Goal: Information Seeking & Learning: Learn about a topic

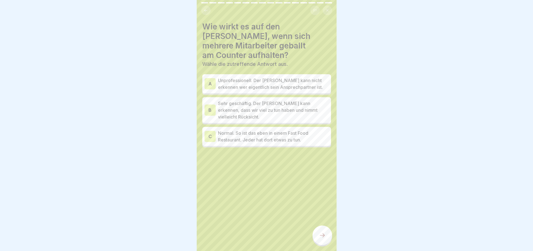
scroll to position [19, 0]
click at [263, 77] on p "Unprofessionell. Der [PERSON_NAME] kann nicht erkennen wer eigentlich sein Ansp…" at bounding box center [273, 83] width 111 height 13
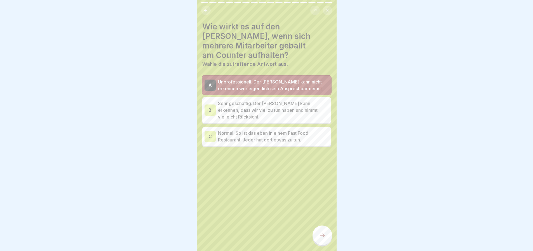
click at [326, 237] on div at bounding box center [323, 235] width 20 height 20
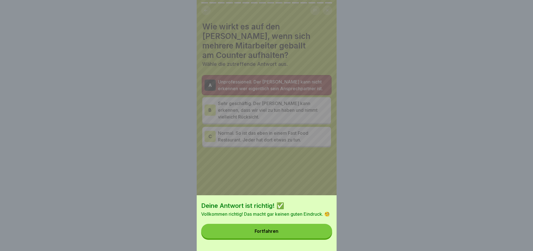
click at [264, 238] on button "Fortfahren" at bounding box center [266, 231] width 131 height 15
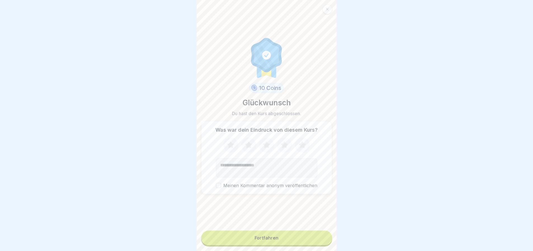
click at [232, 151] on icon at bounding box center [230, 145] width 15 height 15
click at [278, 237] on button "Fortfahren" at bounding box center [266, 237] width 131 height 15
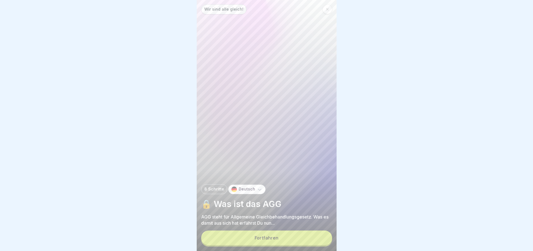
click at [306, 244] on button "Fortfahren" at bounding box center [266, 237] width 131 height 15
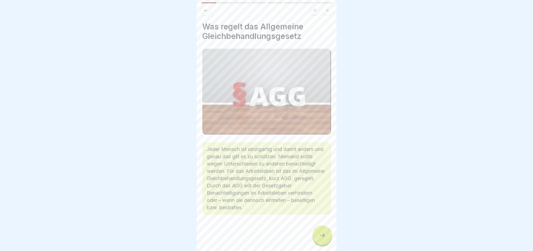
click at [331, 246] on div "Was regelt das Allgemeine Gleichbehandlungsgesetz Jeder Mensch ist einzigartig …" at bounding box center [267, 125] width 140 height 251
click at [328, 243] on div at bounding box center [323, 235] width 20 height 20
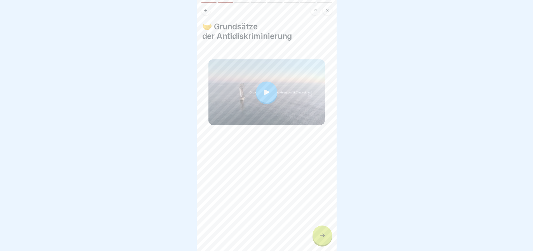
click at [328, 243] on div at bounding box center [323, 235] width 20 height 20
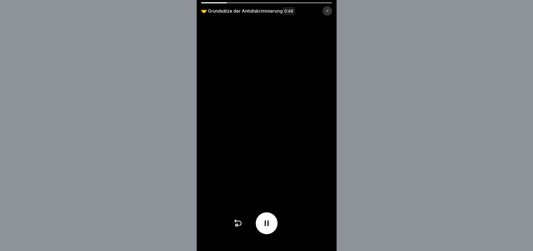
click at [363, 111] on div "🤝 Grundsätze der Antidiskriminierung 0:46" at bounding box center [266, 125] width 533 height 251
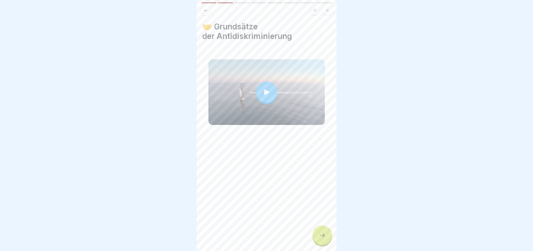
click at [328, 242] on div at bounding box center [323, 235] width 20 height 20
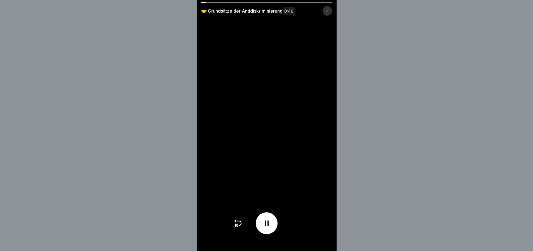
click at [410, 106] on div "🤝 Grundsätze der Antidiskriminierung 0:46" at bounding box center [266, 125] width 533 height 251
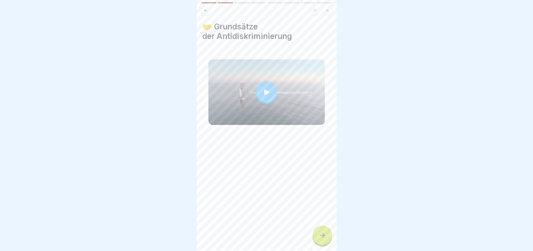
click at [319, 239] on icon at bounding box center [322, 235] width 7 height 7
click at [321, 237] on icon at bounding box center [322, 235] width 7 height 7
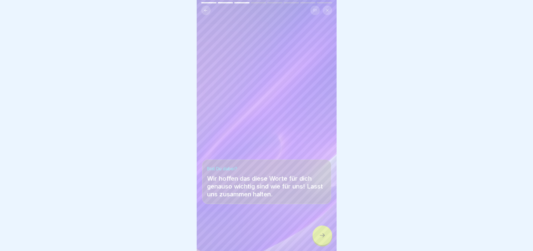
click at [324, 239] on icon at bounding box center [322, 235] width 7 height 7
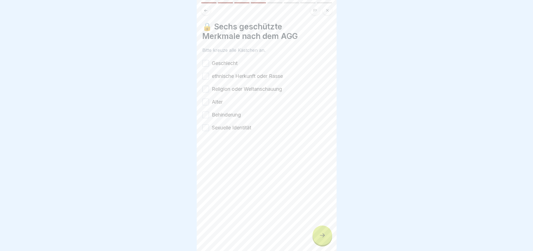
drag, startPoint x: 233, startPoint y: 62, endPoint x: 232, endPoint y: 65, distance: 3.5
click at [233, 62] on label "Geschlecht" at bounding box center [225, 63] width 26 height 7
click at [209, 62] on button "Geschlecht" at bounding box center [205, 63] width 7 height 7
drag, startPoint x: 232, startPoint y: 73, endPoint x: 232, endPoint y: 77, distance: 3.9
click at [232, 74] on label "ethnische Herkunft oder Rasse" at bounding box center [247, 76] width 71 height 7
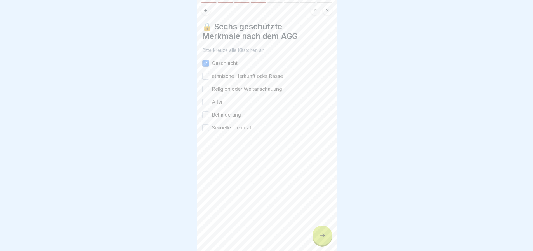
click at [209, 74] on button "ethnische Herkunft oder Rasse" at bounding box center [205, 76] width 7 height 7
click at [235, 94] on div "Geschlecht ethnische Herkunft oder Rasse Religion oder Weltanschauung Alter Beh…" at bounding box center [266, 96] width 129 height 72
click at [233, 89] on label "Religion oder Weltanschauung" at bounding box center [247, 88] width 70 height 7
click at [209, 89] on button "Religion oder Weltanschauung" at bounding box center [205, 89] width 7 height 7
click at [221, 102] on label "Alter" at bounding box center [217, 101] width 11 height 7
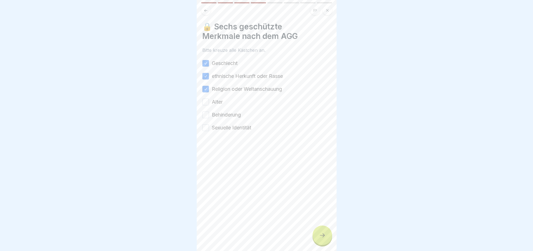
click at [209, 102] on button "Alter" at bounding box center [205, 102] width 7 height 7
drag, startPoint x: 225, startPoint y: 114, endPoint x: 228, endPoint y: 118, distance: 5.0
click at [225, 114] on label "Behinderung" at bounding box center [226, 114] width 29 height 7
click at [209, 114] on button "Behinderung" at bounding box center [205, 114] width 7 height 7
click at [230, 125] on label "Sexuelle Identität" at bounding box center [231, 127] width 39 height 7
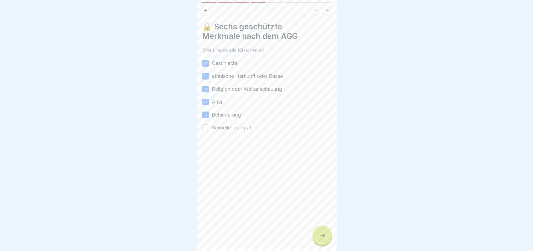
click at [209, 125] on button "Sexuelle Identität" at bounding box center [205, 127] width 7 height 7
click at [322, 239] on icon at bounding box center [322, 235] width 7 height 7
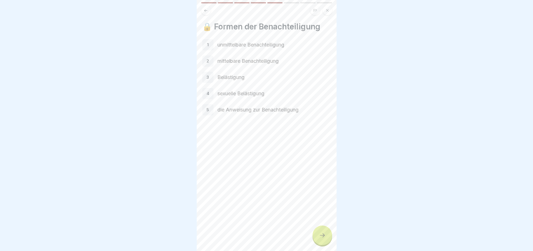
click at [258, 46] on p "unmittelbare Benachteiligung" at bounding box center [275, 44] width 114 height 7
click at [318, 242] on div at bounding box center [323, 235] width 20 height 20
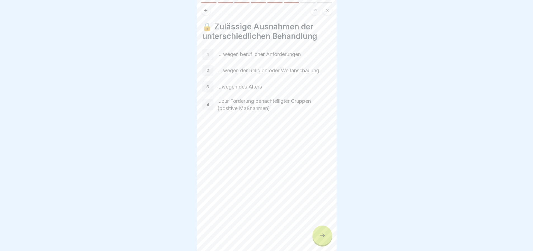
click at [323, 238] on icon at bounding box center [322, 235] width 7 height 7
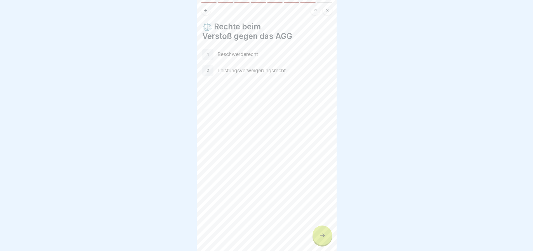
click at [326, 237] on div at bounding box center [323, 235] width 20 height 20
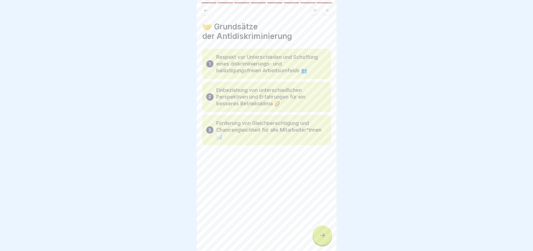
click at [322, 239] on icon at bounding box center [322, 235] width 7 height 7
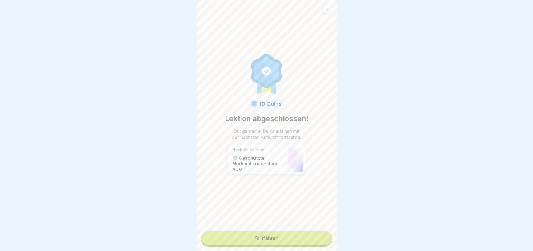
click at [289, 230] on div "10 Coins Lektion abgeschlossen! Gut gemacht! Du kannst nun mit der nächsten Akt…" at bounding box center [267, 125] width 140 height 251
click at [294, 238] on link "Fortfahren" at bounding box center [266, 238] width 131 height 14
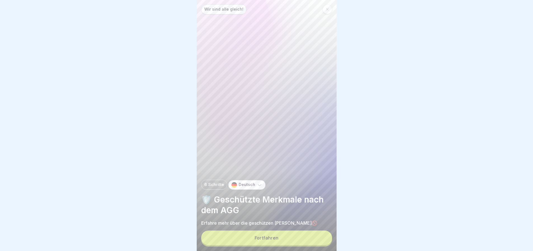
drag, startPoint x: 304, startPoint y: 244, endPoint x: 309, endPoint y: 232, distance: 12.8
click at [304, 244] on button "Fortfahren" at bounding box center [266, 237] width 131 height 15
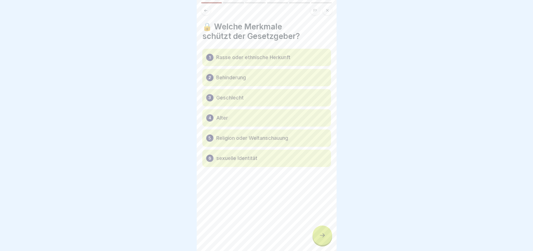
click at [230, 59] on p "Rasse oder ethnische Herkunft" at bounding box center [253, 57] width 74 height 7
click at [324, 237] on icon at bounding box center [322, 235] width 5 height 4
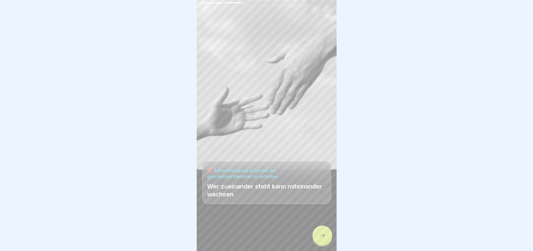
click at [320, 239] on icon at bounding box center [322, 235] width 7 height 7
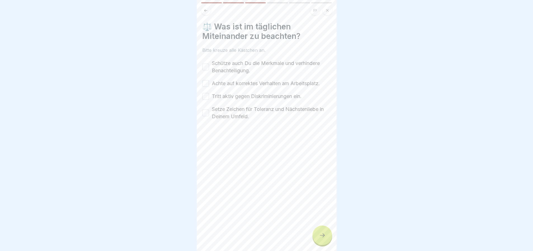
click at [225, 67] on label "Schütze auch Du die Merkmale und verhindere Benachteiligung." at bounding box center [271, 67] width 119 height 15
click at [209, 67] on button "Schütze auch Du die Merkmale und verhindere Benachteiligung." at bounding box center [205, 67] width 7 height 7
drag, startPoint x: 228, startPoint y: 82, endPoint x: 228, endPoint y: 88, distance: 5.9
click at [228, 83] on label "Achte auf korrektes Verhalten am Arbeitsplatz." at bounding box center [266, 83] width 108 height 7
click at [209, 83] on button "Achte auf korrektes Verhalten am Arbeitsplatz." at bounding box center [205, 83] width 7 height 7
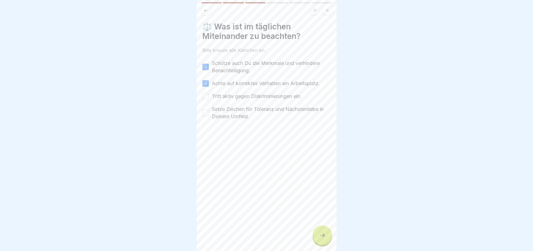
click at [229, 96] on label "Tritt aktiv gegen Diskriminierungen ein." at bounding box center [257, 96] width 90 height 7
click at [209, 96] on button "Tritt aktiv gegen Diskriminierungen ein." at bounding box center [205, 96] width 7 height 7
click at [232, 113] on label "Setze Zeichen für Toleranz und Nächstenliebe in Deinem Umfeld." at bounding box center [271, 113] width 119 height 15
click at [209, 113] on button "Setze Zeichen für Toleranz und Nächstenliebe in Deinem Umfeld." at bounding box center [205, 112] width 7 height 7
click at [326, 244] on div at bounding box center [323, 235] width 20 height 20
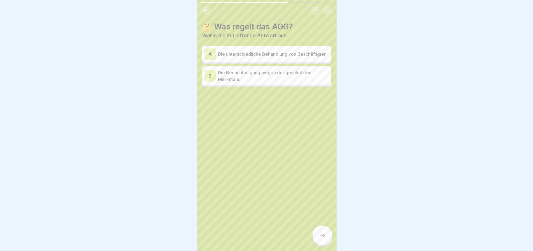
click at [281, 74] on p "Die Benachteiligung wegen der geschützten Merkmale." at bounding box center [273, 75] width 111 height 13
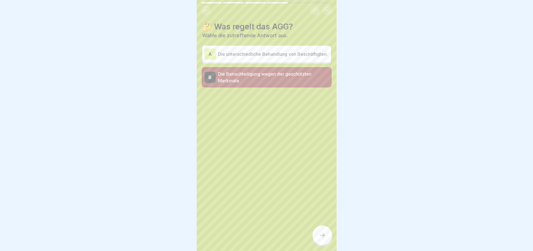
click at [322, 239] on icon at bounding box center [322, 235] width 7 height 7
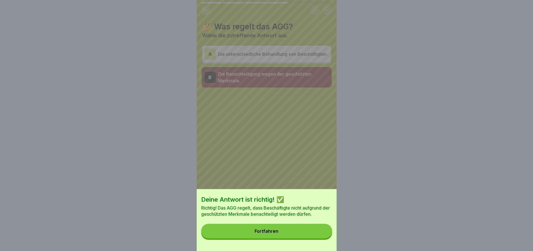
click at [307, 234] on button "Fortfahren" at bounding box center [266, 231] width 131 height 15
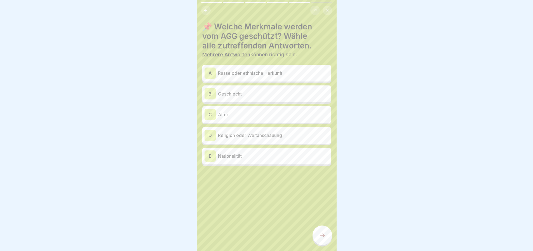
click at [261, 76] on p "Rasse oder ethnische Herkunft" at bounding box center [273, 73] width 111 height 7
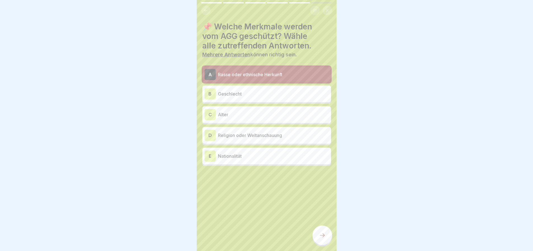
click at [259, 94] on p "Geschlecht" at bounding box center [273, 93] width 111 height 7
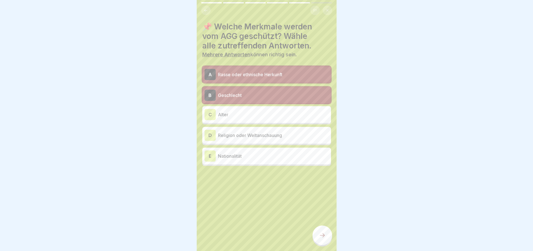
click at [253, 121] on div "C Alter" at bounding box center [266, 114] width 129 height 17
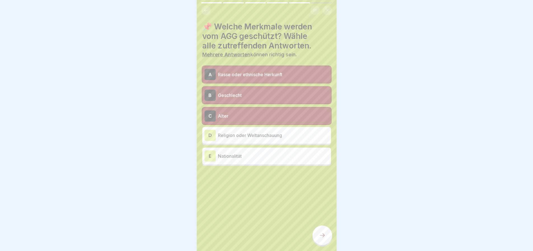
click at [258, 142] on div "D Religion oder Weltanschauung" at bounding box center [266, 135] width 129 height 17
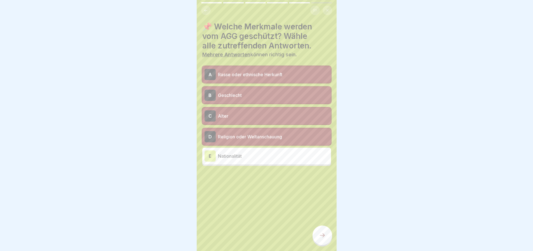
click at [261, 154] on p "Nationalität" at bounding box center [273, 156] width 111 height 7
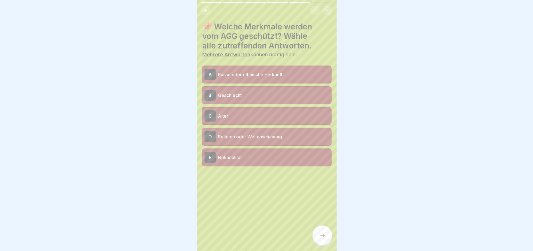
click at [319, 238] on div at bounding box center [323, 235] width 20 height 20
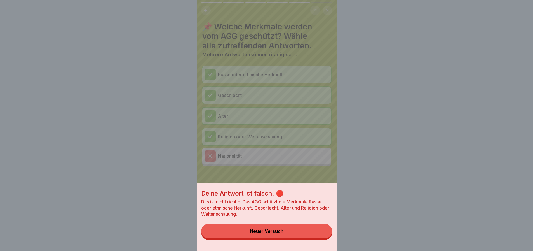
click at [278, 233] on div "Neuer Versuch" at bounding box center [267, 230] width 34 height 5
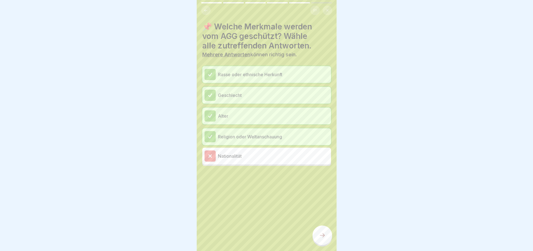
click at [258, 160] on div "Nationalität" at bounding box center [267, 155] width 124 height 11
click at [213, 151] on div at bounding box center [210, 155] width 11 height 11
click at [219, 157] on p "Nationalität" at bounding box center [273, 156] width 111 height 7
click at [214, 157] on div at bounding box center [210, 155] width 11 height 11
click at [217, 137] on div "Religion oder Weltanschauung" at bounding box center [267, 136] width 124 height 11
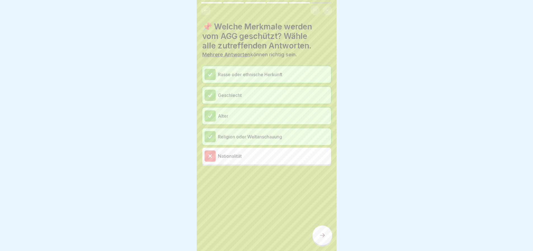
click at [325, 239] on icon at bounding box center [322, 235] width 7 height 7
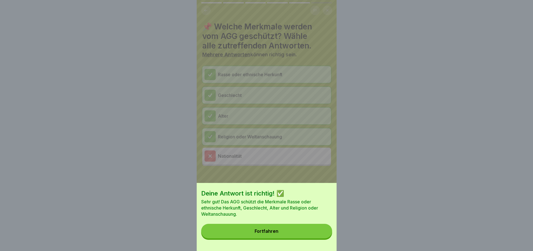
click at [302, 238] on button "Fortfahren" at bounding box center [266, 231] width 131 height 15
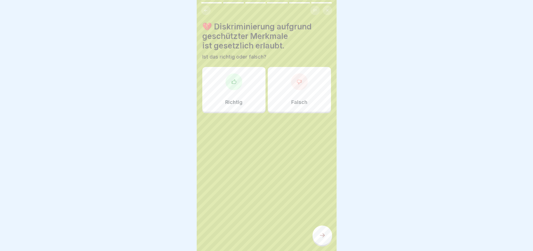
click at [316, 97] on div "Falsch" at bounding box center [299, 89] width 63 height 45
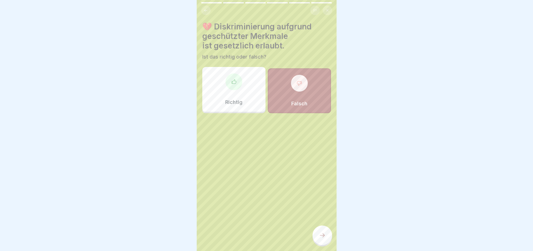
click at [317, 237] on div at bounding box center [323, 235] width 20 height 20
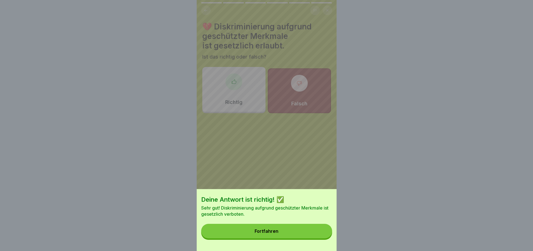
click at [286, 237] on button "Fortfahren" at bounding box center [266, 231] width 131 height 15
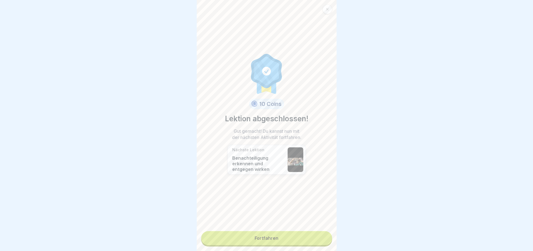
click at [294, 242] on link "Fortfahren" at bounding box center [266, 238] width 131 height 14
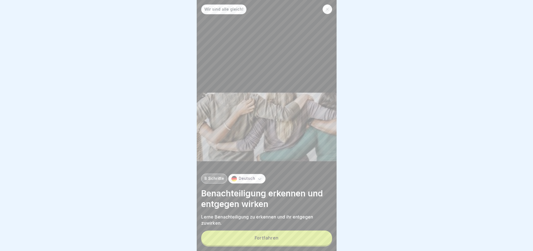
click at [309, 235] on div "Fortfahren" at bounding box center [266, 238] width 131 height 16
click at [309, 241] on button "Fortfahren" at bounding box center [266, 237] width 131 height 15
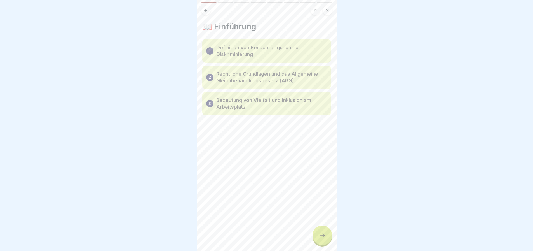
click at [312, 235] on div "📖 Einführung 1 Definition von Benachteiligung und Diskriminierung 2 Rechtliche …" at bounding box center [267, 125] width 140 height 251
click at [317, 240] on div at bounding box center [323, 235] width 20 height 20
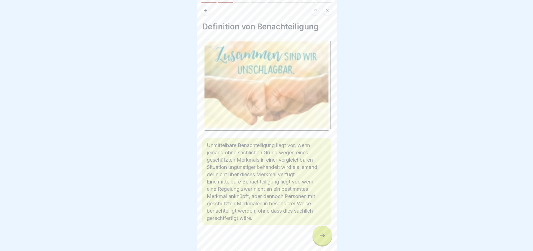
click at [322, 244] on div at bounding box center [323, 235] width 20 height 20
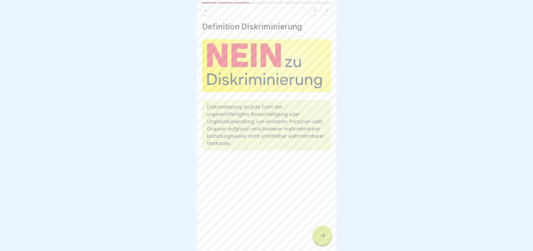
click at [323, 239] on icon at bounding box center [322, 235] width 7 height 7
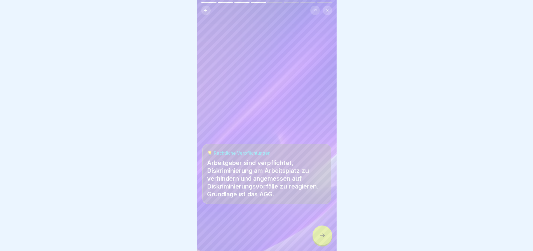
click at [323, 239] on icon at bounding box center [322, 235] width 7 height 7
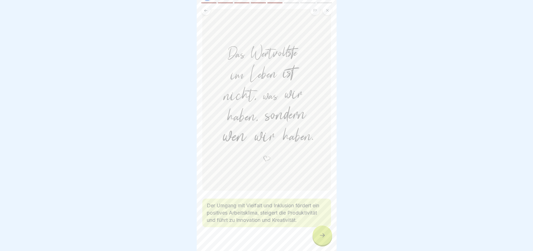
scroll to position [41, 0]
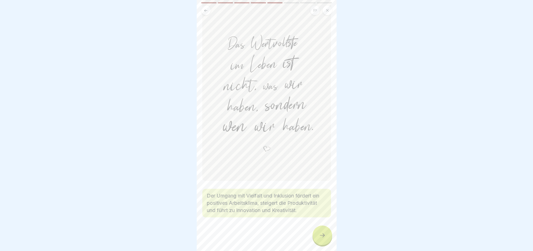
click at [323, 239] on icon at bounding box center [322, 235] width 7 height 7
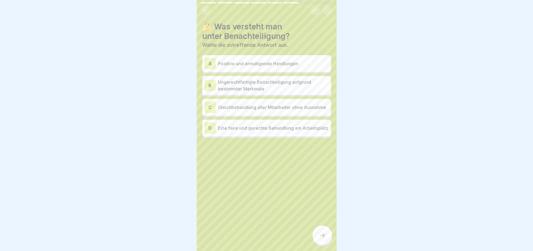
click at [279, 87] on p "Ungerechtfertigte Benachteiligung aufgrund bestimmter Merkmale" at bounding box center [273, 85] width 111 height 13
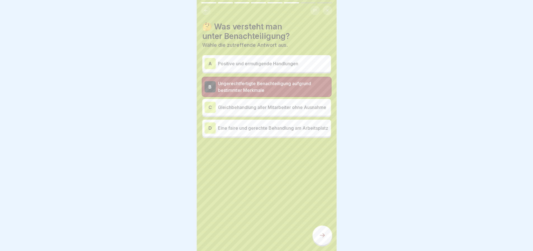
click at [322, 239] on icon at bounding box center [322, 235] width 7 height 7
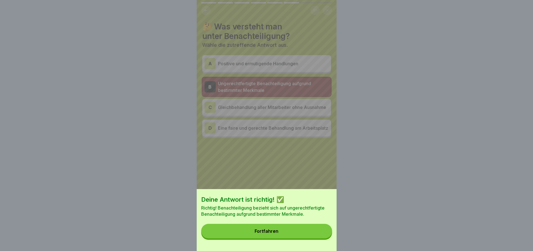
click at [295, 236] on button "Fortfahren" at bounding box center [266, 231] width 131 height 15
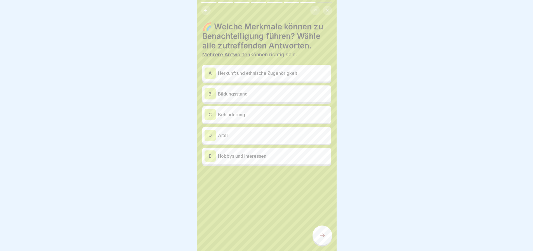
click at [241, 72] on p "Herkunft und ethnische Zugehörigkeit" at bounding box center [273, 73] width 111 height 7
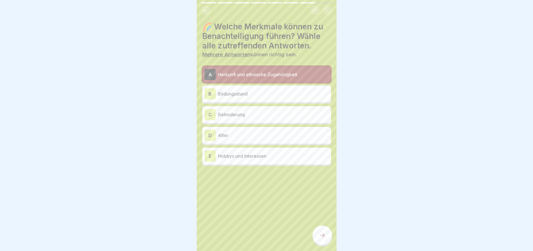
click at [252, 77] on p "Herkunft und ethnische Zugehörigkeit" at bounding box center [273, 74] width 111 height 7
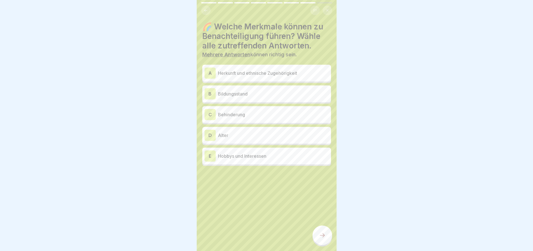
click at [253, 90] on div "B Bildungsstand" at bounding box center [267, 93] width 124 height 11
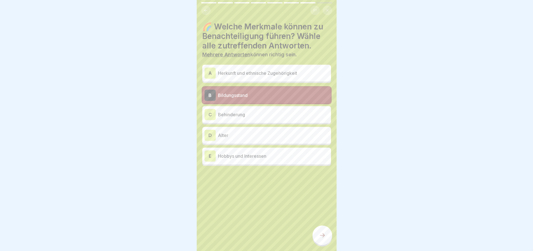
click at [253, 90] on div "B Bildungsstand" at bounding box center [267, 95] width 124 height 11
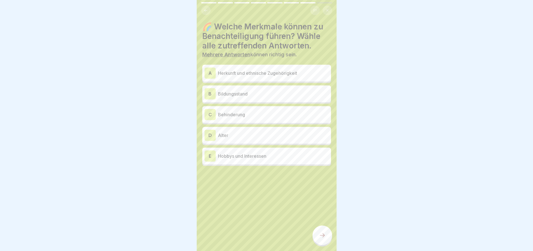
click at [253, 72] on p "Herkunft und ethnische Zugehörigkeit" at bounding box center [273, 73] width 111 height 7
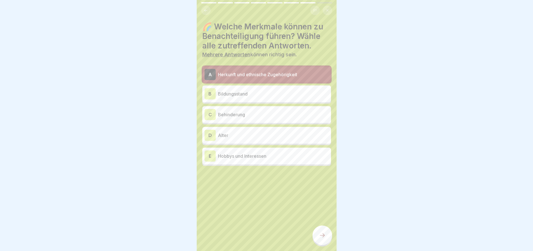
click at [251, 114] on p "Behinderung" at bounding box center [273, 114] width 111 height 7
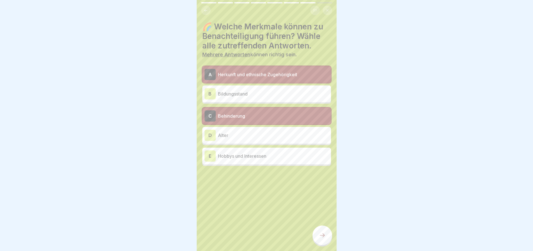
click at [254, 133] on p "Alter" at bounding box center [273, 135] width 111 height 7
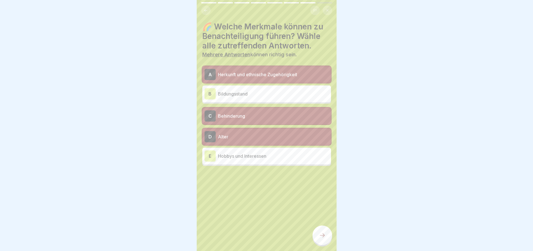
click at [328, 237] on div at bounding box center [323, 235] width 20 height 20
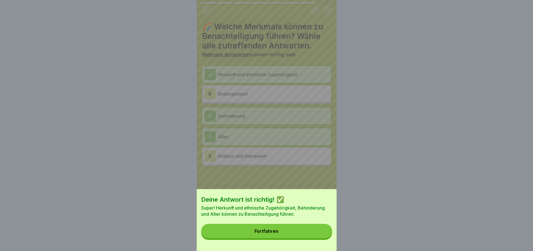
click at [301, 231] on button "Fortfahren" at bounding box center [266, 231] width 131 height 15
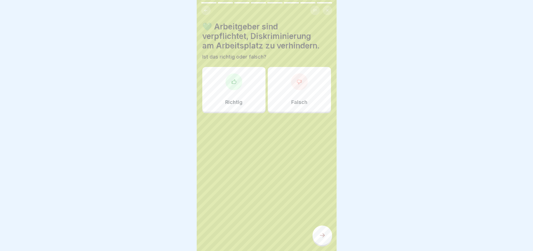
click at [252, 86] on div "Richtig" at bounding box center [233, 89] width 63 height 45
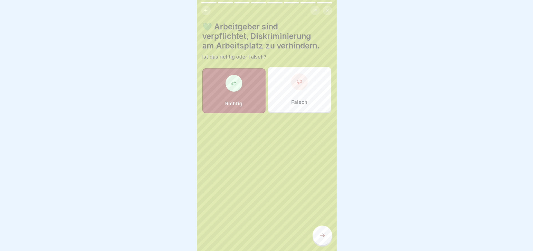
click at [322, 239] on icon at bounding box center [322, 235] width 7 height 7
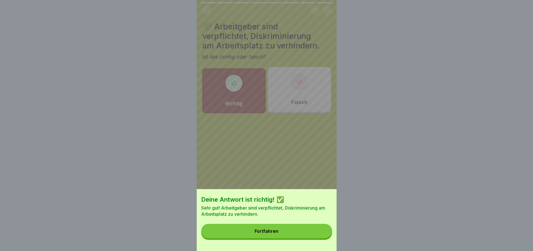
click at [310, 238] on button "Fortfahren" at bounding box center [266, 231] width 131 height 15
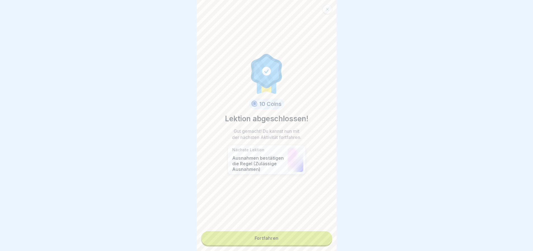
click at [302, 240] on link "Fortfahren" at bounding box center [266, 238] width 131 height 14
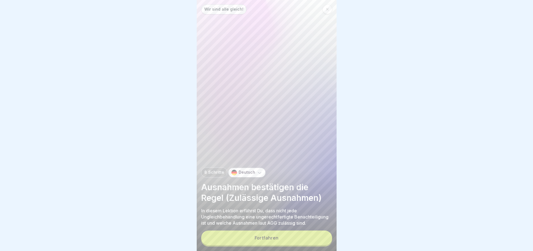
click at [291, 241] on button "Fortfahren" at bounding box center [266, 237] width 131 height 15
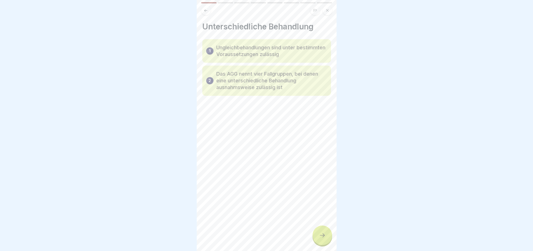
click at [329, 244] on div at bounding box center [323, 235] width 20 height 20
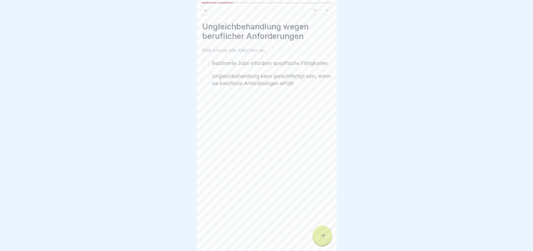
click at [328, 244] on div at bounding box center [323, 235] width 20 height 20
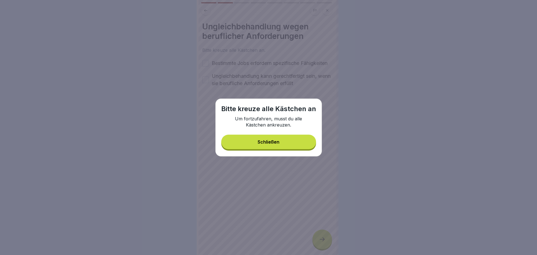
click at [294, 147] on button "Schließen" at bounding box center [268, 142] width 95 height 15
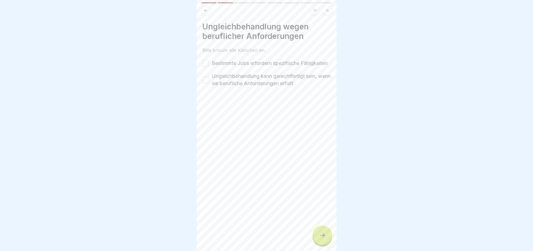
click at [230, 61] on label "Bestimmte Jobs erfordern spezifische Fähigkeiten" at bounding box center [270, 63] width 116 height 7
click at [209, 61] on button "Bestimmte Jobs erfordern spezifische Fähigkeiten" at bounding box center [205, 63] width 7 height 7
click at [236, 84] on label "Ungleichbehandlung kann gerechtfertigt sein, wenn sie berufliche Anforderungen …" at bounding box center [271, 80] width 119 height 15
click at [209, 83] on button "Ungleichbehandlung kann gerechtfertigt sein, wenn sie berufliche Anforderungen …" at bounding box center [205, 79] width 7 height 7
click at [325, 239] on icon at bounding box center [322, 235] width 7 height 7
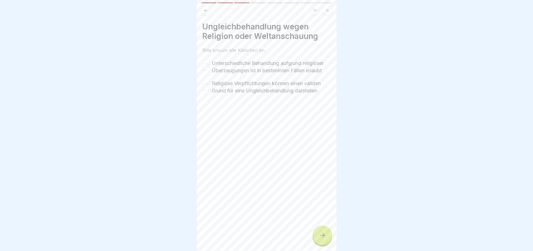
click at [239, 63] on label "Unterschiedliche Behandlung aufgrund religiöser Überzeugungen ist in bestimmten…" at bounding box center [271, 67] width 119 height 15
click at [209, 64] on button "Unterschiedliche Behandlung aufgrund religiöser Überzeugungen ist in bestimmten…" at bounding box center [205, 67] width 7 height 7
click at [243, 91] on label "Religiöse Verpflichtungen können einen validen Grund für eine Ungleichbehandlun…" at bounding box center [271, 87] width 119 height 15
click at [209, 90] on button "Religiöse Verpflichtungen können einen validen Grund für eine Ungleichbehandlun…" at bounding box center [205, 87] width 7 height 7
click at [318, 232] on div at bounding box center [323, 235] width 20 height 20
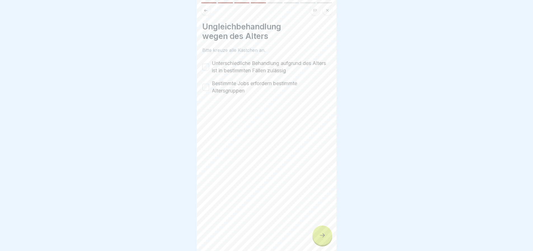
click at [226, 66] on label "Unterschiedliche Behandlung aufgrund des Alters ist in bestimmten Fällen zuläss…" at bounding box center [271, 67] width 119 height 15
click at [209, 66] on button "Unterschiedliche Behandlung aufgrund des Alters ist in bestimmten Fällen zuläss…" at bounding box center [205, 67] width 7 height 7
click at [232, 84] on label "Bestimmte Jobs erfordern bestimmte Altersgruppen" at bounding box center [271, 87] width 119 height 15
click at [209, 84] on button "Bestimmte Jobs erfordern bestimmte Altersgruppen" at bounding box center [205, 87] width 7 height 7
click at [323, 237] on icon at bounding box center [322, 235] width 7 height 7
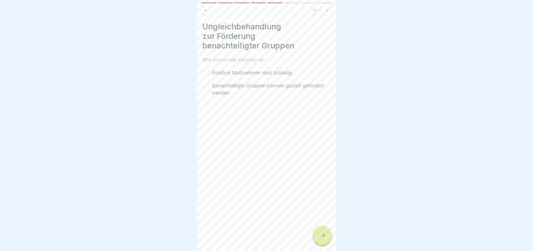
click at [235, 71] on label "Positive Maßnahmen sind zulässig" at bounding box center [252, 72] width 80 height 7
click at [209, 71] on button "Positive Maßnahmen sind zulässig" at bounding box center [205, 72] width 7 height 7
click at [237, 86] on label "Benachteiligte Gruppen können gezielt gefördert werden" at bounding box center [271, 89] width 119 height 15
click at [209, 86] on button "Benachteiligte Gruppen können gezielt gefördert werden" at bounding box center [205, 89] width 7 height 7
click at [317, 237] on div at bounding box center [323, 235] width 20 height 20
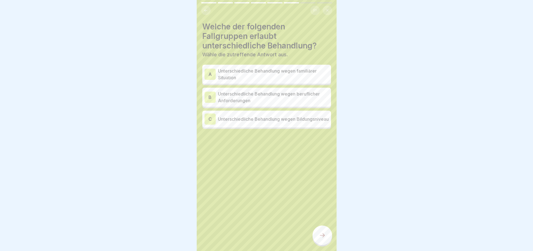
click at [300, 99] on p "Unterschiedliche Behandlung wegen beruflicher Anforderungen" at bounding box center [273, 96] width 111 height 13
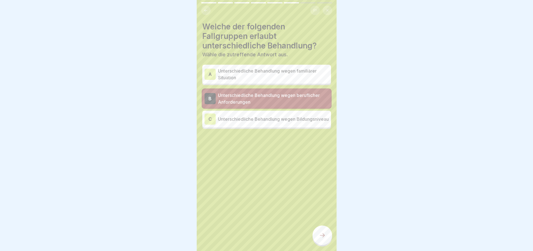
click at [318, 241] on div at bounding box center [323, 235] width 20 height 20
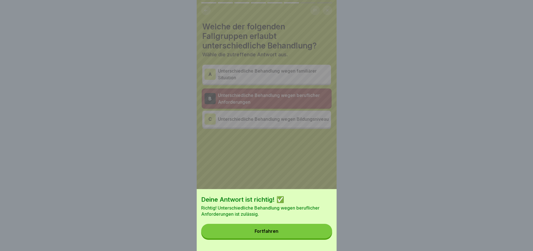
click at [310, 230] on button "Fortfahren" at bounding box center [266, 231] width 131 height 15
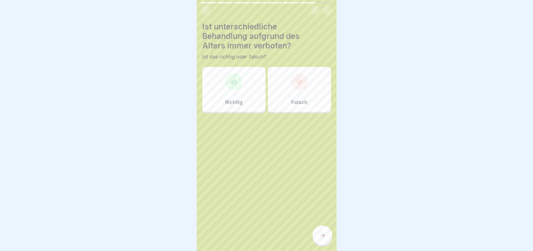
click at [248, 82] on div "Richtig" at bounding box center [233, 89] width 63 height 45
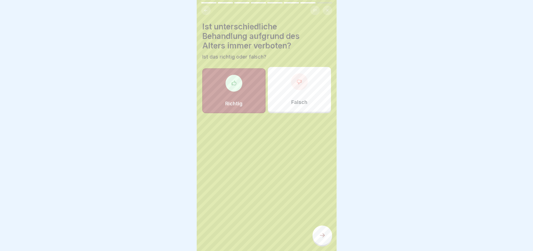
click at [330, 239] on div at bounding box center [323, 235] width 20 height 20
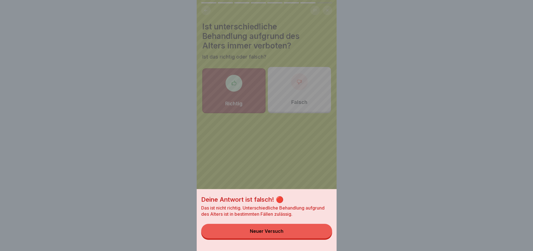
click at [310, 237] on button "Neuer Versuch" at bounding box center [266, 231] width 131 height 15
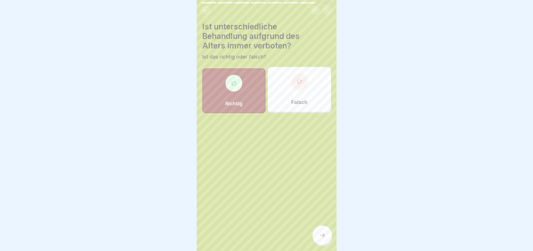
click at [304, 88] on div "Falsch" at bounding box center [299, 89] width 63 height 45
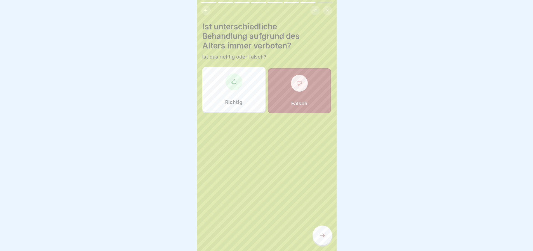
click at [328, 235] on div at bounding box center [323, 235] width 20 height 20
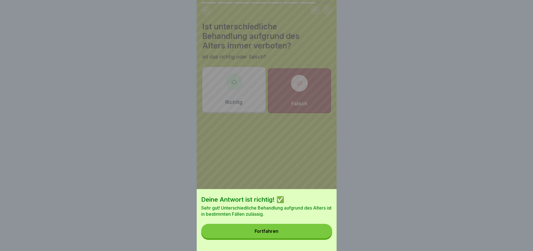
click at [278, 233] on div "Fortfahren" at bounding box center [267, 230] width 24 height 5
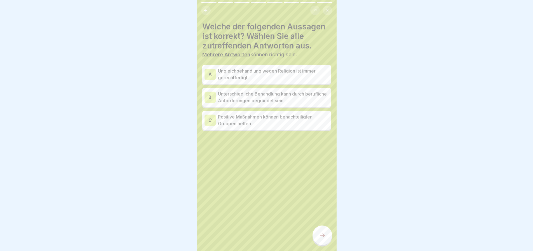
click at [313, 95] on p "Unterschiedliche Behandlung kann durch berufliche Anforderungen begründet sein" at bounding box center [273, 96] width 111 height 13
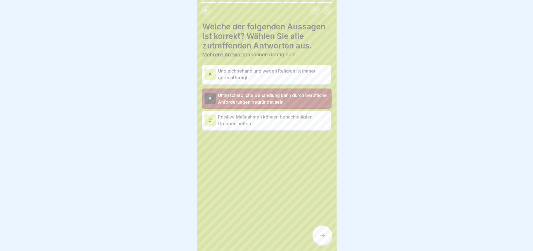
click at [314, 119] on p "Positive Maßnahmen können benachteiligten Gruppen helfen" at bounding box center [273, 119] width 111 height 13
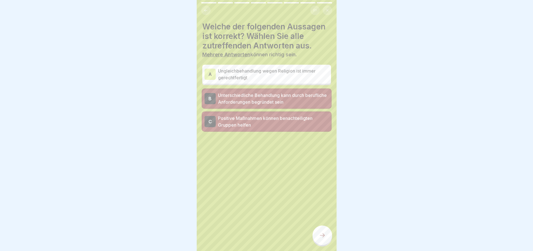
click at [324, 239] on icon at bounding box center [322, 235] width 7 height 7
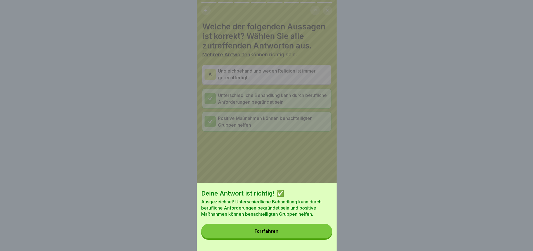
click at [284, 237] on button "Fortfahren" at bounding box center [266, 231] width 131 height 15
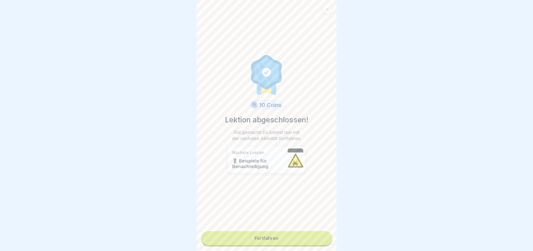
click at [296, 247] on div "10 Coins Lektion abgeschlossen! Gut gemacht! Du kannst nun mit der nächsten Akt…" at bounding box center [267, 125] width 140 height 251
click at [294, 244] on link "Fortfahren" at bounding box center [266, 238] width 131 height 14
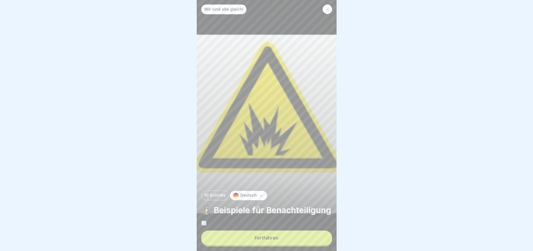
click at [302, 245] on button "Fortfahren" at bounding box center [266, 237] width 131 height 15
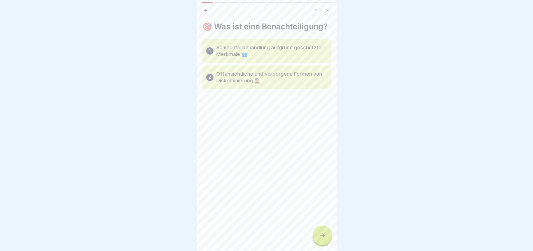
click at [325, 243] on div at bounding box center [323, 235] width 20 height 20
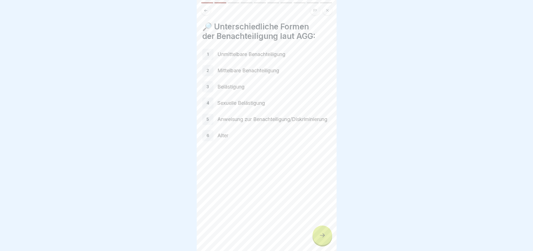
click at [319, 240] on div at bounding box center [323, 235] width 20 height 20
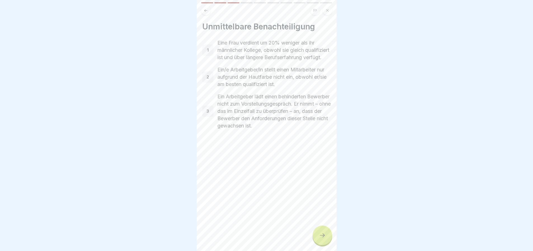
click at [209, 12] on button at bounding box center [206, 11] width 10 height 10
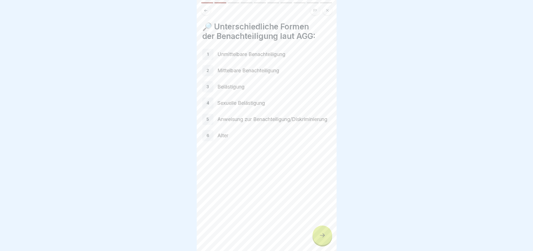
click at [209, 12] on button at bounding box center [206, 11] width 10 height 10
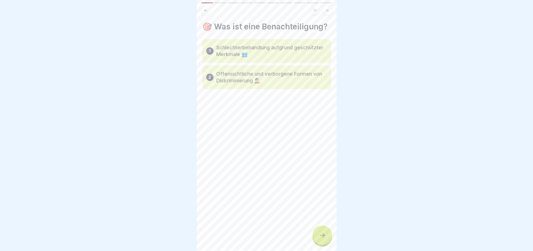
click at [235, 1] on div "🎯 Was ist eine Benachteiligung? 1 Schlechterbehandlung aufgrund geschützter Mer…" at bounding box center [267, 125] width 140 height 251
click at [236, 3] on div at bounding box center [267, 8] width 140 height 13
click at [326, 242] on div at bounding box center [323, 235] width 20 height 20
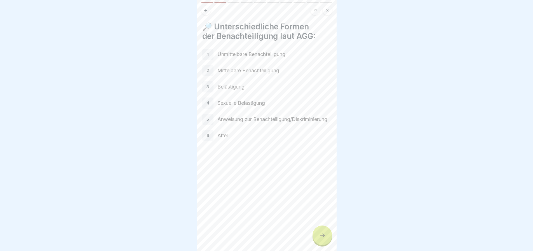
click at [326, 242] on div at bounding box center [323, 235] width 20 height 20
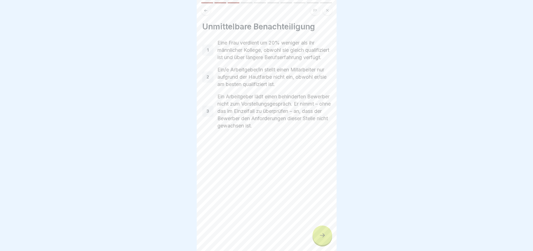
click at [326, 242] on div at bounding box center [323, 235] width 20 height 20
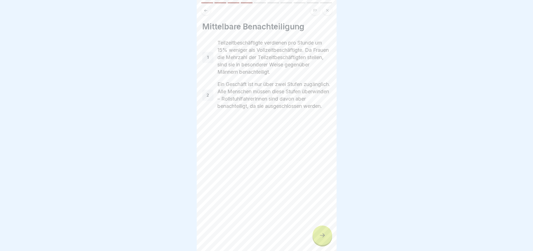
click at [319, 237] on icon at bounding box center [322, 235] width 7 height 7
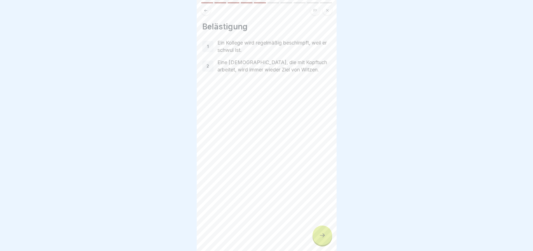
click at [321, 239] on icon at bounding box center [322, 235] width 7 height 7
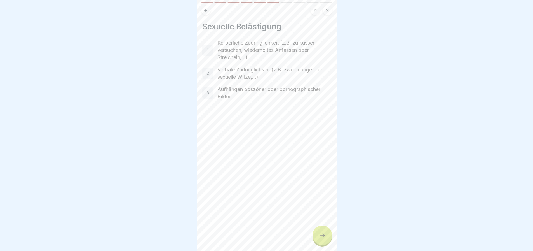
click at [323, 238] on icon at bounding box center [322, 235] width 7 height 7
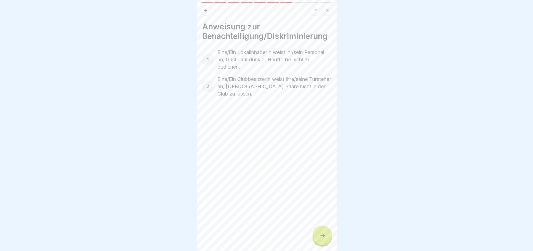
click at [323, 238] on icon at bounding box center [322, 235] width 7 height 7
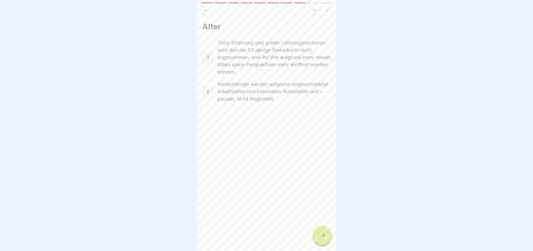
click at [323, 238] on icon at bounding box center [322, 235] width 7 height 7
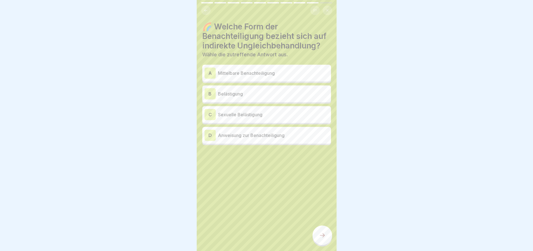
click at [323, 237] on icon at bounding box center [322, 235] width 5 height 4
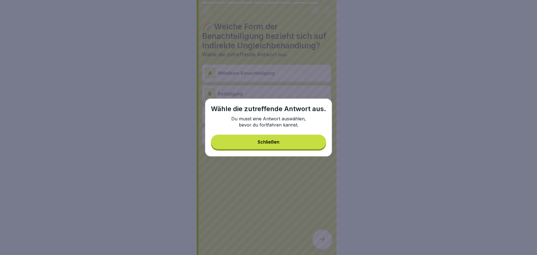
click at [277, 134] on div "Wähle die zutreffende Antwort aus. Du musst eine Antwort auswählen, bevor du fo…" at bounding box center [268, 128] width 127 height 58
click at [277, 141] on div "Schließen" at bounding box center [269, 141] width 22 height 5
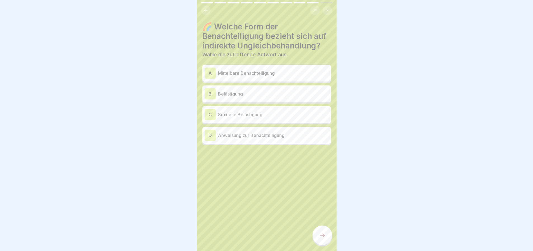
click at [259, 92] on p "Belästigung" at bounding box center [273, 93] width 111 height 7
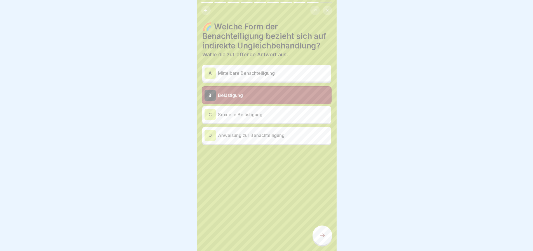
click at [261, 114] on p "Sexuelle Belästigung" at bounding box center [273, 114] width 111 height 7
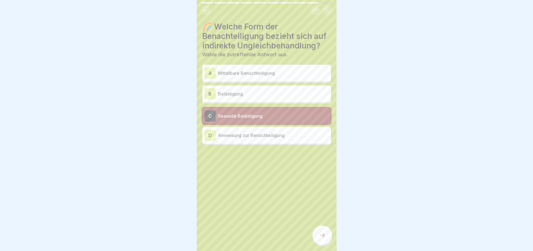
click at [253, 94] on p "Belästigung" at bounding box center [273, 93] width 111 height 7
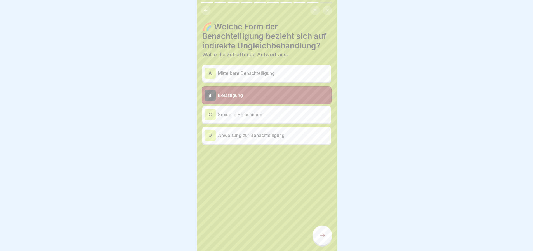
click at [275, 139] on div "D Anweisung zur Benachteiligung" at bounding box center [267, 135] width 124 height 11
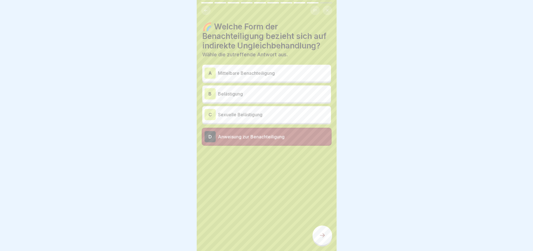
click at [327, 234] on div at bounding box center [323, 235] width 20 height 20
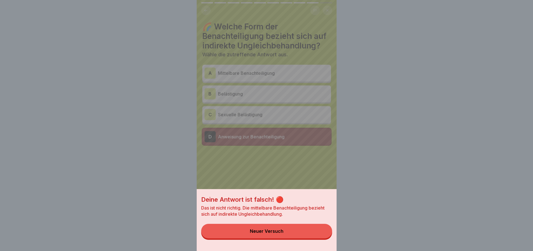
click at [298, 235] on button "Neuer Versuch" at bounding box center [266, 231] width 131 height 15
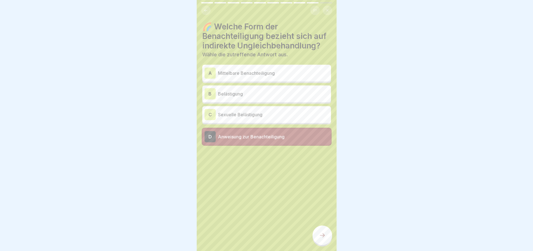
click at [251, 116] on p "Sexuelle Belästigung" at bounding box center [273, 114] width 111 height 7
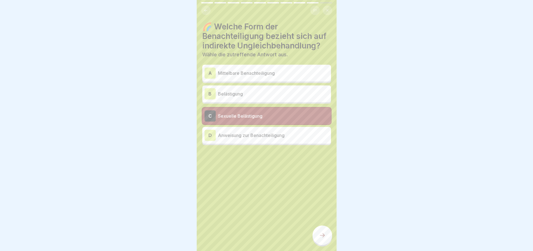
click at [320, 243] on div at bounding box center [323, 235] width 20 height 20
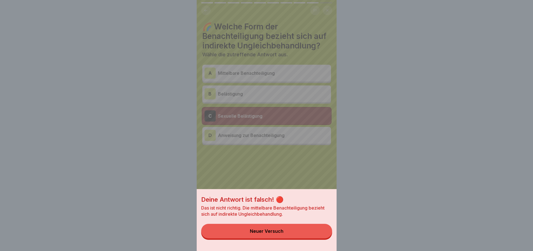
click at [306, 236] on button "Neuer Versuch" at bounding box center [266, 231] width 131 height 15
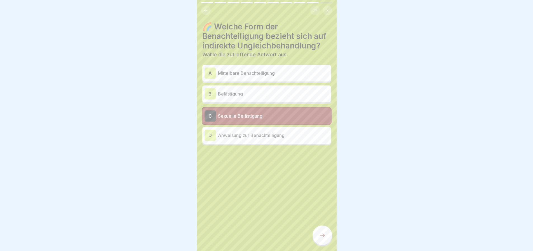
click at [232, 87] on div "B Belästigung" at bounding box center [266, 93] width 129 height 17
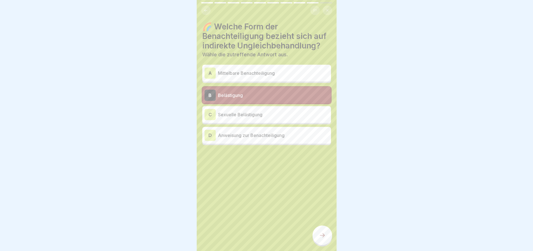
click at [330, 237] on div at bounding box center [323, 235] width 20 height 20
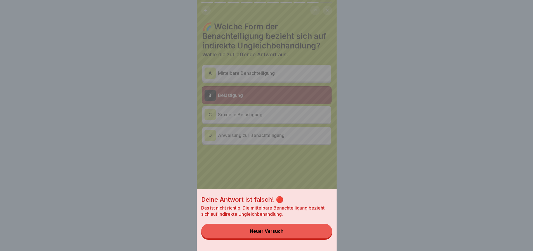
click at [309, 237] on button "Neuer Versuch" at bounding box center [266, 231] width 131 height 15
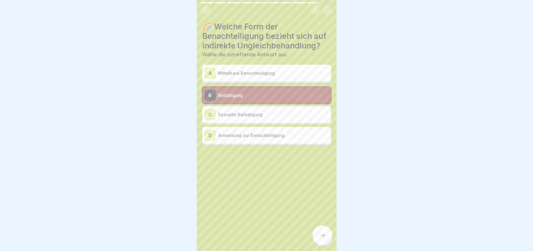
click at [252, 77] on div "A Mittelbare Benachteiligung" at bounding box center [267, 72] width 124 height 11
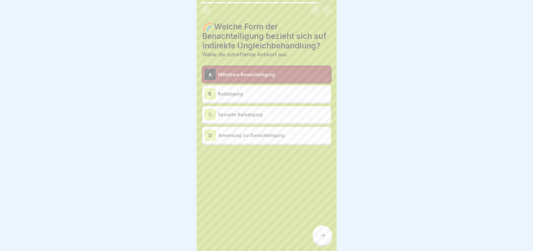
click at [326, 234] on div at bounding box center [323, 235] width 20 height 20
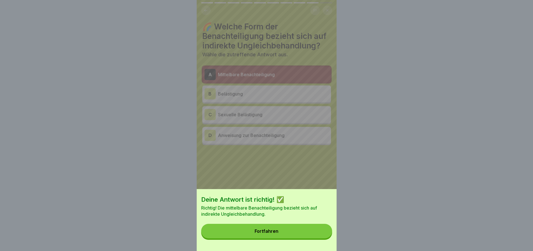
click at [292, 237] on button "Fortfahren" at bounding box center [266, 231] width 131 height 15
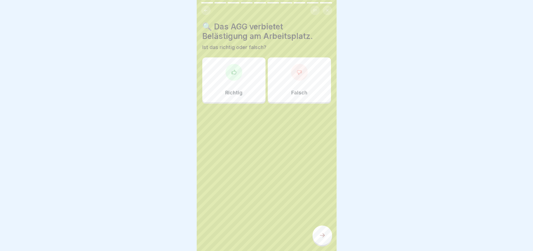
click at [233, 74] on icon at bounding box center [234, 72] width 6 height 6
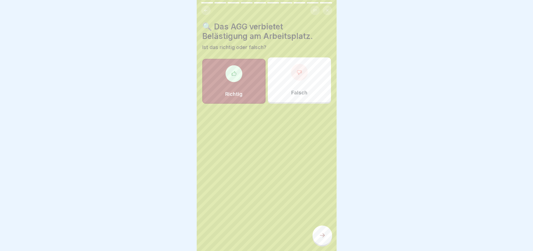
click at [321, 239] on icon at bounding box center [322, 235] width 7 height 7
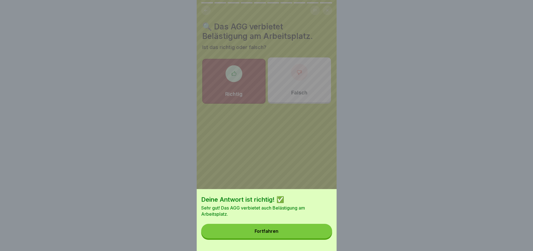
click at [293, 234] on button "Fortfahren" at bounding box center [266, 231] width 131 height 15
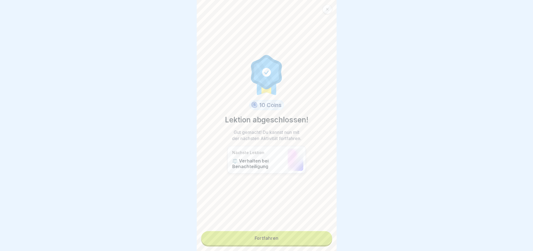
click at [296, 235] on link "Fortfahren" at bounding box center [266, 238] width 131 height 14
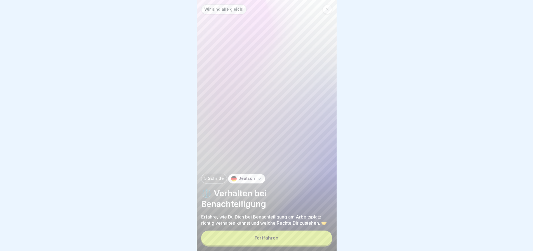
click at [291, 242] on button "Fortfahren" at bounding box center [266, 237] width 131 height 15
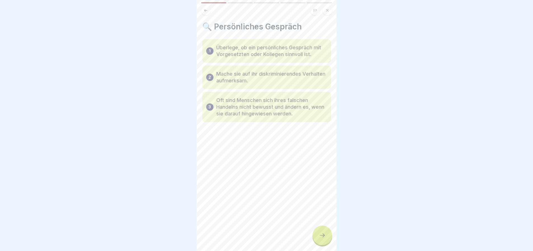
click at [325, 244] on div at bounding box center [323, 235] width 20 height 20
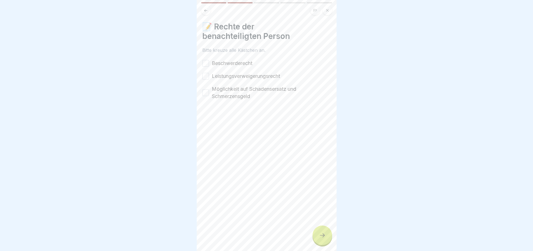
click at [220, 64] on label "Beschwerderecht" at bounding box center [232, 63] width 41 height 7
click at [209, 64] on button "Beschwerderecht" at bounding box center [205, 63] width 7 height 7
click at [223, 75] on label "Leistungsverweigerungsrecht" at bounding box center [246, 76] width 68 height 7
click at [209, 75] on button "Leistungsverweigerungsrecht" at bounding box center [205, 76] width 7 height 7
click at [225, 87] on label "Möglichkeit auf Schadensersatz und Schmerzensgeld" at bounding box center [271, 92] width 119 height 15
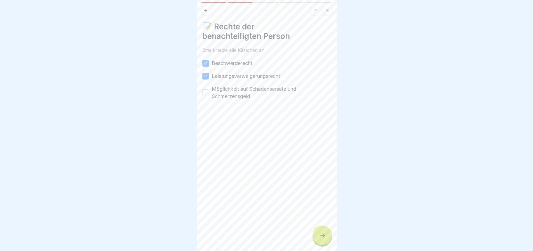
click at [209, 89] on button "Möglichkeit auf Schadensersatz und Schmerzensgeld" at bounding box center [205, 92] width 7 height 7
click at [322, 232] on div at bounding box center [323, 235] width 20 height 20
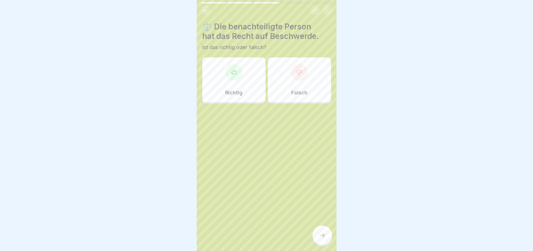
click at [249, 84] on div "Richtig" at bounding box center [233, 79] width 63 height 45
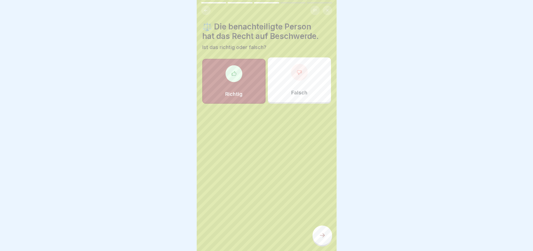
click at [322, 239] on icon at bounding box center [322, 235] width 7 height 7
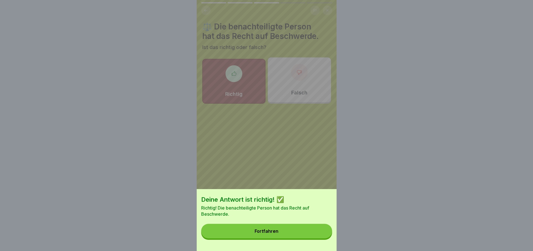
click at [294, 233] on button "Fortfahren" at bounding box center [266, 231] width 131 height 15
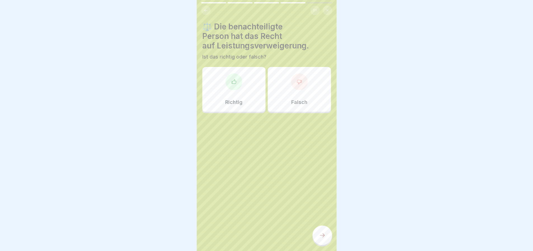
click at [243, 108] on div "Richtig" at bounding box center [233, 89] width 63 height 45
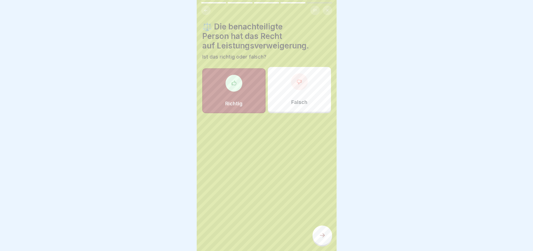
click at [324, 235] on div at bounding box center [323, 235] width 20 height 20
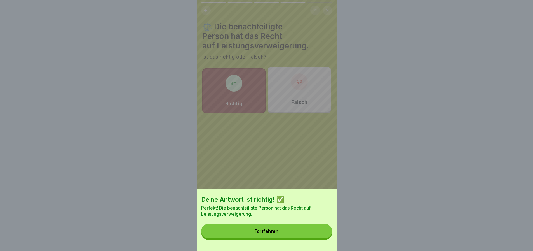
click at [314, 237] on button "Fortfahren" at bounding box center [266, 231] width 131 height 15
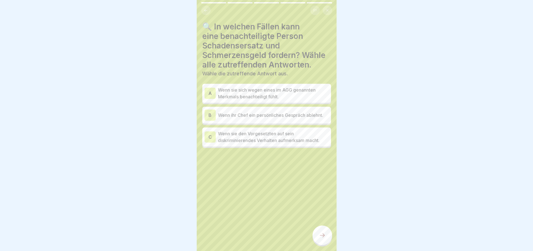
click at [275, 93] on p "Wenn sie sich wegen eines im AGG genannten Merkmals benachteiligt fühlt." at bounding box center [273, 92] width 111 height 13
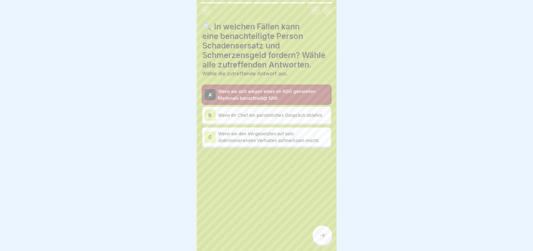
click at [322, 238] on icon at bounding box center [322, 235] width 7 height 7
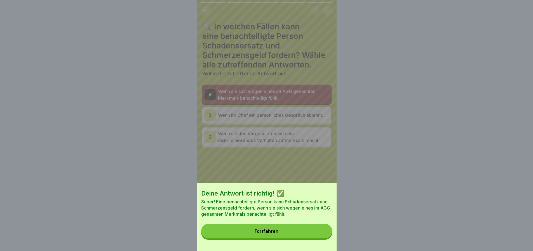
click at [318, 237] on button "Fortfahren" at bounding box center [266, 231] width 131 height 15
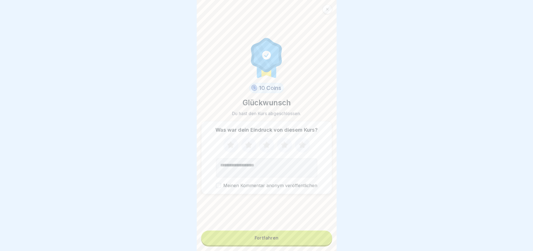
click at [231, 150] on icon at bounding box center [230, 145] width 15 height 15
click at [296, 245] on button "Fortfahren" at bounding box center [266, 237] width 131 height 15
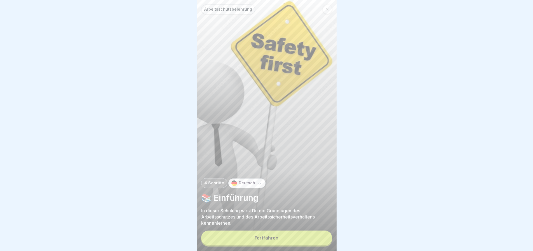
click at [284, 243] on button "Fortfahren" at bounding box center [266, 237] width 131 height 15
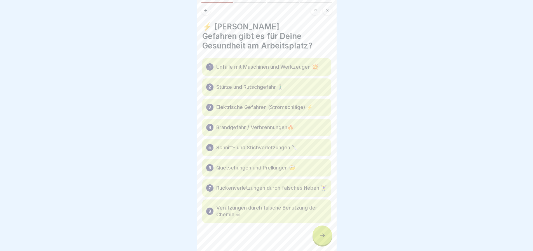
click at [319, 245] on div at bounding box center [323, 235] width 20 height 20
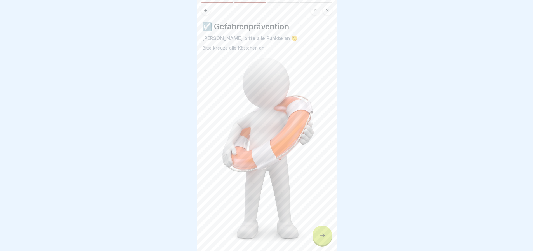
click at [319, 245] on div at bounding box center [323, 235] width 20 height 20
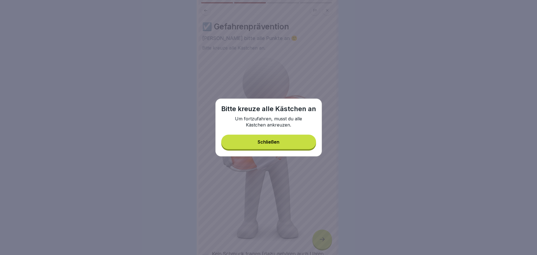
click at [277, 139] on button "Schließen" at bounding box center [268, 142] width 95 height 15
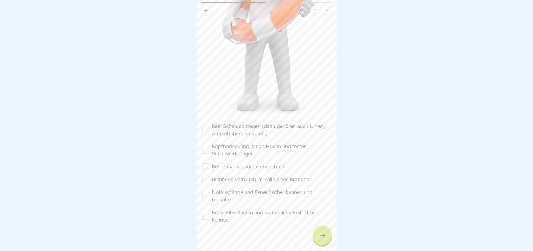
scroll to position [4, 0]
click at [236, 123] on label "Kein Schmuck tragen (dazu gehören auch Uhren, Armkettchen, Ringe etc)" at bounding box center [271, 130] width 119 height 15
click at [209, 127] on button "Kein Schmuck tragen (dazu gehören auch Uhren, Armkettchen, Ringe etc)" at bounding box center [205, 130] width 7 height 7
drag, startPoint x: 241, startPoint y: 137, endPoint x: 242, endPoint y: 143, distance: 6.0
click at [241, 143] on label "Kopfbedeckung, lange Hosen und festes Schuhwerk tragen" at bounding box center [271, 150] width 119 height 15
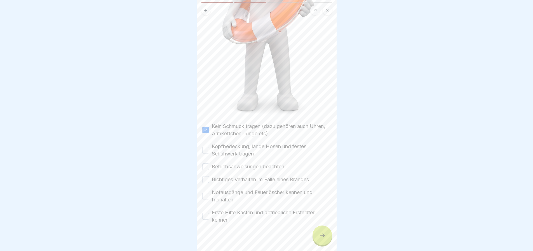
click at [209, 147] on button "Kopfbedeckung, lange Hosen und festes Schuhwerk tragen" at bounding box center [205, 150] width 7 height 7
click at [242, 153] on div "Kein Schmuck tragen (dazu gehören auch Uhren, Armkettchen, Ringe etc) Kopfbedec…" at bounding box center [266, 173] width 129 height 101
click at [245, 163] on label "Betriebsanweisungen beachten" at bounding box center [248, 166] width 73 height 7
click at [209, 163] on button "Betriebsanweisungen beachten" at bounding box center [205, 166] width 7 height 7
click at [246, 176] on label "Richtiges Verhalten im Falle eines Brandes" at bounding box center [260, 179] width 97 height 7
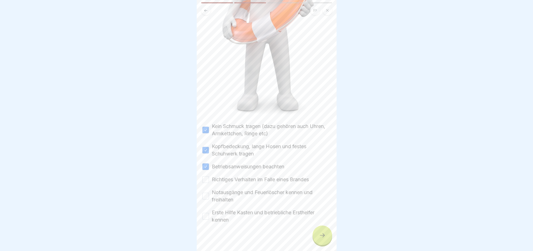
click at [209, 176] on button "Richtiges Verhalten im Falle eines Brandes" at bounding box center [205, 179] width 7 height 7
drag, startPoint x: 246, startPoint y: 181, endPoint x: 246, endPoint y: 190, distance: 9.0
click at [246, 189] on label "Notausgänge und Feuerlöscher kennen und freihalten" at bounding box center [271, 196] width 119 height 15
click at [209, 193] on button "Notausgänge und Feuerlöscher kennen und freihalten" at bounding box center [205, 196] width 7 height 7
click at [243, 209] on label "Erste Hilfe Kasten und betriebliche Ersthelfer kennen" at bounding box center [271, 216] width 119 height 15
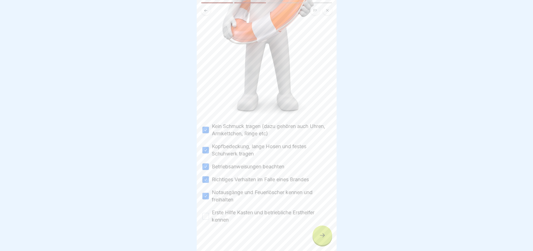
click at [209, 213] on button "Erste Hilfe Kasten und betriebliche Ersthelfer kennen" at bounding box center [205, 216] width 7 height 7
click at [320, 234] on icon at bounding box center [322, 235] width 7 height 7
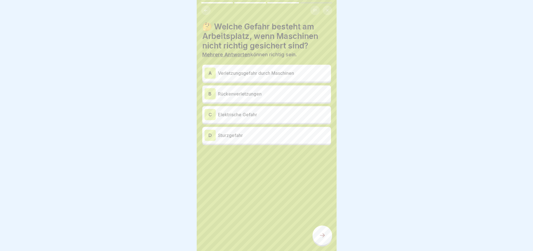
click at [331, 238] on div at bounding box center [323, 235] width 20 height 20
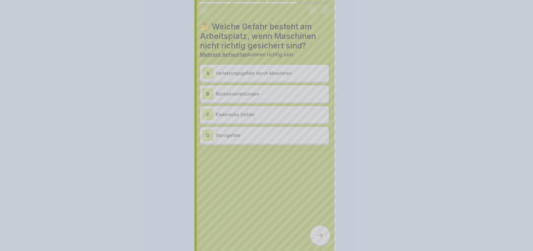
scroll to position [0, 0]
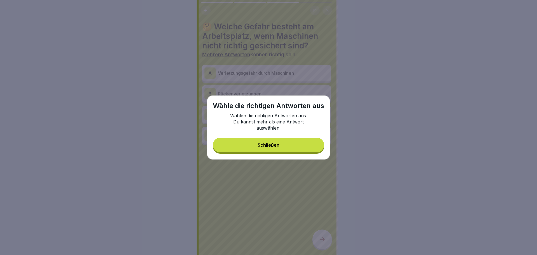
click at [289, 144] on button "Schließen" at bounding box center [268, 145] width 111 height 15
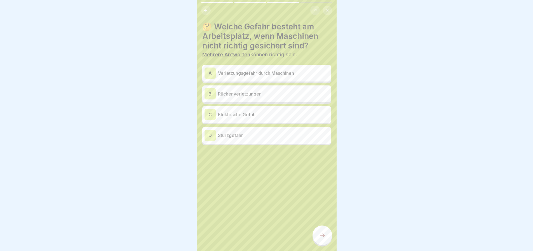
click at [252, 71] on p "Verletzungsgefahr durch Maschinen" at bounding box center [273, 73] width 111 height 7
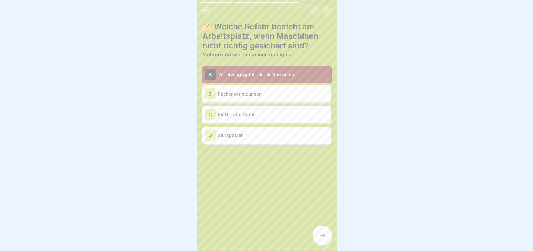
click at [270, 95] on p "Rückenverletzungen" at bounding box center [273, 93] width 111 height 7
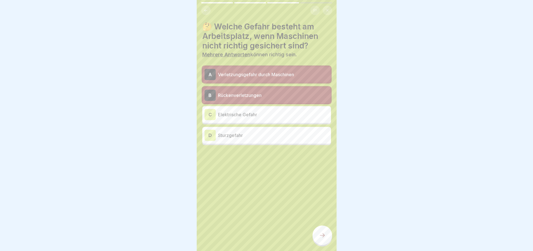
click at [270, 114] on p "Elektrische Gefahr" at bounding box center [273, 114] width 111 height 7
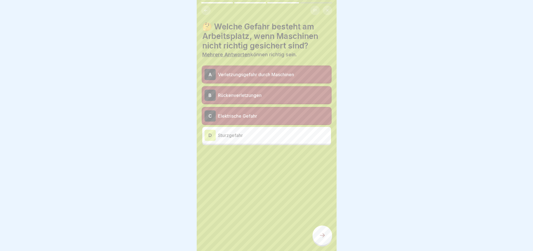
click at [269, 138] on p "Sturzgefahr" at bounding box center [273, 135] width 111 height 7
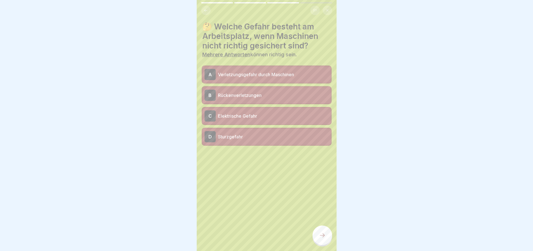
click at [324, 237] on icon at bounding box center [322, 235] width 7 height 7
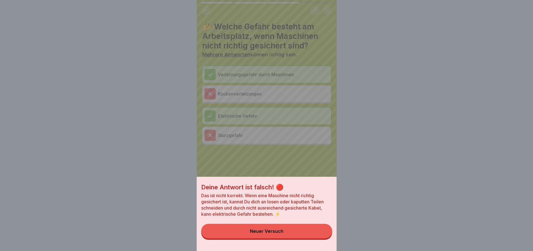
click at [307, 237] on button "Neuer Versuch" at bounding box center [266, 231] width 131 height 15
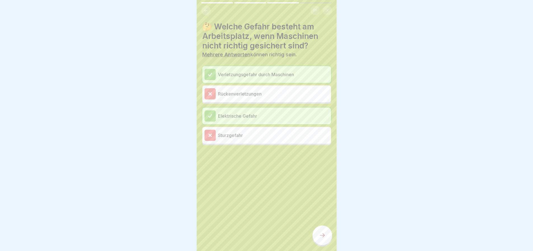
click at [321, 239] on icon at bounding box center [322, 235] width 7 height 7
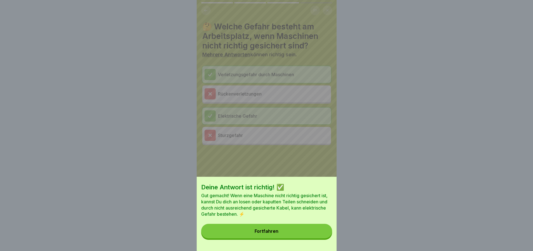
click at [321, 238] on button "Fortfahren" at bounding box center [266, 231] width 131 height 15
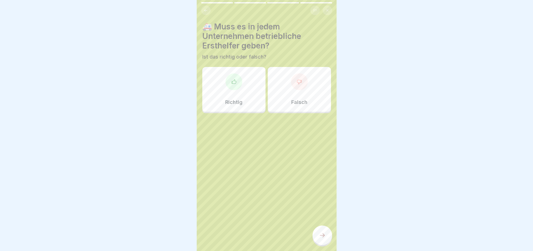
click at [257, 92] on div "Richtig" at bounding box center [233, 89] width 63 height 45
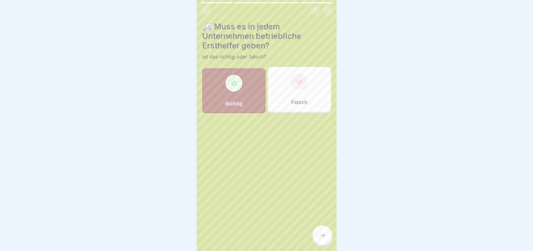
click at [322, 228] on div "🚑 Muss es in jedem Unternehmen betriebliche Ersthelfer geben? Ist das richtig o…" at bounding box center [267, 125] width 140 height 251
click at [323, 233] on div at bounding box center [323, 235] width 20 height 20
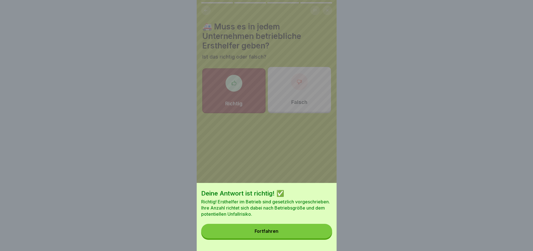
click at [293, 238] on button "Fortfahren" at bounding box center [266, 231] width 131 height 15
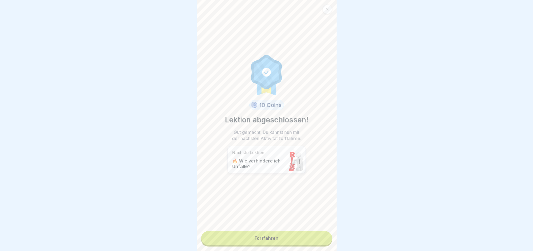
click at [304, 239] on link "Fortfahren" at bounding box center [266, 238] width 131 height 14
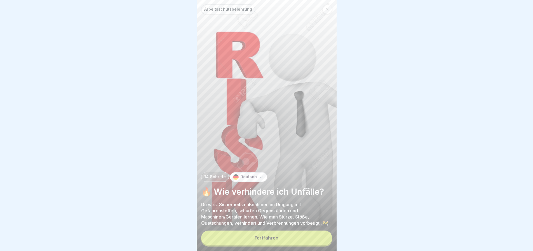
click at [307, 239] on button "Fortfahren" at bounding box center [266, 237] width 131 height 15
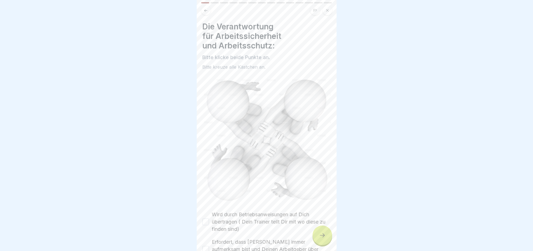
scroll to position [39, 0]
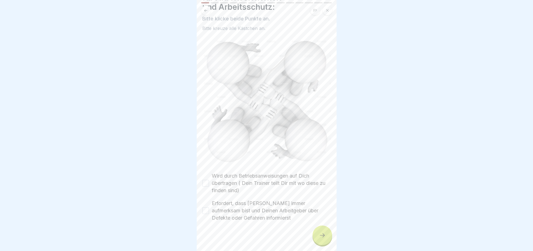
click at [273, 178] on label "Wird durch Betriebsanweisungen auf Dich übertragen ( Dein Trainer teilt Dir mit…" at bounding box center [271, 183] width 119 height 22
click at [209, 180] on button "Wird durch Betriebsanweisungen auf Dich übertragen ( Dein Trainer teilt Dir mit…" at bounding box center [205, 183] width 7 height 7
click at [266, 206] on label "Erfordert, dass [PERSON_NAME] immer aufmerksam bist und Deinen Arbeitgeber über…" at bounding box center [271, 211] width 119 height 22
click at [209, 207] on button "Erfordert, dass [PERSON_NAME] immer aufmerksam bist und Deinen Arbeitgeber über…" at bounding box center [205, 210] width 7 height 7
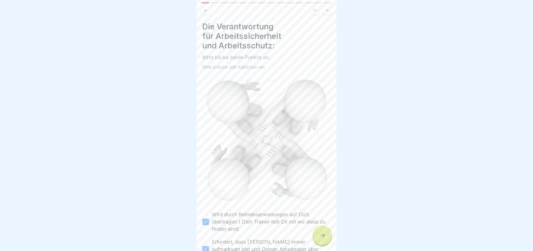
scroll to position [28, 0]
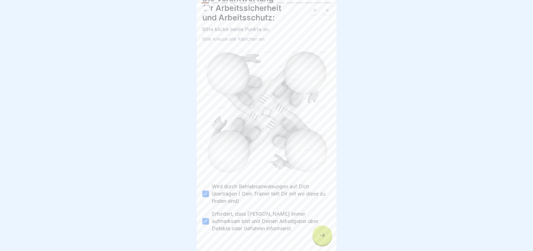
click at [322, 239] on icon at bounding box center [322, 235] width 7 height 7
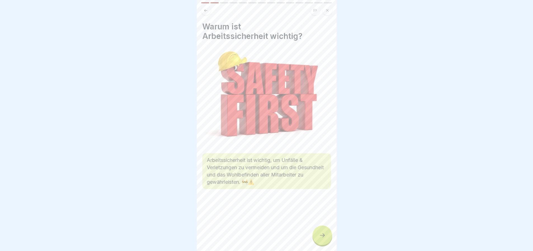
click at [322, 239] on icon at bounding box center [322, 235] width 7 height 7
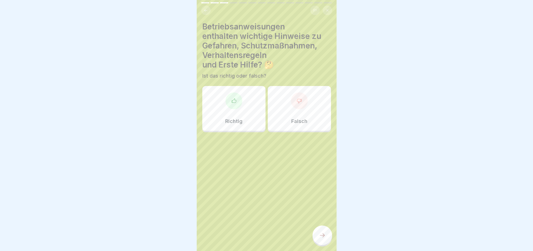
click at [237, 102] on div at bounding box center [234, 100] width 17 height 17
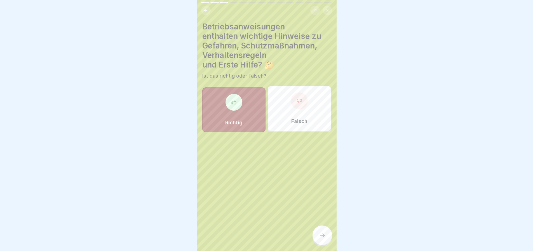
click at [321, 244] on div at bounding box center [323, 235] width 20 height 20
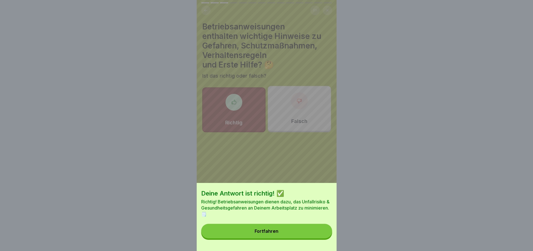
click at [302, 235] on button "Fortfahren" at bounding box center [266, 231] width 131 height 15
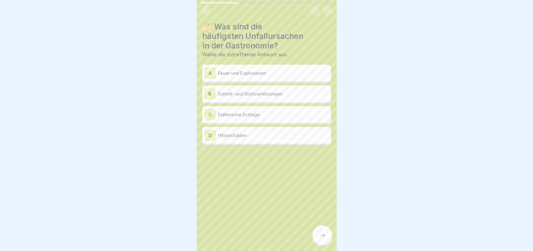
click at [287, 95] on p "Schnitt- und Stichverletzungen" at bounding box center [273, 93] width 111 height 7
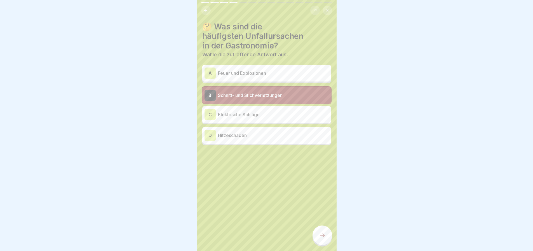
click at [320, 245] on div at bounding box center [323, 235] width 20 height 20
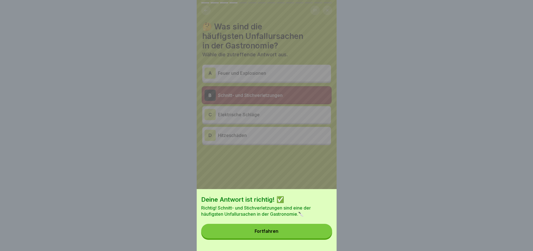
click at [303, 233] on button "Fortfahren" at bounding box center [266, 231] width 131 height 15
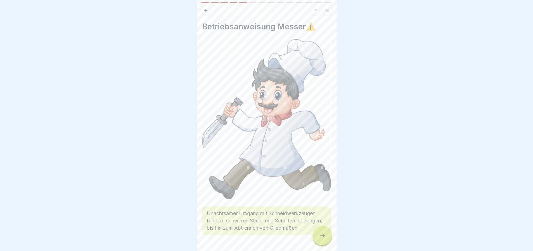
click at [326, 234] on div at bounding box center [323, 235] width 20 height 20
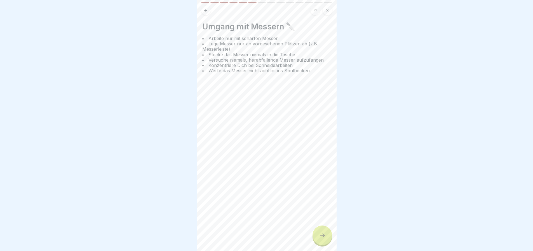
click at [326, 238] on icon at bounding box center [322, 235] width 7 height 7
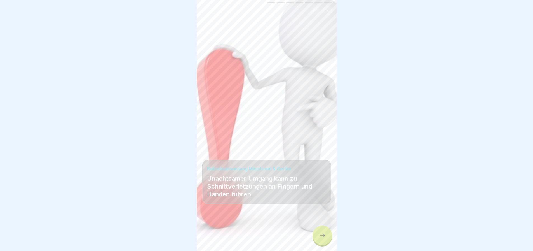
click at [326, 238] on icon at bounding box center [322, 235] width 7 height 7
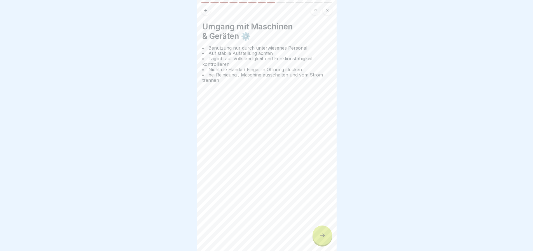
click at [326, 238] on icon at bounding box center [322, 235] width 7 height 7
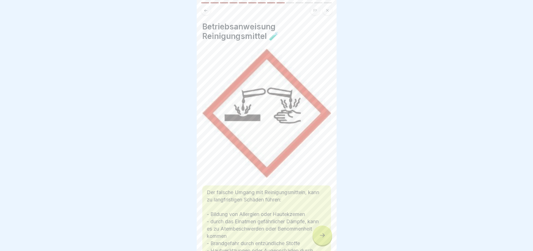
click at [326, 238] on icon at bounding box center [322, 235] width 7 height 7
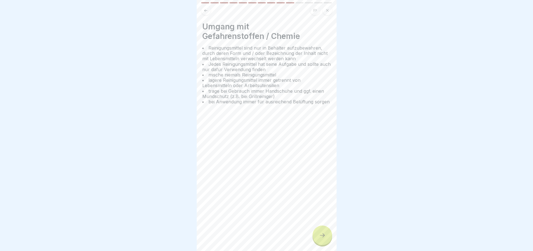
click at [326, 238] on icon at bounding box center [322, 235] width 7 height 7
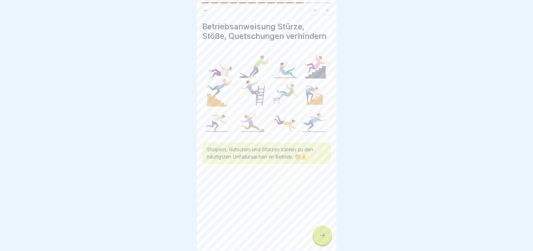
click at [326, 238] on icon at bounding box center [322, 235] width 7 height 7
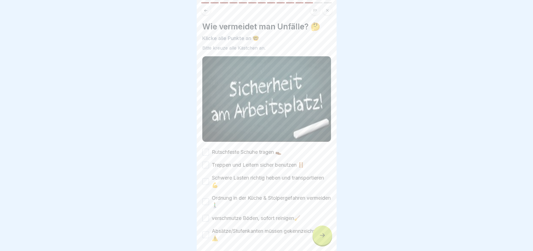
click at [326, 238] on icon at bounding box center [322, 235] width 7 height 7
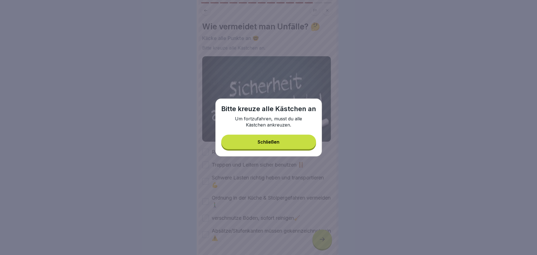
click at [290, 144] on button "Schließen" at bounding box center [268, 142] width 95 height 15
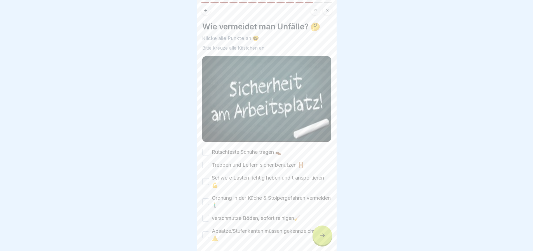
click at [254, 148] on label "Rutschfeste Schuhe tragen 👞" at bounding box center [247, 151] width 70 height 7
click at [209, 149] on button "Rutschfeste Schuhe tragen 👞" at bounding box center [205, 152] width 7 height 7
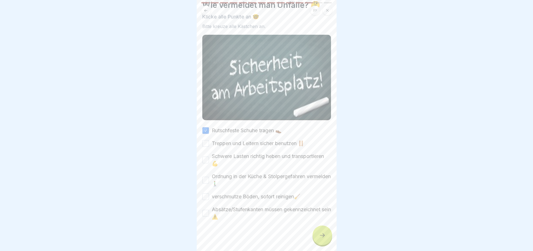
scroll to position [22, 0]
click at [254, 141] on label "Treppen und Leitern sicher benutzen 🪜" at bounding box center [258, 142] width 92 height 7
click at [209, 141] on button "Treppen und Leitern sicher benutzen 🪜" at bounding box center [205, 143] width 7 height 7
click at [240, 156] on label "Schwere Lasten richtig heben und transportieren 💪" at bounding box center [271, 159] width 119 height 15
click at [209, 156] on button "Schwere Lasten richtig heben und transportieren 💪" at bounding box center [205, 159] width 7 height 7
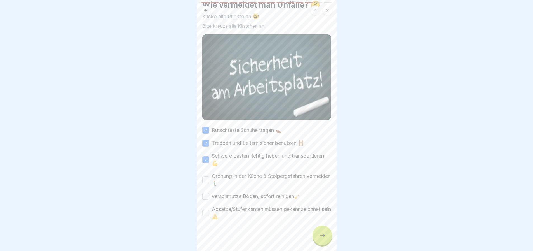
click at [230, 174] on label "Ordnung in der Küche & Stolpergefahren vermeiden 🚶‍♂️" at bounding box center [271, 179] width 119 height 15
click at [209, 176] on button "Ordnung in der Küche & Stolpergefahren vermeiden 🚶‍♂️" at bounding box center [205, 179] width 7 height 7
click at [249, 194] on label "verschmutze Böden, sofort reinigen🧹" at bounding box center [256, 196] width 88 height 7
click at [209, 194] on button "verschmutze Böden, sofort reinigen🧹" at bounding box center [205, 196] width 7 height 7
click at [254, 208] on label "Absätze/Stufenkanten müssen gekennzeichnet sein ⚠️" at bounding box center [271, 212] width 119 height 15
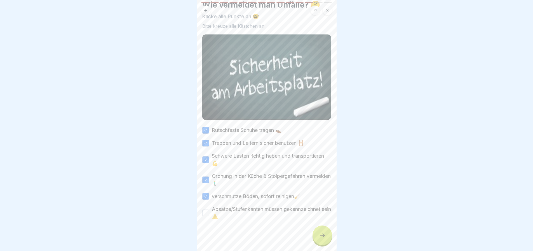
click at [209, 209] on button "Absätze/Stufenkanten müssen gekennzeichnet sein ⚠️" at bounding box center [205, 212] width 7 height 7
click at [324, 237] on icon at bounding box center [322, 235] width 7 height 7
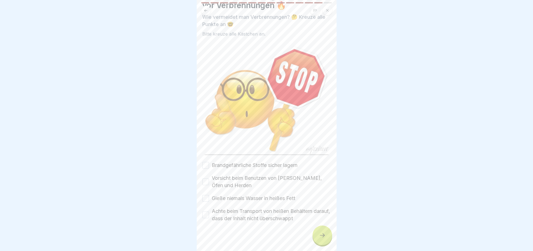
scroll to position [32, 0]
click at [234, 160] on label "Brandgefährliche Stoffe sicher lagern" at bounding box center [255, 163] width 86 height 7
click at [209, 161] on button "Brandgefährliche Stoffe sicher lagern" at bounding box center [205, 164] width 7 height 7
drag, startPoint x: 231, startPoint y: 172, endPoint x: 230, endPoint y: 180, distance: 8.1
click at [230, 173] on label "Vorsicht beim Benutzen von [PERSON_NAME], Öfen und Herden" at bounding box center [271, 180] width 119 height 15
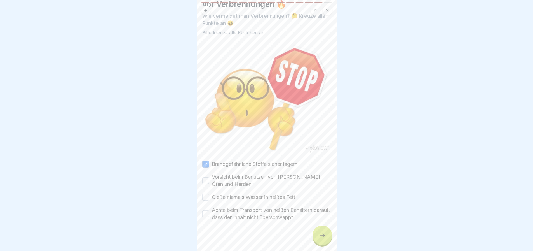
click at [209, 177] on button "Vorsicht beim Benutzen von [PERSON_NAME], Öfen und Herden" at bounding box center [205, 180] width 7 height 7
click at [228, 193] on label "Gieße niemals Wasser in heißes Fett" at bounding box center [253, 196] width 83 height 7
click at [209, 194] on button "Gieße niemals Wasser in heißes Fett" at bounding box center [205, 197] width 7 height 7
click at [227, 211] on label "Achte beim Transport von heißen Behältern darauf, dass der Inhalt nicht übersch…" at bounding box center [271, 213] width 119 height 15
click at [209, 211] on button "Achte beim Transport von heißen Behältern darauf, dass der Inhalt nicht übersch…" at bounding box center [205, 213] width 7 height 7
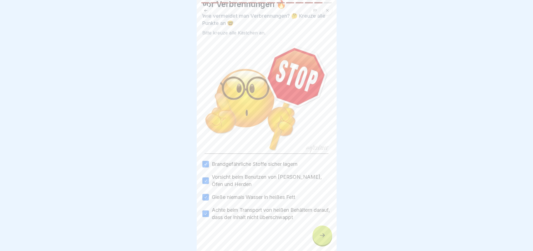
click at [324, 236] on div at bounding box center [323, 235] width 20 height 20
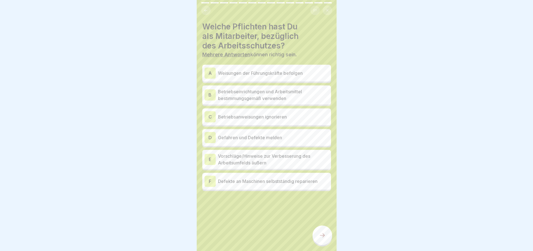
click at [292, 73] on p "Weisungen der Führungskräfte befolgen" at bounding box center [273, 73] width 111 height 7
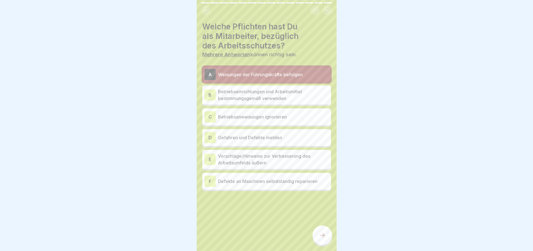
click at [310, 93] on p "Betriebseinrichtungen und Arbeitsmittel bestimmungsgemäß verwenden" at bounding box center [273, 94] width 111 height 13
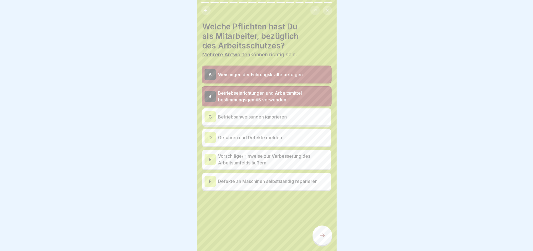
click at [300, 139] on p "Gefahren und Defekte melden" at bounding box center [273, 137] width 111 height 7
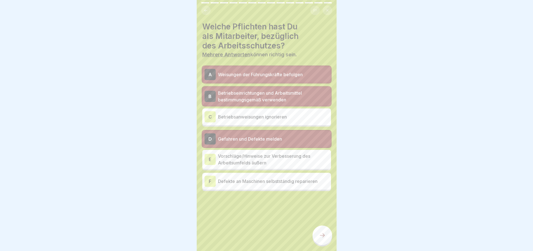
click at [294, 161] on p "Vorschläge/Hinweise zur Verbesserung des Arbeitsumfelds äußern" at bounding box center [273, 159] width 111 height 13
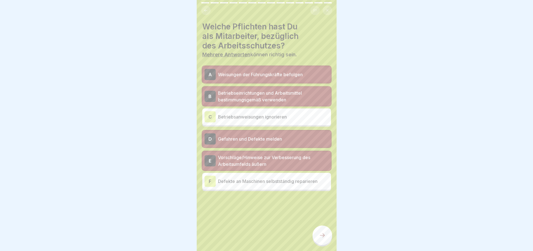
click at [296, 178] on p "Defekte an Maschinen selbstständig reparieren" at bounding box center [273, 181] width 111 height 7
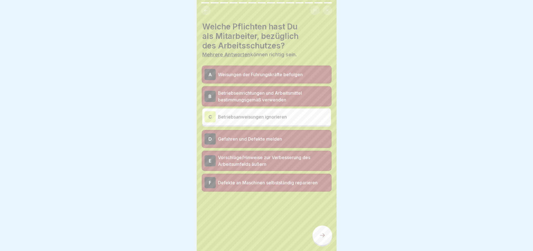
click at [290, 181] on p "Defekte an Maschinen selbstständig reparieren" at bounding box center [273, 182] width 111 height 7
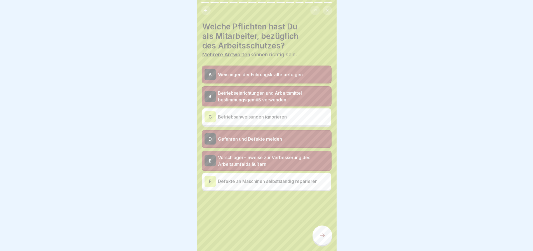
click at [320, 236] on div at bounding box center [323, 235] width 20 height 20
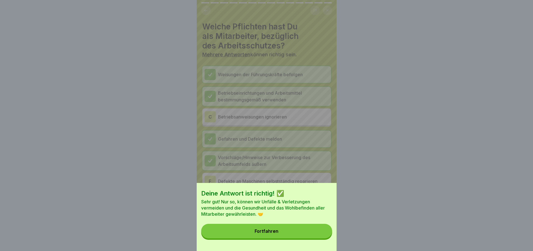
click at [293, 237] on button "Fortfahren" at bounding box center [266, 231] width 131 height 15
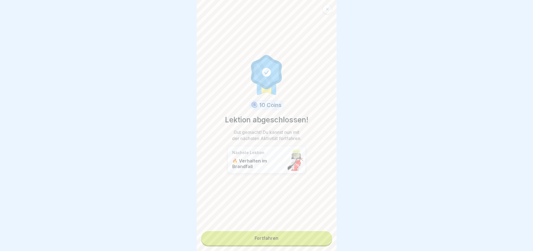
click at [273, 242] on link "Fortfahren" at bounding box center [266, 238] width 131 height 14
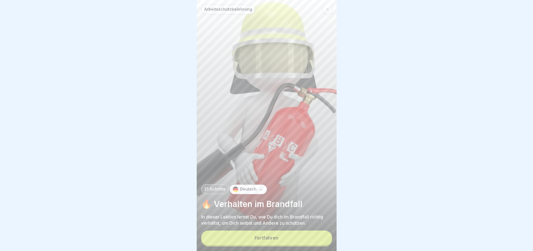
click at [298, 243] on button "Fortfahren" at bounding box center [266, 237] width 131 height 15
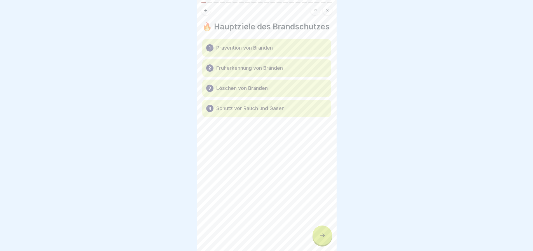
click at [321, 245] on div at bounding box center [323, 235] width 20 height 20
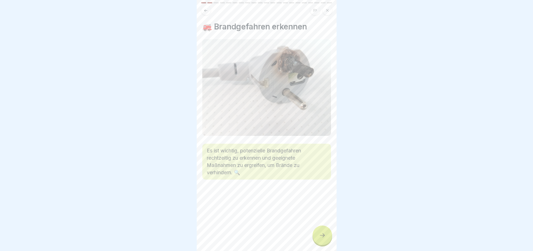
click at [321, 245] on div at bounding box center [323, 235] width 20 height 20
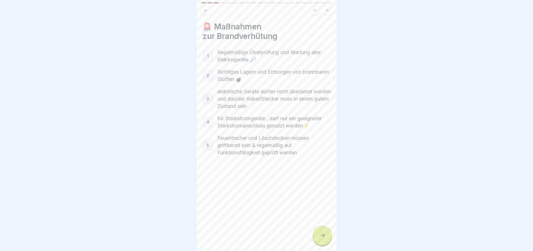
click at [321, 245] on div at bounding box center [323, 235] width 20 height 20
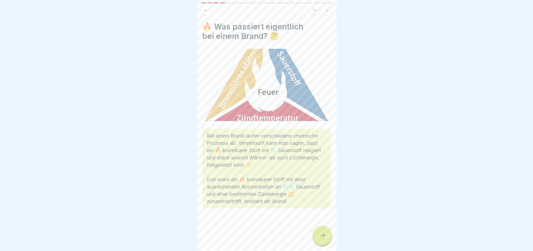
click at [321, 245] on div at bounding box center [323, 235] width 20 height 20
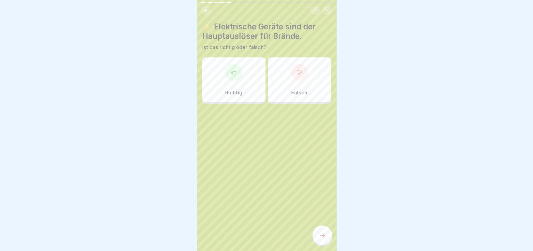
click at [239, 84] on div "Richtig" at bounding box center [233, 79] width 63 height 45
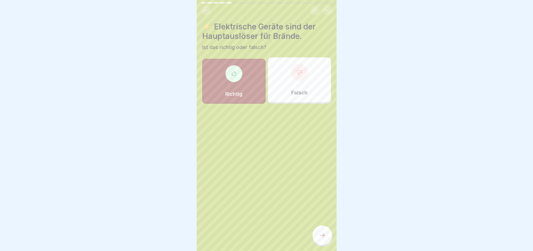
click at [325, 239] on icon at bounding box center [322, 235] width 7 height 7
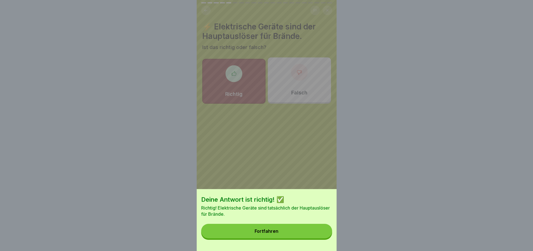
click at [295, 233] on button "Fortfahren" at bounding box center [266, 231] width 131 height 15
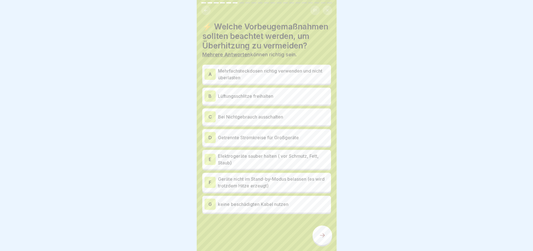
click at [307, 81] on p "Mehrfachsteckdosen richtig verwenden und nicht überlasten" at bounding box center [273, 73] width 111 height 13
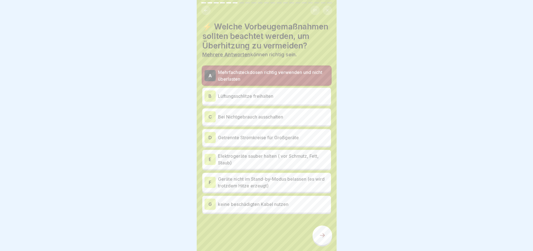
click at [307, 99] on p "Lüftungsschlitze freihalten" at bounding box center [273, 96] width 111 height 7
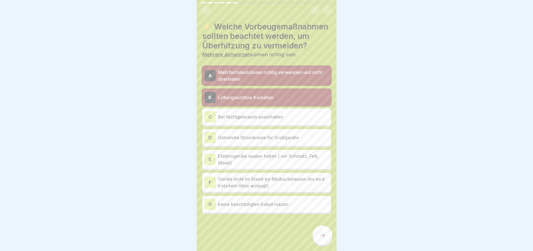
click at [300, 120] on p "Bei Nichtgebrauch ausschalten" at bounding box center [273, 116] width 111 height 7
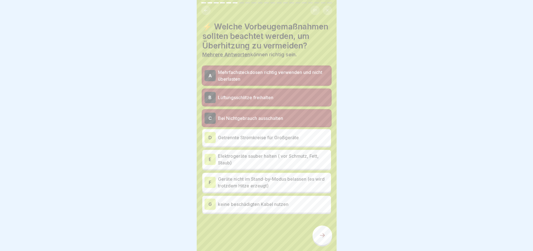
click at [309, 141] on p "Getrennte Stromkreise für Großgeräte" at bounding box center [273, 137] width 111 height 7
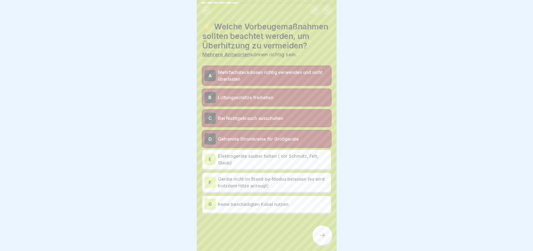
click at [300, 166] on p "Elektrogeräte sauber halten ( vor Schmutz, Fett, Staub)" at bounding box center [273, 159] width 111 height 13
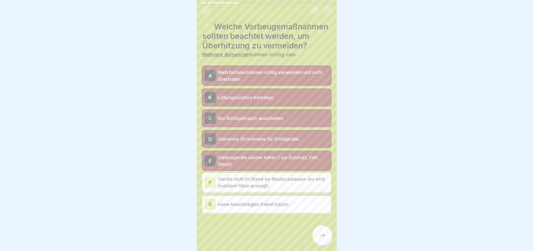
click at [302, 207] on p "keine beschädigten Kabel nutzen" at bounding box center [273, 204] width 111 height 7
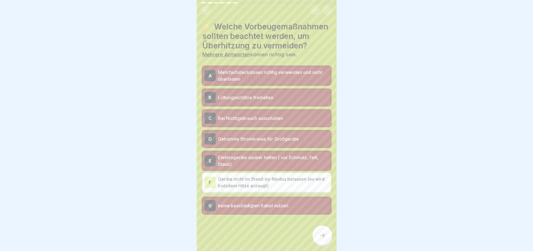
scroll to position [6, 0]
click at [322, 239] on icon at bounding box center [322, 235] width 7 height 7
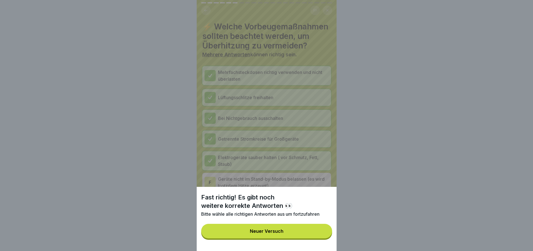
click at [309, 238] on button "Neuer Versuch" at bounding box center [266, 231] width 131 height 15
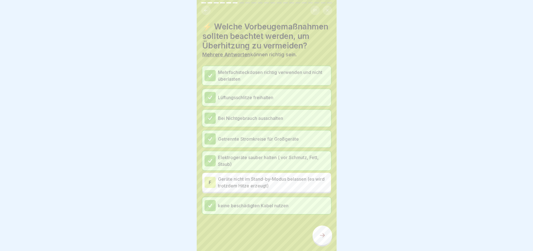
click at [256, 189] on p "Geräte nicht im Stand-by-Modus belassen (es wird trotzdem Hitze erzeugt)" at bounding box center [273, 182] width 111 height 13
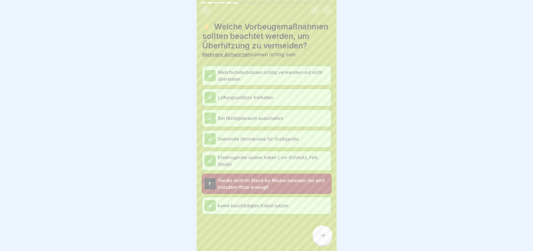
click at [319, 233] on div at bounding box center [323, 235] width 20 height 20
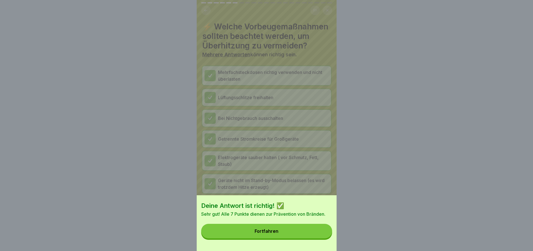
click at [282, 235] on button "Fortfahren" at bounding box center [266, 231] width 131 height 15
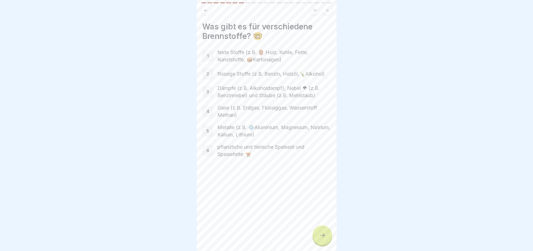
click at [222, 56] on p "feste Stoffe (z.B. 🪵 Holz, Kohle, Fette, Kunststoffe, 📦Kartonagen)" at bounding box center [275, 56] width 114 height 15
click at [317, 238] on div at bounding box center [323, 235] width 20 height 20
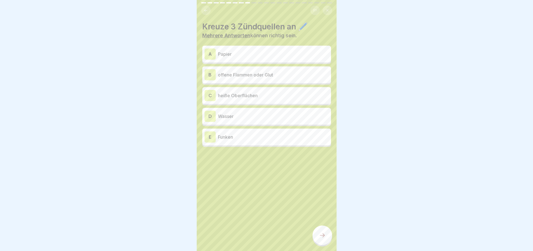
click at [265, 53] on p "Papier" at bounding box center [273, 54] width 111 height 7
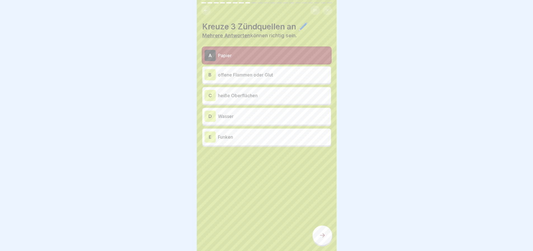
click at [267, 54] on p "Papier" at bounding box center [273, 55] width 111 height 7
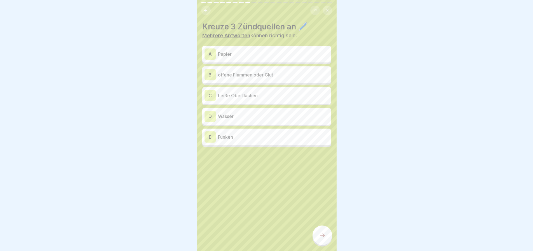
click at [271, 74] on p "offene Flammen oder Glut" at bounding box center [273, 74] width 111 height 7
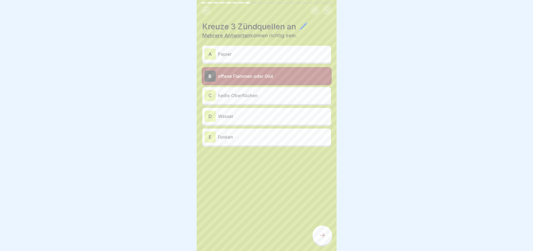
click at [270, 94] on p "heiße Oberflächen" at bounding box center [273, 95] width 111 height 7
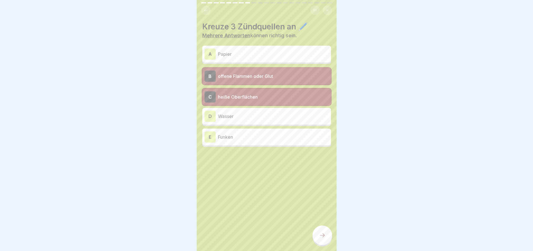
click at [264, 138] on p "Funken" at bounding box center [273, 137] width 111 height 7
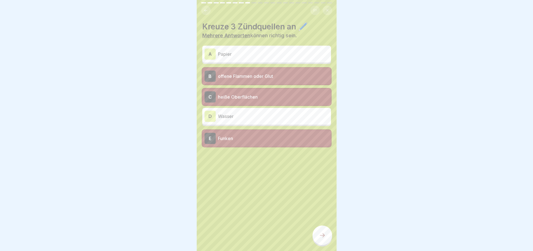
click at [319, 239] on icon at bounding box center [322, 235] width 7 height 7
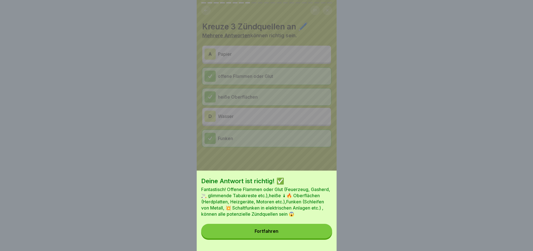
click at [286, 234] on button "Fortfahren" at bounding box center [266, 231] width 131 height 15
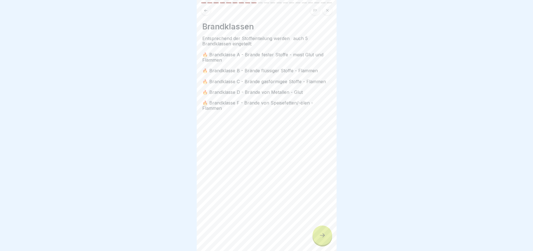
click at [320, 237] on icon at bounding box center [322, 235] width 7 height 7
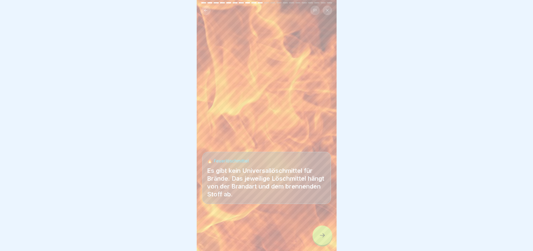
click at [324, 237] on icon at bounding box center [322, 235] width 7 height 7
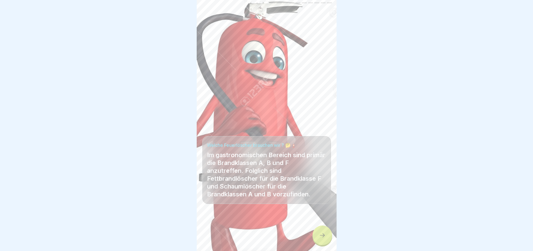
click at [324, 237] on icon at bounding box center [322, 235] width 7 height 7
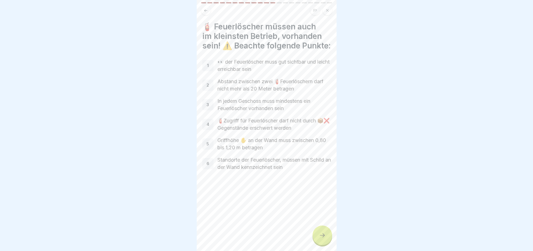
click at [324, 237] on icon at bounding box center [322, 235] width 7 height 7
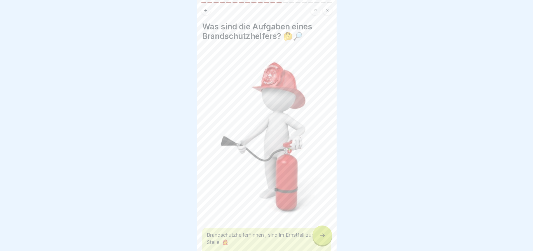
click at [324, 237] on icon at bounding box center [322, 235] width 7 height 7
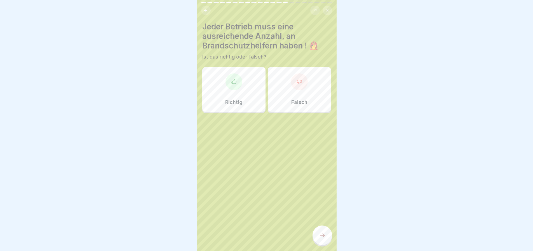
click at [235, 90] on div at bounding box center [234, 81] width 17 height 17
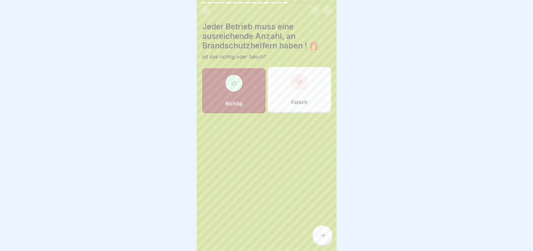
click at [322, 239] on icon at bounding box center [322, 235] width 7 height 7
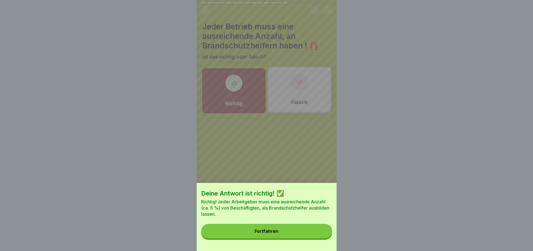
click at [292, 238] on button "Fortfahren" at bounding box center [266, 231] width 131 height 15
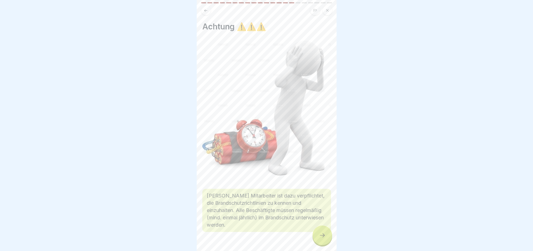
click at [330, 241] on div at bounding box center [323, 235] width 20 height 20
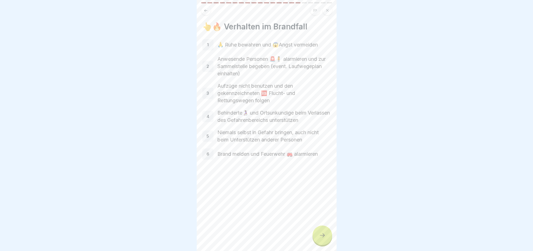
click at [329, 240] on div at bounding box center [323, 235] width 20 height 20
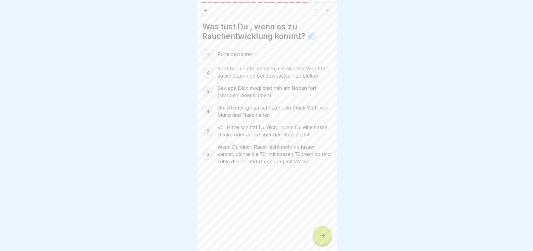
click at [329, 240] on div at bounding box center [323, 235] width 20 height 20
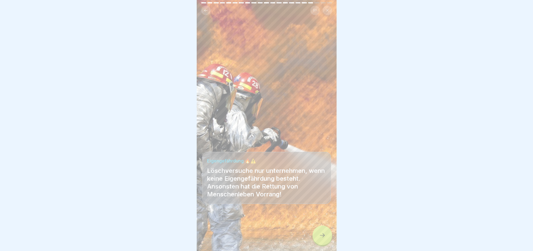
click at [329, 240] on div at bounding box center [323, 235] width 20 height 20
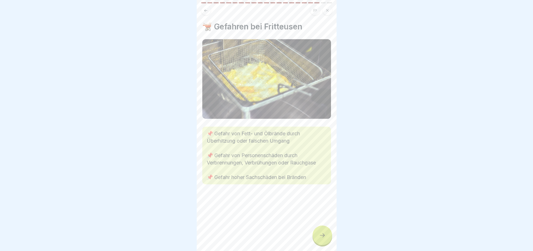
click at [329, 240] on div at bounding box center [323, 235] width 20 height 20
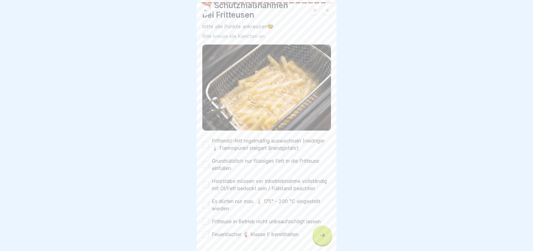
scroll to position [46, 0]
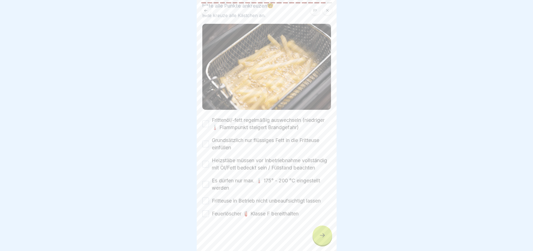
click at [220, 116] on label "Frittenöl/-fett regelmäßig auswechseln (niedriger 🌡️ Flammpunkt steigert Brandg…" at bounding box center [271, 123] width 119 height 15
click at [209, 120] on button "Frittenöl/-fett regelmäßig auswechseln (niedriger 🌡️ Flammpunkt steigert Brandg…" at bounding box center [205, 123] width 7 height 7
click at [222, 137] on label "Grundsätzlich nur flüssiges Fett in die Fritteuse einfüllen" at bounding box center [271, 144] width 119 height 15
click at [209, 141] on button "Grundsätzlich nur flüssiges Fett in die Fritteuse einfüllen" at bounding box center [205, 144] width 7 height 7
click at [223, 157] on label "Heizstäbe müssen vor Inbetriebnahme vollständig mit Öl/Fett bedeckt sein / Füll…" at bounding box center [271, 164] width 119 height 15
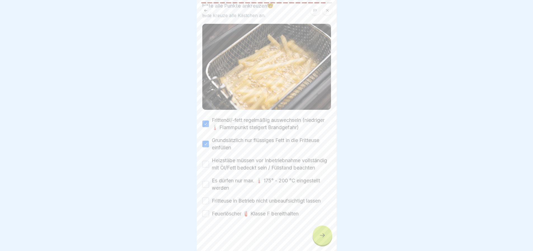
click at [209, 161] on button "Heizstäbe müssen vor Inbetriebnahme vollständig mit Öl/Fett bedeckt sein / Füll…" at bounding box center [205, 164] width 7 height 7
click at [222, 176] on div "Frittenöl/-fett regelmäßig auswechseln (niedriger 🌡️ Flammpunkt steigert Brandg…" at bounding box center [266, 166] width 129 height 101
drag, startPoint x: 222, startPoint y: 181, endPoint x: 223, endPoint y: 184, distance: 2.9
click at [222, 182] on label "Es dürfen nur max. 🌡️ 175° - 200 °C eingestellt werden" at bounding box center [271, 184] width 119 height 15
click at [209, 182] on button "Es dürfen nur max. 🌡️ 175° - 200 °C eingestellt werden" at bounding box center [205, 184] width 7 height 7
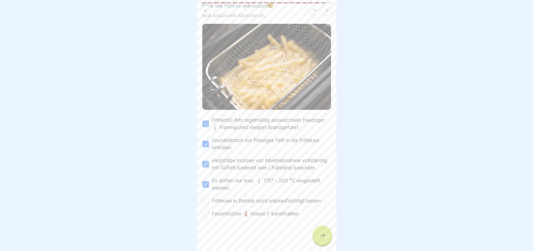
click at [224, 202] on label "Fritteuse in Betrieb nicht unbeaufsichtigt lassen" at bounding box center [266, 200] width 109 height 7
click at [209, 202] on button "Fritteuse in Betrieb nicht unbeaufsichtigt lassen" at bounding box center [205, 200] width 7 height 7
click at [223, 215] on label "Feuerlöscher 🧯 Klasse F bereithalten" at bounding box center [255, 213] width 87 height 7
click at [209, 215] on button "Feuerlöscher 🧯 Klasse F bereithalten" at bounding box center [205, 213] width 7 height 7
click at [320, 233] on div at bounding box center [323, 235] width 20 height 20
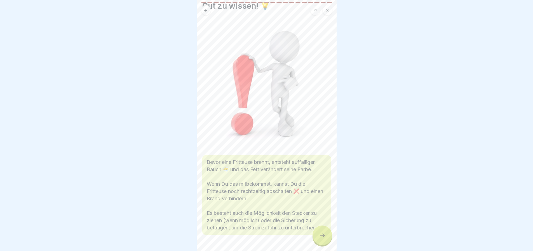
scroll to position [41, 0]
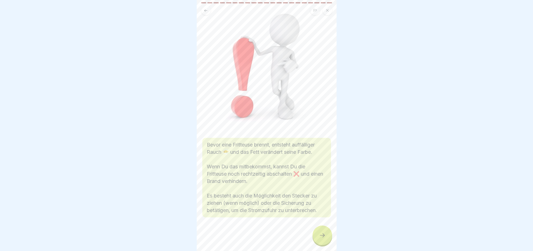
click at [324, 239] on icon at bounding box center [322, 235] width 7 height 7
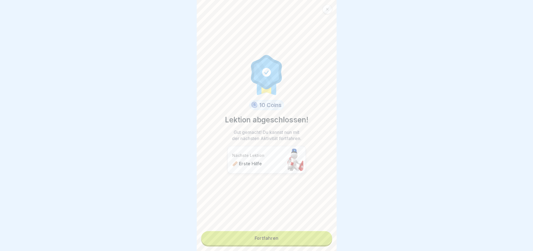
click at [285, 235] on link "Fortfahren" at bounding box center [266, 238] width 131 height 14
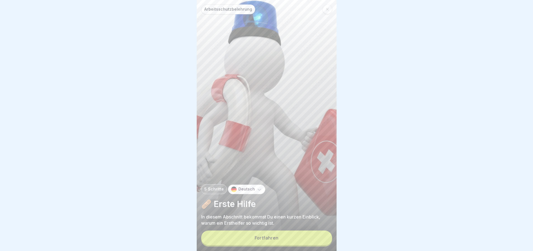
click at [287, 243] on button "Fortfahren" at bounding box center [266, 237] width 131 height 15
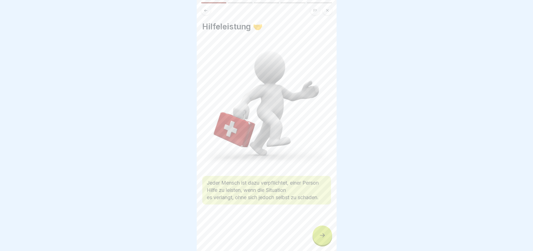
click at [326, 241] on div at bounding box center [323, 235] width 20 height 20
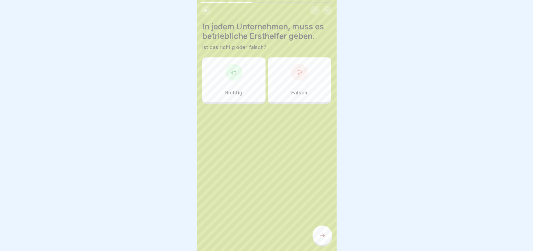
click at [228, 81] on div "Richtig" at bounding box center [233, 79] width 63 height 45
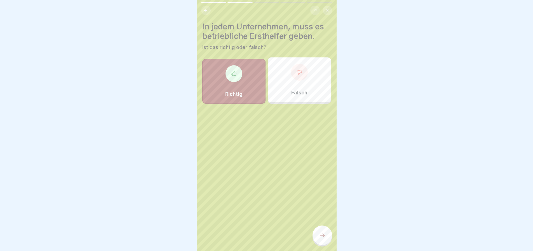
click at [317, 245] on div at bounding box center [323, 235] width 20 height 20
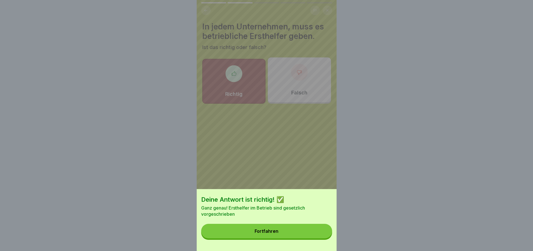
click at [307, 229] on button "Fortfahren" at bounding box center [266, 231] width 131 height 15
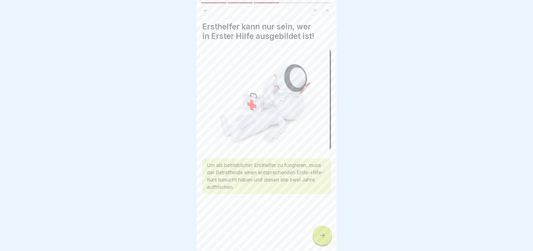
click at [317, 240] on div at bounding box center [323, 235] width 20 height 20
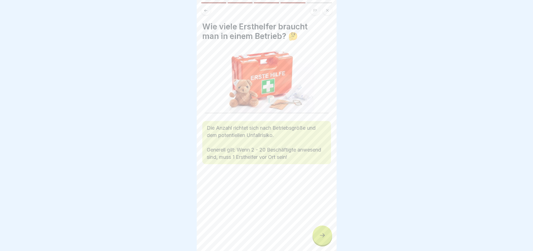
click at [318, 242] on div at bounding box center [323, 235] width 20 height 20
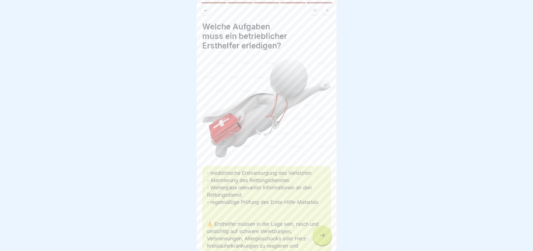
click at [318, 242] on div at bounding box center [323, 235] width 20 height 20
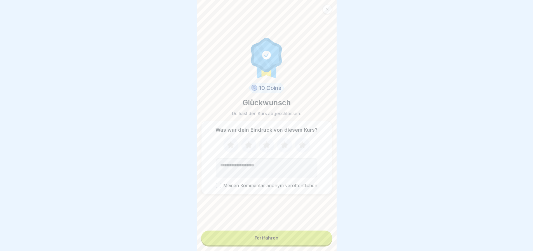
click at [224, 148] on icon at bounding box center [230, 145] width 15 height 15
click at [288, 242] on button "Fortfahren" at bounding box center [266, 237] width 131 height 15
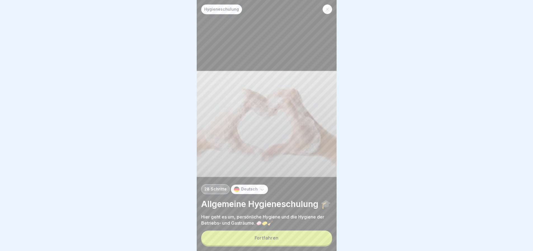
click at [314, 239] on button "Fortfahren" at bounding box center [266, 237] width 131 height 15
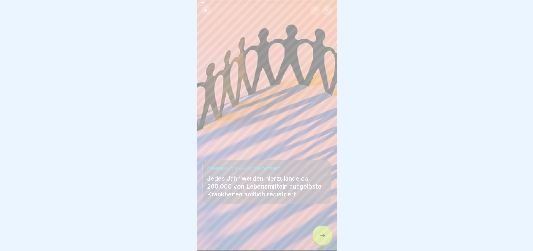
click at [322, 239] on icon at bounding box center [322, 235] width 7 height 7
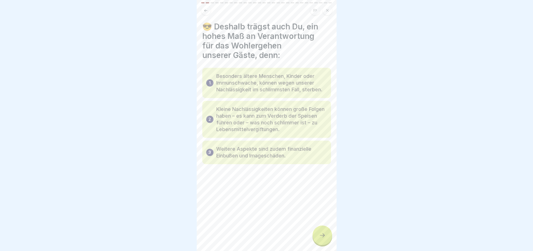
click at [322, 239] on icon at bounding box center [322, 235] width 7 height 7
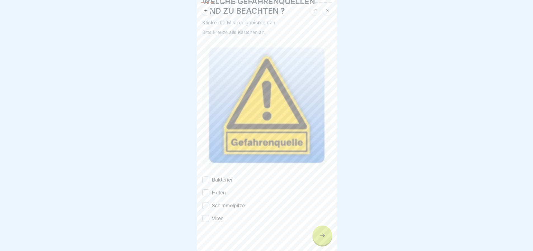
scroll to position [26, 0]
click at [212, 176] on label "Bakterien" at bounding box center [223, 179] width 22 height 7
click at [209, 176] on button "Bakterien" at bounding box center [205, 179] width 7 height 7
click at [218, 188] on label "Hefen" at bounding box center [219, 191] width 14 height 7
click at [209, 189] on button "Hefen" at bounding box center [205, 192] width 7 height 7
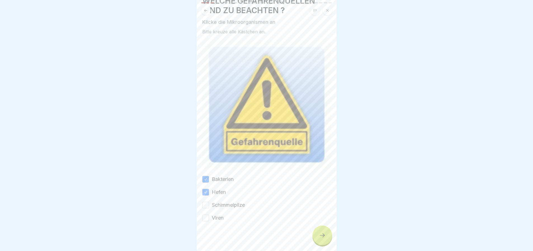
drag, startPoint x: 222, startPoint y: 200, endPoint x: 221, endPoint y: 214, distance: 13.4
click at [222, 201] on label "Schimmelpilze" at bounding box center [228, 204] width 33 height 7
click at [209, 202] on button "Schimmelpilze" at bounding box center [205, 205] width 7 height 7
click at [221, 214] on label "Viren" at bounding box center [218, 217] width 12 height 7
click at [209, 214] on button "Viren" at bounding box center [205, 217] width 7 height 7
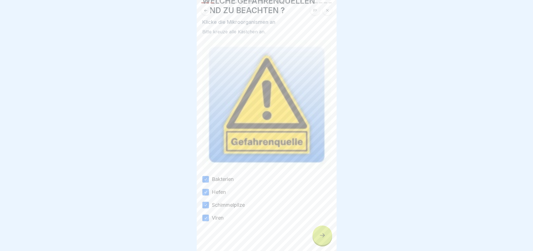
click at [219, 190] on label "Hefen" at bounding box center [219, 191] width 14 height 7
click at [209, 190] on button "Hefen" at bounding box center [205, 192] width 7 height 7
click at [326, 237] on div at bounding box center [323, 235] width 20 height 20
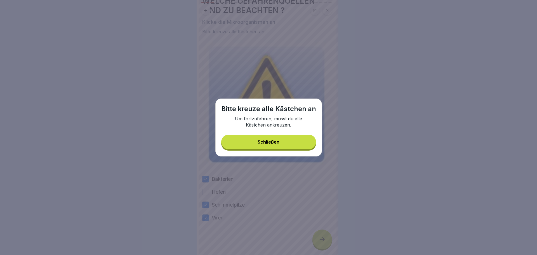
click at [271, 141] on div "Schließen" at bounding box center [269, 141] width 22 height 5
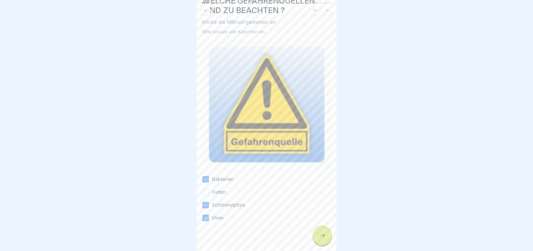
click at [207, 189] on button "Hefen" at bounding box center [205, 192] width 7 height 7
click at [315, 239] on div at bounding box center [323, 235] width 20 height 20
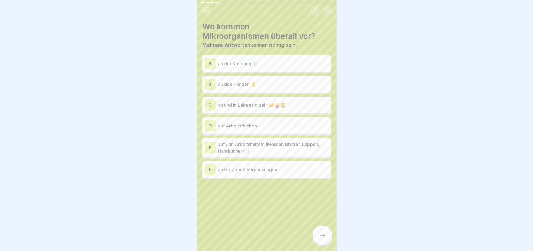
click at [264, 65] on p "an der Kleidung 👕" at bounding box center [273, 63] width 111 height 7
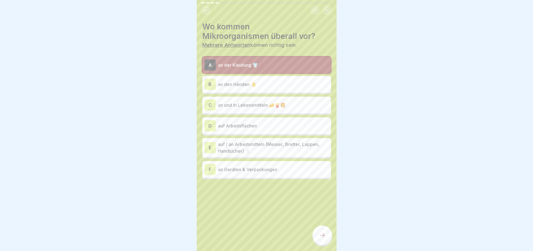
click at [271, 87] on p "an den Händen 🤚" at bounding box center [273, 84] width 111 height 7
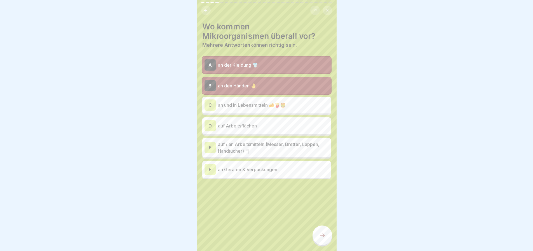
click at [278, 107] on p "an und in Lebensmitteln 🧀🍟🍔" at bounding box center [273, 105] width 111 height 7
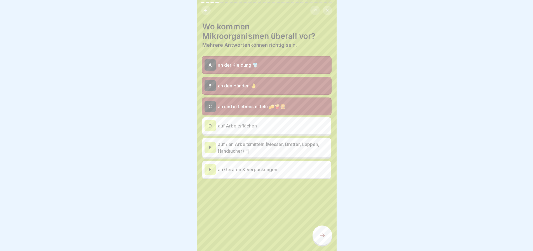
click at [273, 129] on div "D auf Arbeitsflächen" at bounding box center [267, 125] width 124 height 11
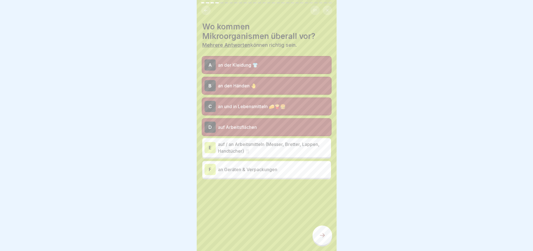
click at [276, 149] on p "auf / an Arbeitsmitteln (Messer, Bretter, Lappen, Handtücher) 🍴" at bounding box center [273, 147] width 111 height 13
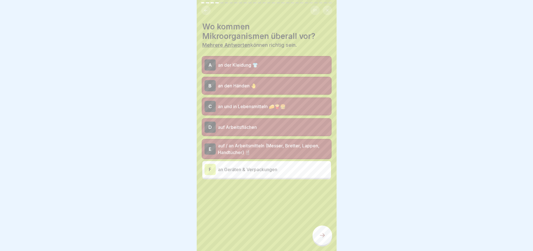
click at [287, 166] on p "an Geräten & Verpackungen" at bounding box center [273, 169] width 111 height 7
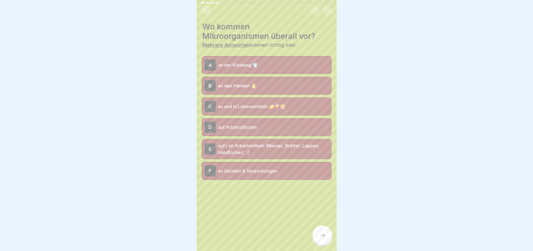
click at [318, 239] on div at bounding box center [323, 235] width 20 height 20
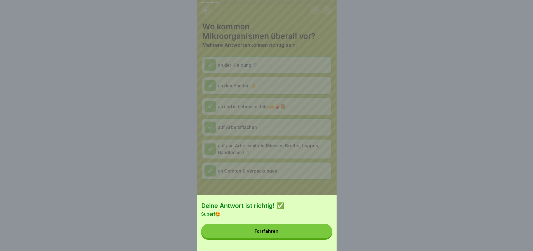
click at [290, 238] on button "Fortfahren" at bounding box center [266, 231] width 131 height 15
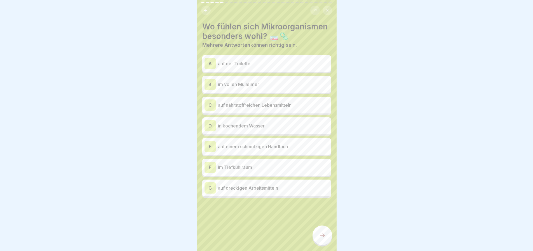
click at [258, 63] on p "auf der Toilette" at bounding box center [273, 63] width 111 height 7
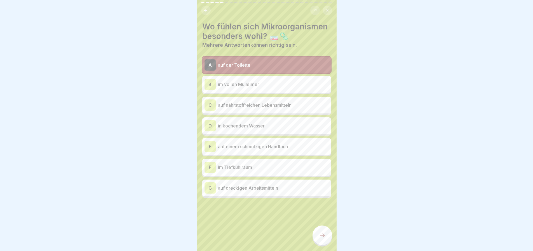
click at [269, 86] on p "im vollen Mülleimer" at bounding box center [273, 84] width 111 height 7
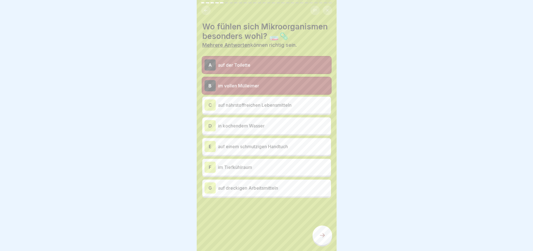
click at [280, 107] on p "auf nährstoffreichen Lebensmitteln" at bounding box center [273, 105] width 111 height 7
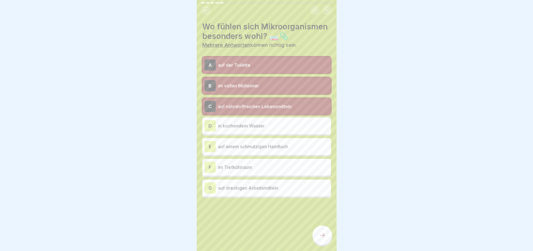
click at [285, 147] on p "auf einem schmutzigen Handtuch" at bounding box center [273, 146] width 111 height 7
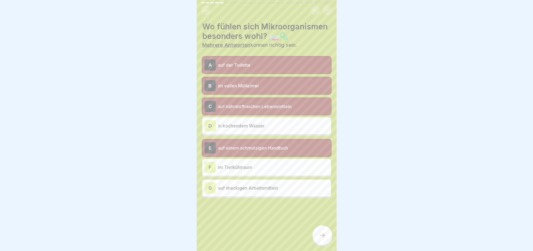
click at [278, 188] on p "auf dreckigen Arbeitsmitteln" at bounding box center [273, 187] width 111 height 7
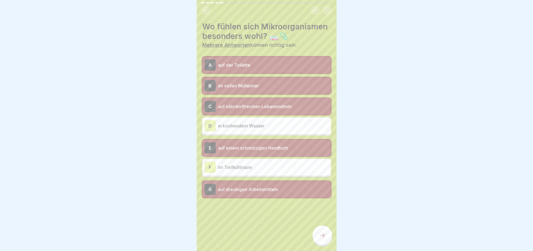
click at [320, 239] on icon at bounding box center [322, 235] width 7 height 7
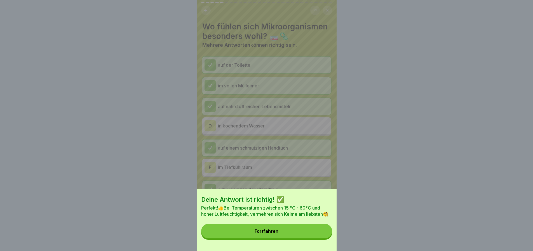
click at [303, 236] on button "Fortfahren" at bounding box center [266, 231] width 131 height 15
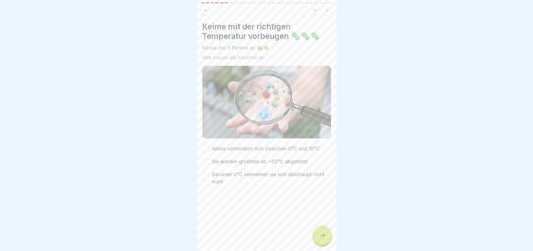
click at [224, 147] on label "Keime vermindern sich zwischen 0°C und 10°C" at bounding box center [266, 148] width 108 height 7
click at [209, 147] on button "Keime vermindern sich zwischen 0°C und 10°C" at bounding box center [205, 148] width 7 height 7
click at [224, 160] on label "Sie werden großteils ab +65°C abgetötet" at bounding box center [260, 161] width 96 height 7
click at [209, 160] on button "Sie werden großteils ab +65°C abgetötet" at bounding box center [205, 161] width 7 height 7
click at [226, 175] on label "Bei unter 0°C vermehren sie sich überhaupt nicht mehr" at bounding box center [271, 178] width 119 height 15
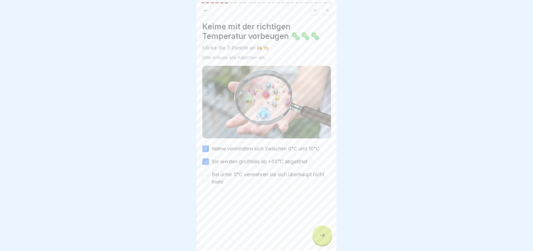
click at [209, 175] on button "Bei unter 0°C vermehren sie sich überhaupt nicht mehr" at bounding box center [205, 178] width 7 height 7
click at [326, 241] on div at bounding box center [323, 235] width 20 height 20
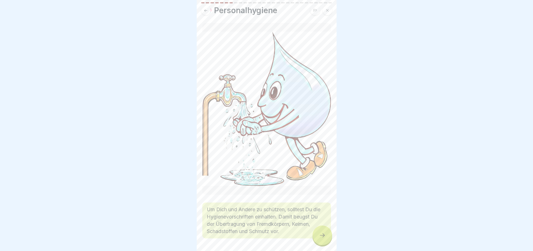
scroll to position [32, 0]
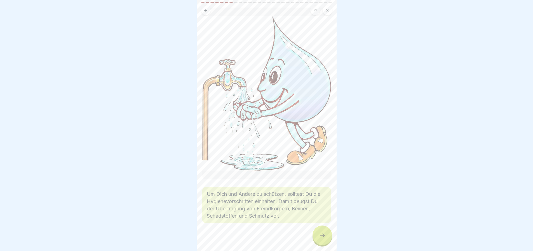
click at [322, 238] on icon at bounding box center [322, 235] width 7 height 7
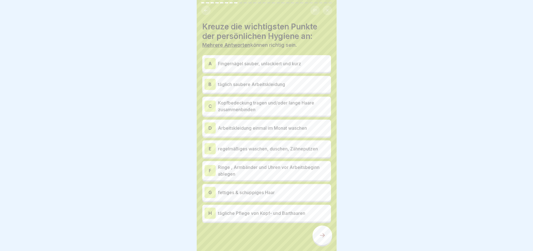
click at [281, 66] on p "Fingernägel sauber, unlackiert und kurz" at bounding box center [273, 63] width 111 height 7
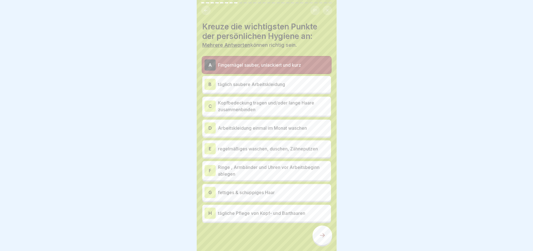
click at [305, 86] on p "täglich saubere Arbeitskleidung" at bounding box center [273, 84] width 111 height 7
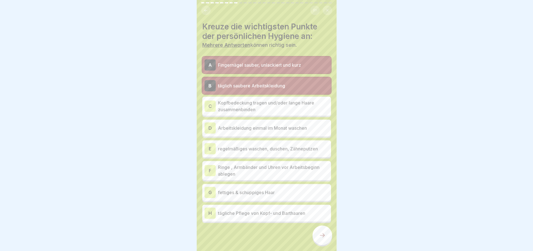
click at [285, 102] on p "Kopfbedeckung tragen und/oder lange Haare zusammenbinden" at bounding box center [273, 105] width 111 height 13
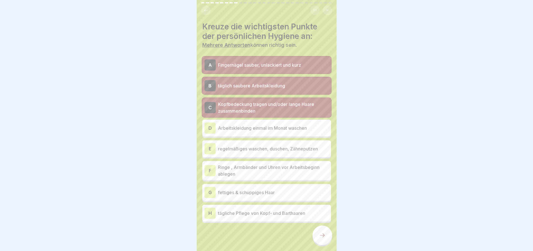
click at [290, 129] on p "Arbeitskleidung einmal im Monat waschen" at bounding box center [273, 128] width 111 height 7
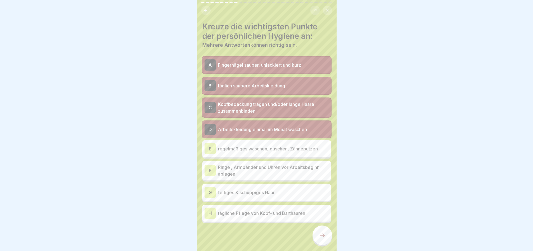
click at [285, 131] on p "Arbeitskleidung einmal im Monat waschen" at bounding box center [273, 129] width 111 height 7
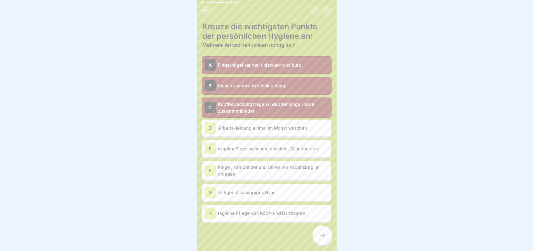
click at [287, 148] on p "regelmäßiges waschen, duschen, Zähneputzen" at bounding box center [273, 148] width 111 height 7
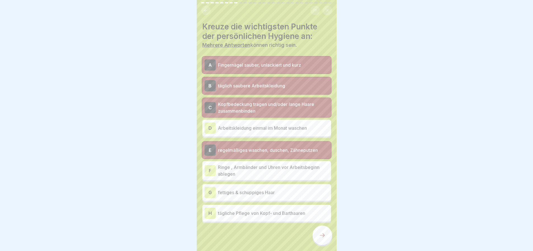
click at [266, 173] on p "Ringe , Armbänder und Uhren vor Arbeitsbeginn ablegen" at bounding box center [273, 170] width 111 height 13
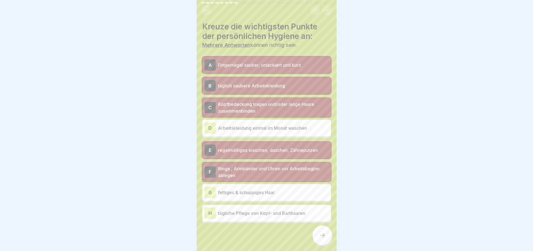
click at [271, 194] on p "fettiges & schuppiges Haar" at bounding box center [273, 192] width 111 height 7
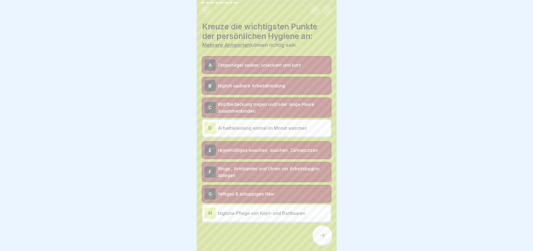
click at [252, 193] on p "fettiges & schuppiges Haar" at bounding box center [273, 193] width 111 height 7
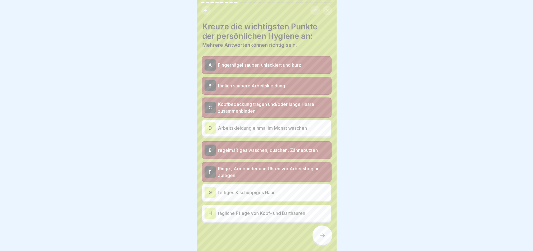
click at [261, 216] on p "tägliche Pflege von Kopf- und Barthaaren" at bounding box center [273, 213] width 111 height 7
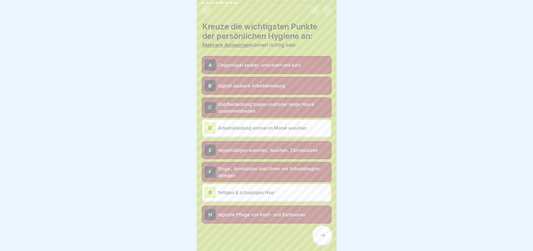
click at [321, 238] on icon at bounding box center [322, 235] width 7 height 7
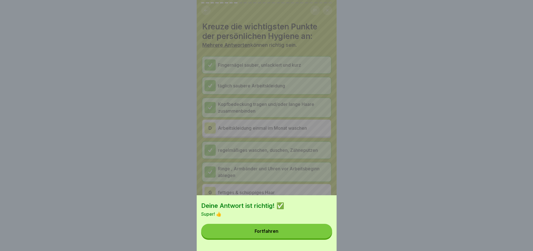
click at [279, 238] on button "Fortfahren" at bounding box center [266, 231] width 131 height 15
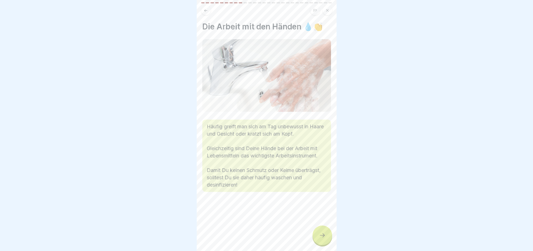
click at [326, 243] on div at bounding box center [323, 235] width 20 height 20
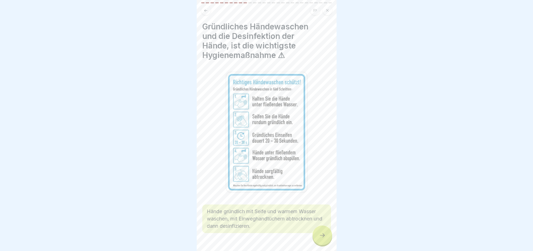
click at [326, 243] on div at bounding box center [323, 235] width 20 height 20
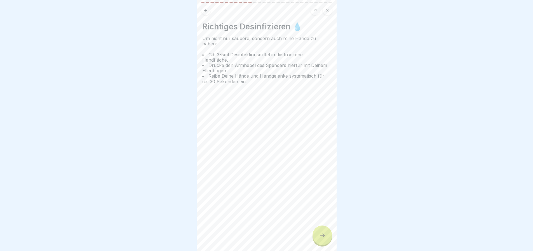
click at [326, 243] on div at bounding box center [323, 235] width 20 height 20
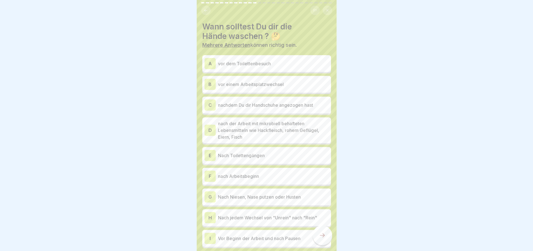
click at [279, 65] on p "vor dem Toilettenbesuch" at bounding box center [273, 63] width 111 height 7
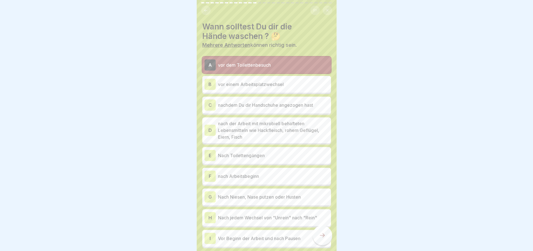
click at [293, 82] on p "vor einem Arbeitsplatzwechsel" at bounding box center [273, 84] width 111 height 7
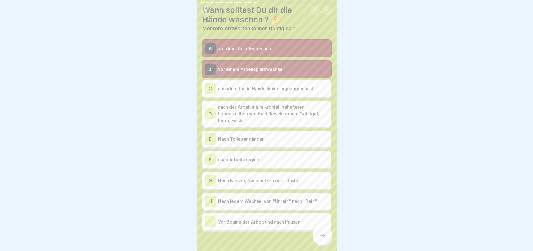
scroll to position [31, 0]
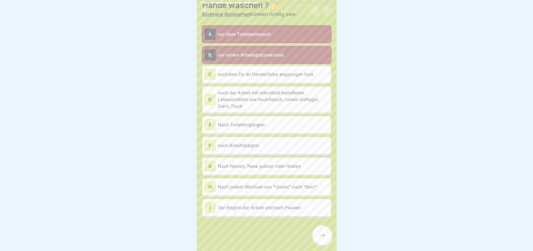
click at [275, 124] on p "Nach Toilettengängen" at bounding box center [273, 124] width 111 height 7
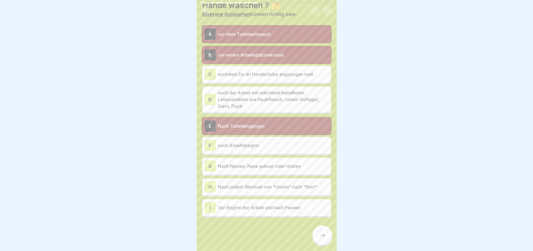
click at [280, 98] on p "nach der Arbeit mit mikrobiell behafteten Lebensmitteln wie Hackfleisch, rohem …" at bounding box center [273, 99] width 111 height 20
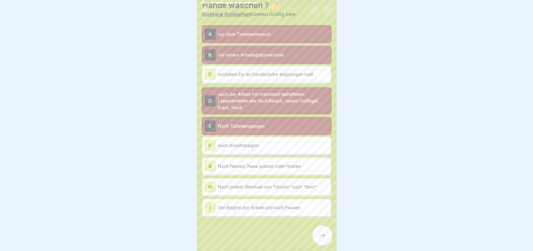
click at [278, 146] on p "nach Arbeitsbeginn" at bounding box center [273, 145] width 111 height 7
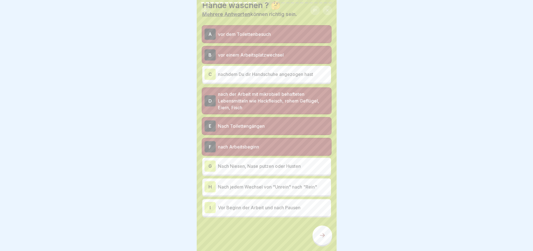
click at [277, 166] on p "Nach Niesen, Nase putzen oder Husten" at bounding box center [273, 166] width 111 height 7
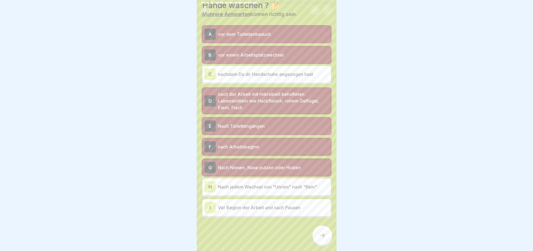
click at [287, 187] on p "Nach jedem Wechsel von "Unrein" nach "Rein"" at bounding box center [273, 186] width 111 height 7
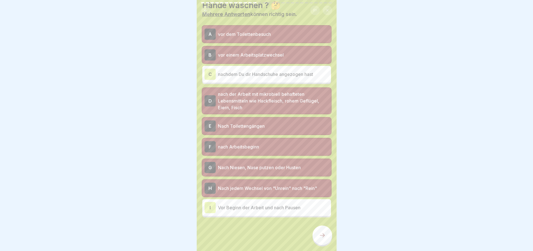
click at [312, 208] on p "Vor Beginn der Arbeit und nach Pausen" at bounding box center [273, 207] width 111 height 7
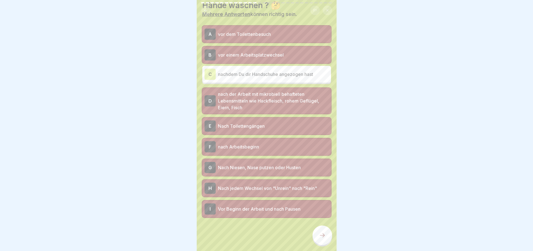
click at [252, 72] on p "nachdem Du dir Handschuhe angezogen hast" at bounding box center [273, 74] width 111 height 7
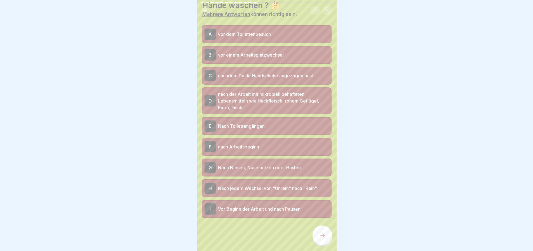
click at [320, 239] on icon at bounding box center [322, 235] width 7 height 7
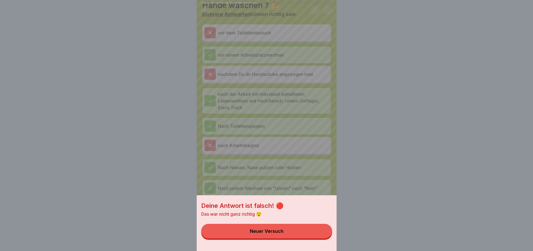
click at [288, 238] on button "Neuer Versuch" at bounding box center [266, 231] width 131 height 15
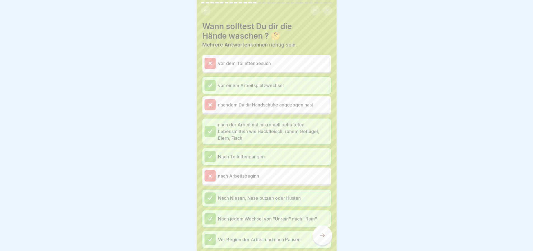
scroll to position [0, 0]
click at [297, 105] on p "nachdem Du dir Handschuhe angezogen hast" at bounding box center [273, 105] width 111 height 7
click at [325, 238] on icon at bounding box center [322, 235] width 7 height 7
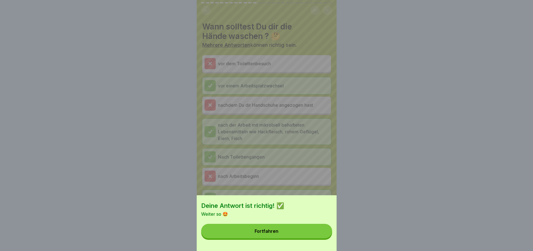
click at [261, 233] on div "Fortfahren" at bounding box center [267, 230] width 24 height 5
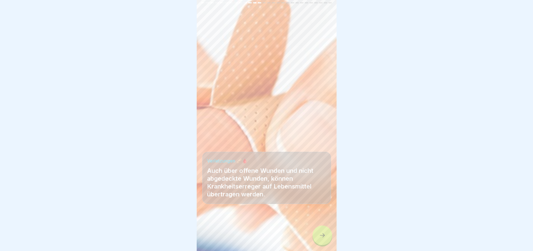
click at [319, 239] on icon at bounding box center [322, 235] width 7 height 7
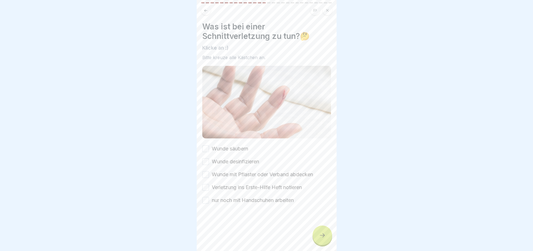
click at [226, 147] on label "Wunde säubern" at bounding box center [230, 148] width 36 height 7
click at [209, 147] on button "Wunde säubern" at bounding box center [205, 148] width 7 height 7
click at [235, 159] on label "Wunde desinfizieren" at bounding box center [235, 161] width 47 height 7
click at [209, 159] on button "Wunde desinfizieren" at bounding box center [205, 161] width 7 height 7
click at [237, 168] on div "Wunde säubern Wunde desinfizieren Wunde mit Pflaster oder Verband abdecken Verl…" at bounding box center [266, 174] width 129 height 59
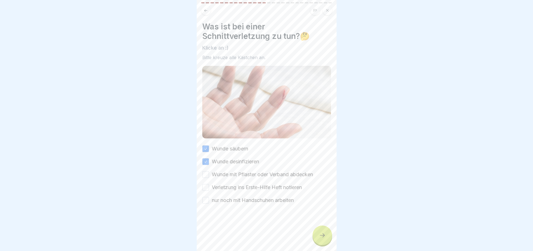
click at [235, 171] on label "Wunde mit Pflaster oder Verband abdecken" at bounding box center [262, 174] width 101 height 7
click at [209, 171] on button "Wunde mit Pflaster oder Verband abdecken" at bounding box center [205, 174] width 7 height 7
click at [242, 184] on label "Verletzung ins Erste-Hilfe Heft notieren" at bounding box center [257, 187] width 90 height 7
click at [209, 184] on button "Verletzung ins Erste-Hilfe Heft notieren" at bounding box center [205, 187] width 7 height 7
click at [242, 197] on label "nur noch mit Handschuhen arbeiten" at bounding box center [253, 200] width 82 height 7
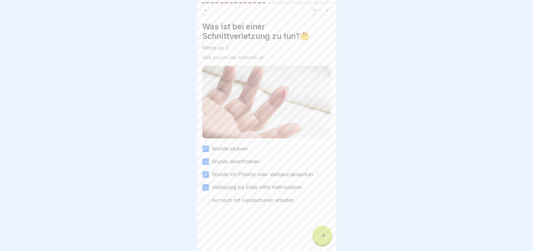
click at [209, 197] on button "nur noch mit Handschuhen arbeiten" at bounding box center [205, 200] width 7 height 7
click at [317, 233] on div at bounding box center [323, 235] width 20 height 20
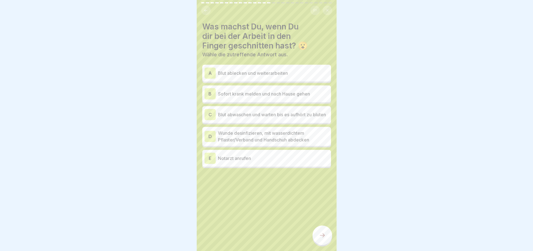
click at [229, 74] on p "Blut ablecken und weiterarbeiten" at bounding box center [273, 73] width 111 height 7
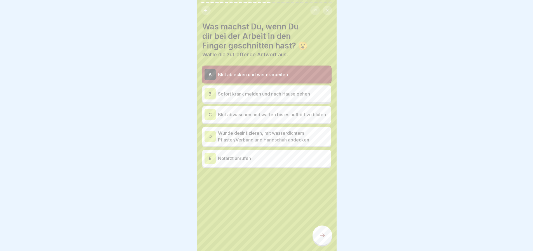
click at [239, 87] on div "B Sofort krank melden und nach Hause gehen" at bounding box center [266, 93] width 129 height 17
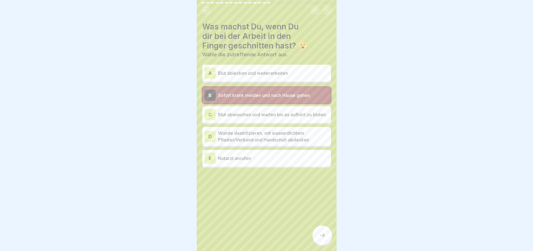
click at [239, 73] on p "Blut ablecken und weiterarbeiten" at bounding box center [273, 73] width 111 height 7
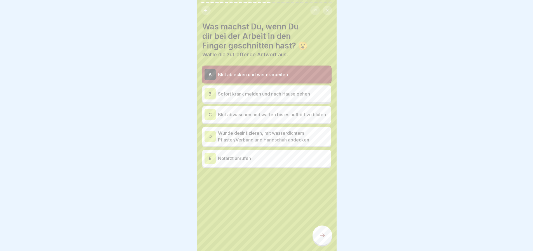
click at [329, 241] on div at bounding box center [323, 235] width 20 height 20
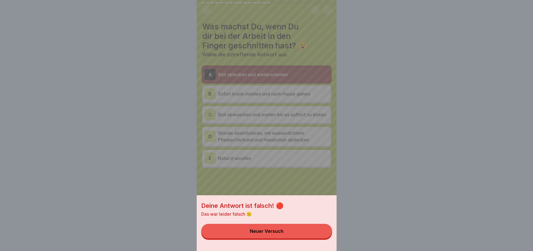
click at [302, 234] on button "Neuer Versuch" at bounding box center [266, 231] width 131 height 15
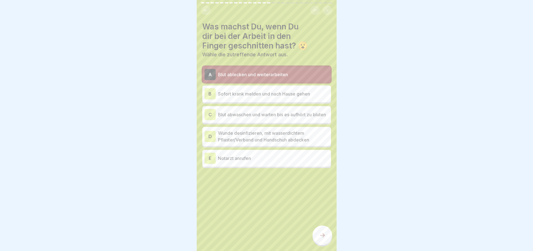
click at [256, 88] on div "B Sofort krank melden und nach Hause gehen" at bounding box center [266, 93] width 129 height 17
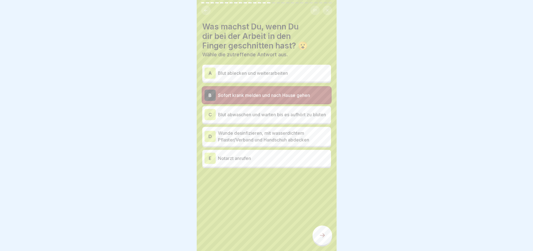
click at [327, 237] on div at bounding box center [323, 235] width 20 height 20
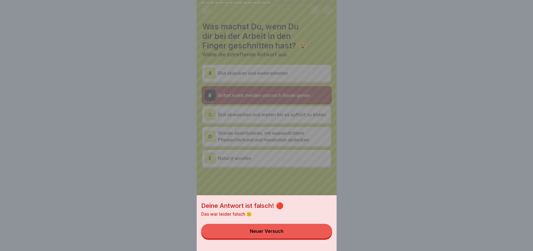
click at [322, 238] on button "Neuer Versuch" at bounding box center [266, 231] width 131 height 15
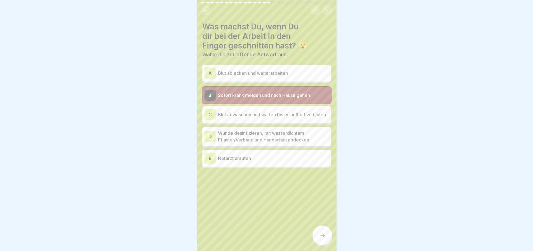
click at [261, 162] on p "Notarzt anrufen" at bounding box center [273, 158] width 111 height 7
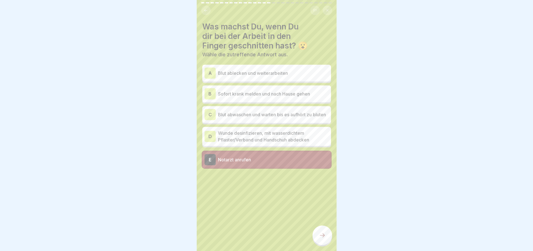
click at [317, 239] on div at bounding box center [323, 235] width 20 height 20
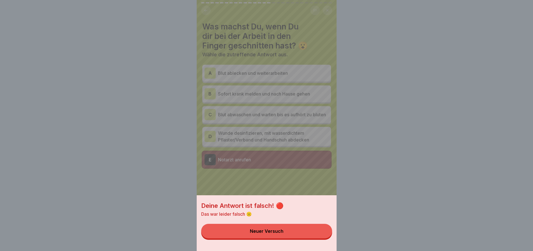
click at [292, 238] on button "Neuer Versuch" at bounding box center [266, 231] width 131 height 15
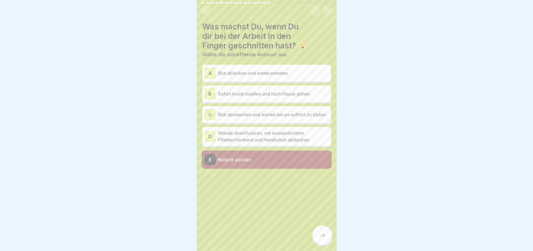
click at [271, 118] on p "Blut abwaschen und warten bis es aufhört zu bluten" at bounding box center [273, 114] width 111 height 7
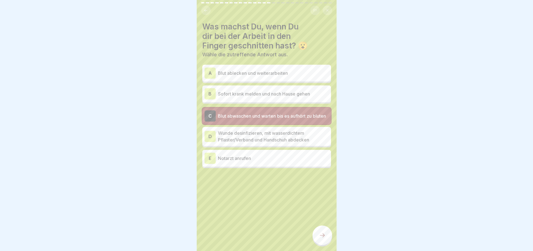
click at [322, 239] on icon at bounding box center [322, 235] width 7 height 7
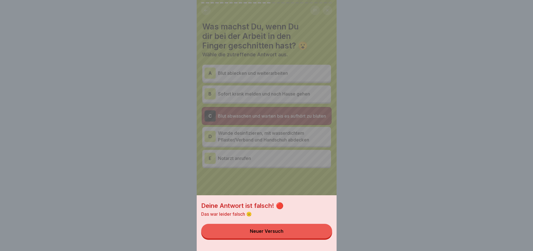
click at [311, 237] on button "Neuer Versuch" at bounding box center [266, 231] width 131 height 15
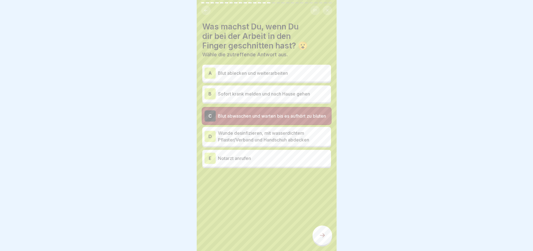
click at [260, 142] on p "Wunde desinfizieren, mit wasserdichtem Pflaster/Verband und Handschuh abdecken" at bounding box center [273, 136] width 111 height 13
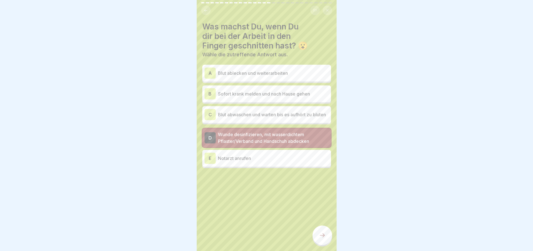
click at [323, 243] on div at bounding box center [323, 235] width 20 height 20
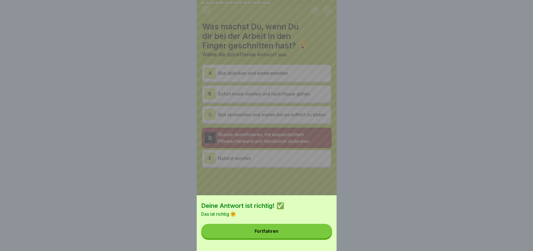
click at [308, 238] on button "Fortfahren" at bounding box center [266, 231] width 131 height 15
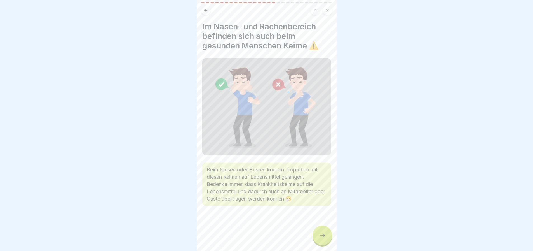
click at [324, 239] on icon at bounding box center [322, 235] width 7 height 7
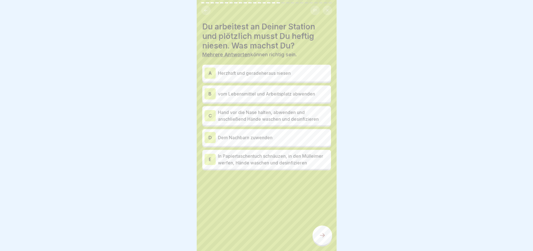
click at [312, 96] on p "vom Lebensmittel und Arbeitsplatz abwenden" at bounding box center [273, 93] width 111 height 7
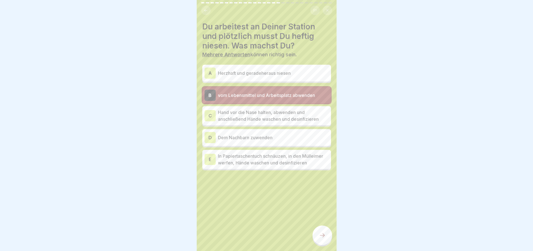
click at [318, 118] on p "Hand vor die Nase halten, abwenden und anschließend Hände waschen und desinfizi…" at bounding box center [273, 115] width 111 height 13
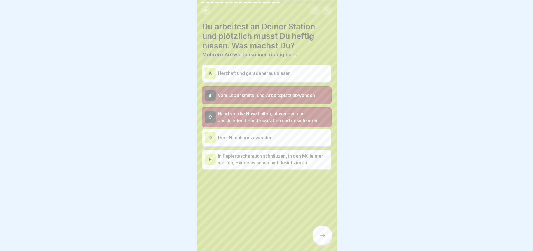
click at [274, 96] on p "vom Lebensmittel und Arbeitsplatz abwenden" at bounding box center [273, 95] width 111 height 7
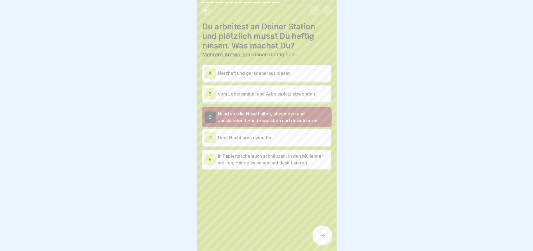
click at [303, 160] on p "In Papiertaschentuch schnäuzen, in den Mülleimer werfen, Hände waschen und desi…" at bounding box center [273, 159] width 111 height 13
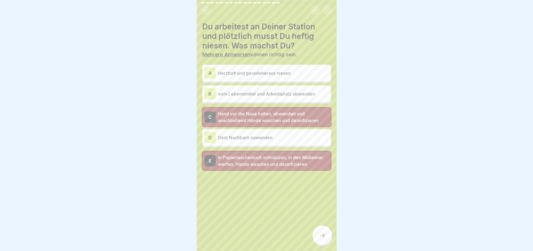
click at [318, 243] on div at bounding box center [323, 235] width 20 height 20
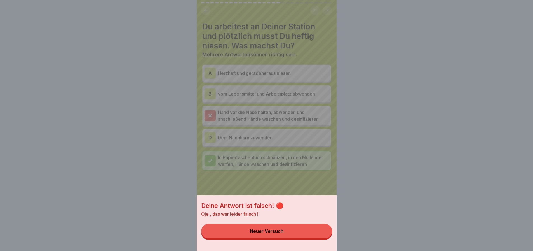
click at [314, 234] on button "Neuer Versuch" at bounding box center [266, 231] width 131 height 15
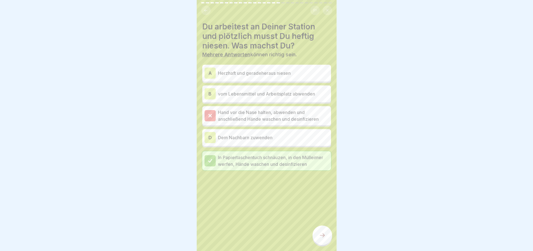
click at [322, 236] on div at bounding box center [323, 235] width 20 height 20
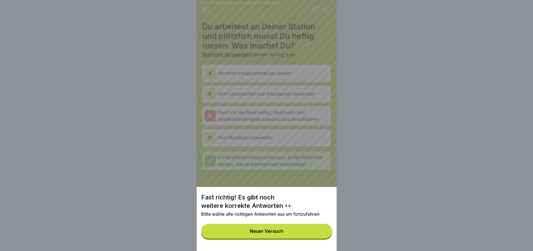
click at [313, 236] on button "Neuer Versuch" at bounding box center [266, 231] width 131 height 15
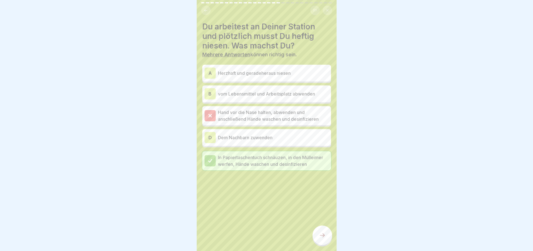
click at [243, 109] on p "Hand vor die Nase halten, abwenden und anschließend Hände waschen und desinfizi…" at bounding box center [273, 115] width 111 height 13
click at [244, 98] on div "B vom Lebensmittel und Arbeitsplatz abwenden" at bounding box center [267, 93] width 124 height 11
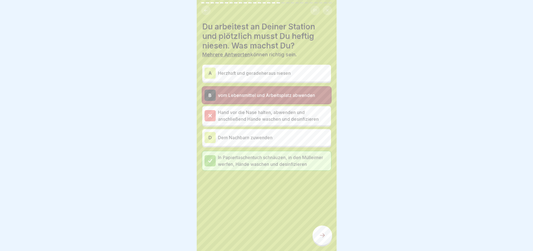
click at [264, 95] on p "vom Lebensmittel und Arbeitsplatz abwenden" at bounding box center [273, 95] width 111 height 7
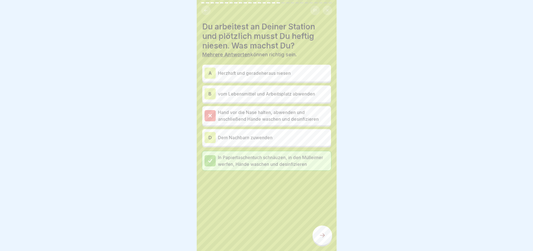
click at [264, 95] on p "vom Lebensmittel und Arbeitsplatz abwenden" at bounding box center [273, 93] width 111 height 7
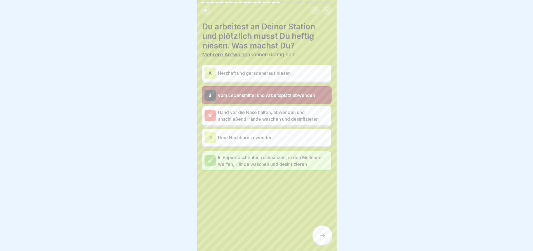
click at [320, 239] on icon at bounding box center [322, 235] width 7 height 7
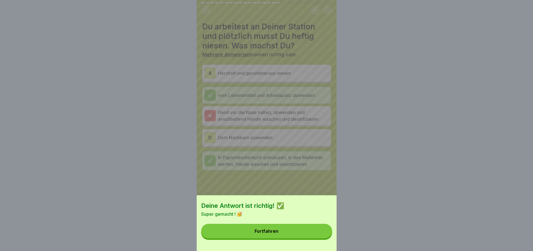
click at [300, 236] on button "Fortfahren" at bounding box center [266, 231] width 131 height 15
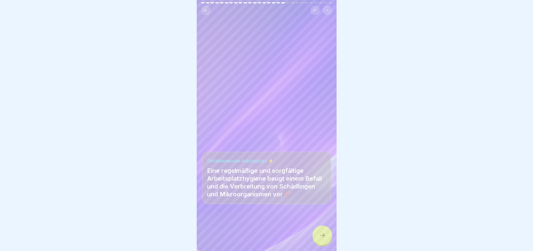
click at [327, 235] on div at bounding box center [323, 235] width 20 height 20
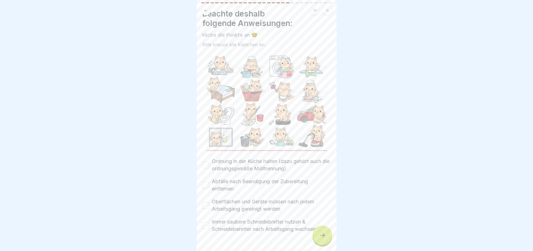
scroll to position [25, 0]
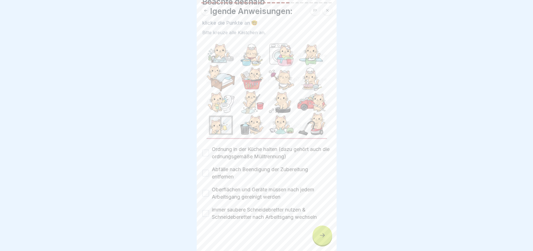
click at [253, 157] on div "Ordnung in der Küche halten (dazu gehört auch die ordnungsgemäße Mülltrennung) …" at bounding box center [266, 183] width 129 height 75
click at [255, 153] on label "Ordnung in der Küche halten (dazu gehört auch die ordnungsgemäße Mülltrennung)" at bounding box center [271, 153] width 119 height 15
click at [209, 153] on button "Ordnung in der Küche halten (dazu gehört auch die ordnungsgemäße Mülltrennung)" at bounding box center [205, 152] width 7 height 7
click at [233, 170] on label "Abfälle nach Beendigung der Zubereitung entfernen" at bounding box center [271, 173] width 119 height 15
click at [209, 170] on button "Abfälle nach Beendigung der Zubereitung entfernen" at bounding box center [205, 173] width 7 height 7
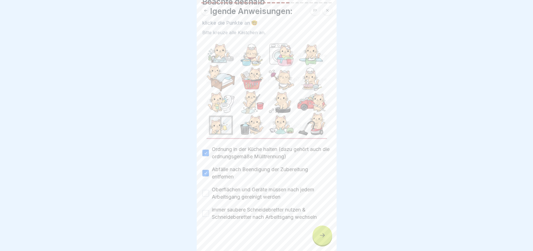
click at [246, 188] on label "Oberflächen und Geräte müssen nach jedem Arbeitsgang gereinigt werden" at bounding box center [271, 193] width 119 height 15
click at [209, 190] on button "Oberflächen und Geräte müssen nach jedem Arbeitsgang gereinigt werden" at bounding box center [205, 193] width 7 height 7
click at [274, 212] on label "immer saubere Schneidebretter nutzen & Schneideberetter nach Arbeitsgang wechse…" at bounding box center [271, 213] width 119 height 15
click at [209, 212] on button "immer saubere Schneidebretter nutzen & Schneideberetter nach Arbeitsgang wechse…" at bounding box center [205, 213] width 7 height 7
click at [326, 237] on div at bounding box center [323, 235] width 20 height 20
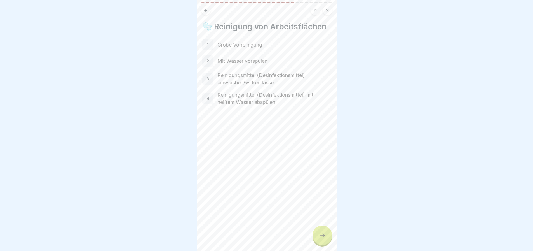
click at [319, 237] on div at bounding box center [323, 235] width 20 height 20
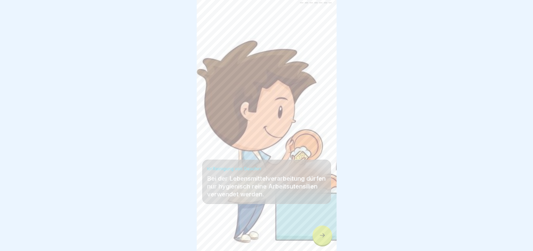
click at [319, 237] on div at bounding box center [323, 235] width 20 height 20
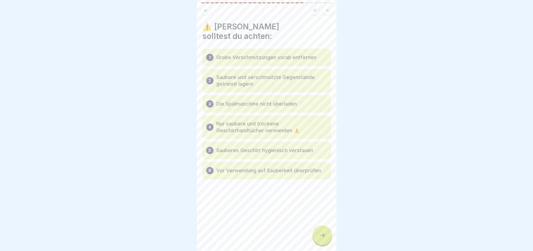
click at [315, 244] on div at bounding box center [323, 235] width 20 height 20
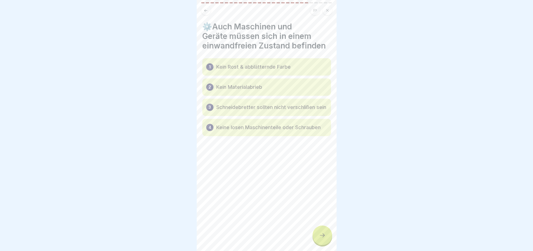
click at [315, 244] on div at bounding box center [323, 235] width 20 height 20
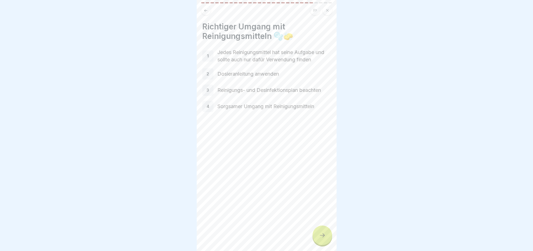
click at [315, 244] on div at bounding box center [323, 235] width 20 height 20
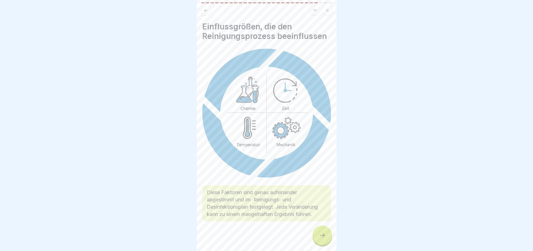
click at [318, 244] on div at bounding box center [323, 235] width 20 height 20
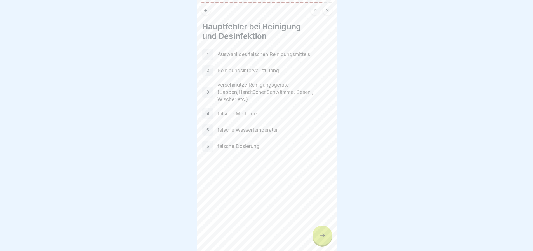
click at [318, 244] on div at bounding box center [323, 235] width 20 height 20
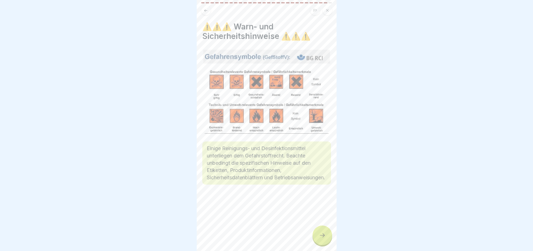
click at [318, 244] on div at bounding box center [323, 235] width 20 height 20
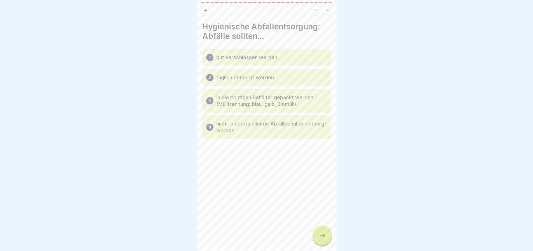
click at [318, 244] on div at bounding box center [323, 235] width 20 height 20
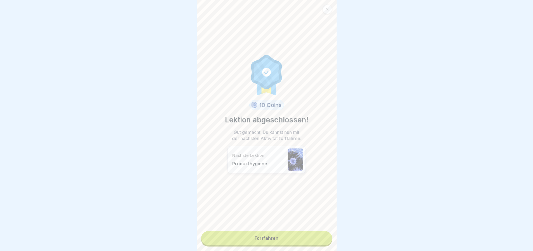
click at [306, 243] on link "Fortfahren" at bounding box center [266, 238] width 131 height 14
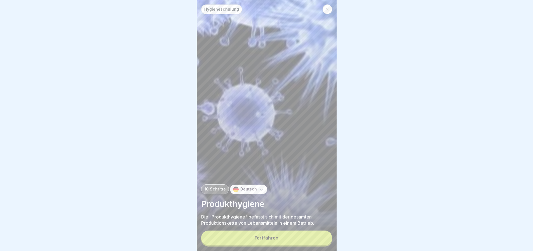
click at [280, 237] on button "Fortfahren" at bounding box center [266, 237] width 131 height 15
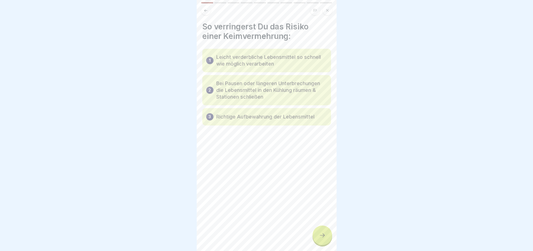
click at [315, 241] on div at bounding box center [323, 235] width 20 height 20
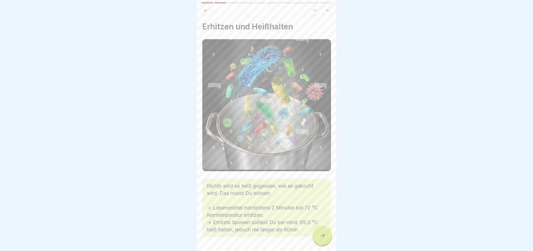
click at [317, 242] on div at bounding box center [323, 235] width 20 height 20
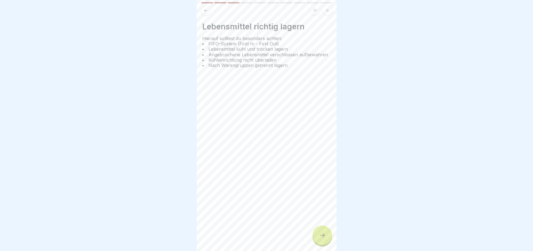
click at [317, 242] on div at bounding box center [323, 235] width 20 height 20
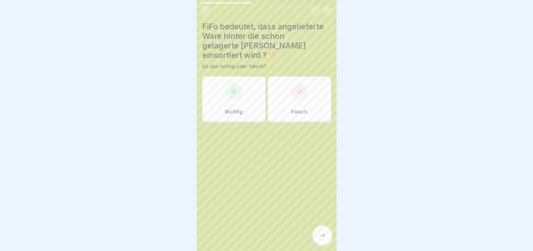
click at [304, 90] on div "Falsch" at bounding box center [299, 98] width 63 height 45
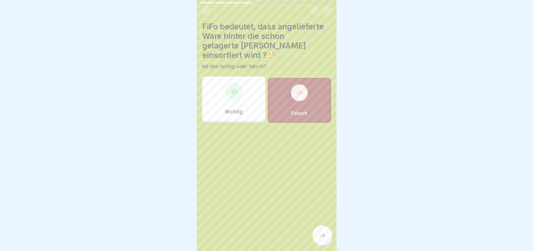
click at [326, 235] on div at bounding box center [323, 235] width 20 height 20
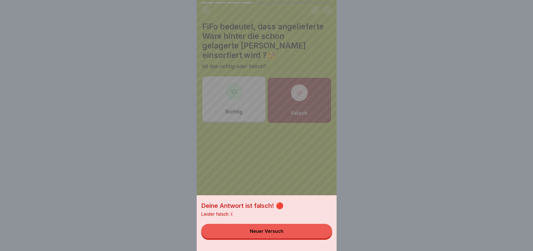
click at [299, 237] on button "Neuer Versuch" at bounding box center [266, 231] width 131 height 15
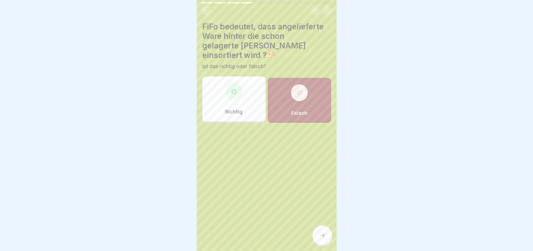
click at [218, 78] on div "Richtig" at bounding box center [233, 98] width 63 height 45
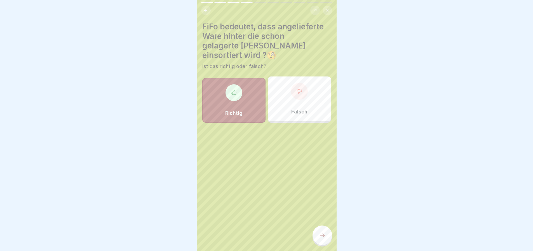
click at [321, 244] on div at bounding box center [323, 235] width 20 height 20
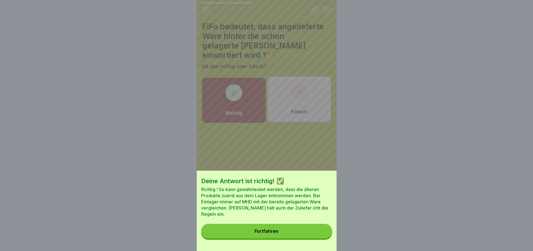
click at [305, 233] on button "Fortfahren" at bounding box center [266, 231] width 131 height 15
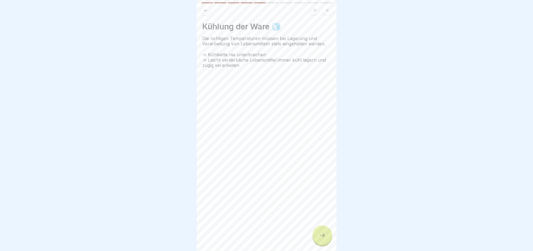
click at [324, 245] on div at bounding box center [323, 235] width 20 height 20
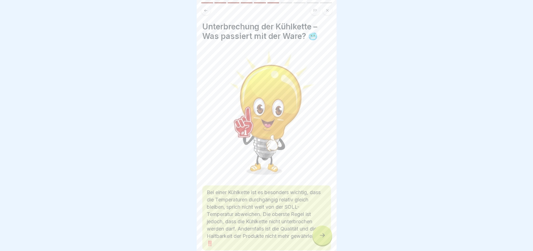
click at [321, 239] on icon at bounding box center [322, 235] width 7 height 7
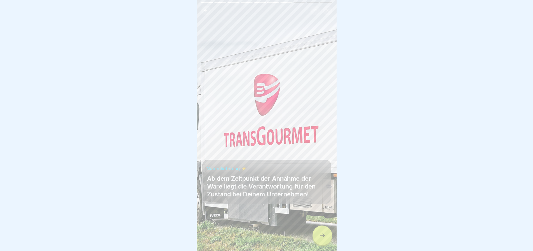
click at [321, 239] on icon at bounding box center [322, 235] width 7 height 7
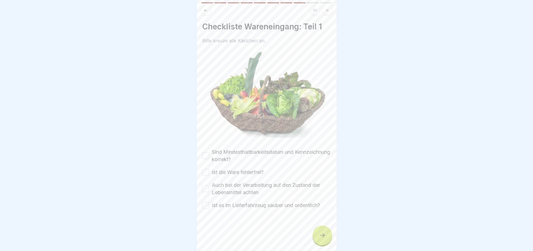
click at [321, 239] on icon at bounding box center [322, 235] width 7 height 7
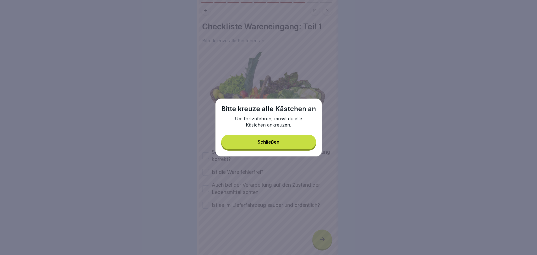
click at [281, 138] on button "Schließen" at bounding box center [268, 142] width 95 height 15
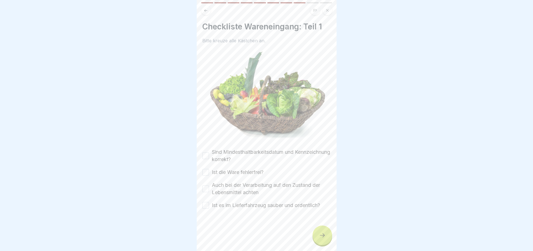
click at [240, 154] on label "Sind Mindesthaltbarkeitsdatum und Kennzeichnung korrekt?" at bounding box center [271, 155] width 119 height 15
click at [209, 154] on button "Sind Mindesthaltbarkeitsdatum und Kennzeichnung korrekt?" at bounding box center [205, 155] width 7 height 7
click at [240, 169] on label "Ist die Ware fehlerfrei?" at bounding box center [238, 172] width 52 height 7
click at [209, 169] on button "Ist die Ware fehlerfrei?" at bounding box center [205, 172] width 7 height 7
drag, startPoint x: 237, startPoint y: 185, endPoint x: 237, endPoint y: 197, distance: 12.0
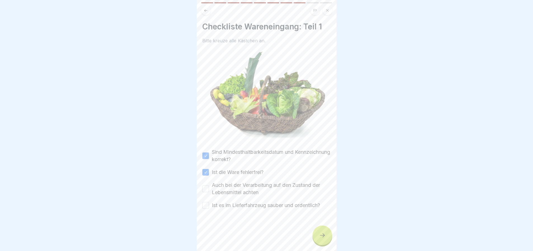
click at [237, 185] on label "Auch bei der Verarbeitung auf den Zustand der Lebensmittel achten" at bounding box center [271, 188] width 119 height 15
click at [209, 185] on button "Auch bei der Verarbeitung auf den Zustand der Lebensmittel achten" at bounding box center [205, 188] width 7 height 7
click at [237, 202] on label "Ist es im Lieferfahrzeug sauber und ordentlich?" at bounding box center [266, 205] width 108 height 7
click at [209, 202] on button "Ist es im Lieferfahrzeug sauber und ordentlich?" at bounding box center [205, 205] width 7 height 7
click at [329, 240] on div at bounding box center [323, 235] width 20 height 20
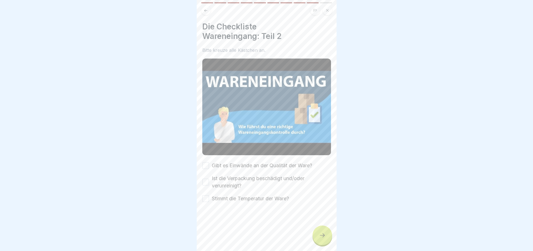
click at [253, 162] on label "Gibt es Einwände an der Qualität der Ware?" at bounding box center [262, 165] width 100 height 7
click at [209, 162] on button "Gibt es Einwände an der Qualität der Ware?" at bounding box center [205, 165] width 7 height 7
click at [253, 179] on label "Ist die Verpackung beschädigt und/oder verunreinigt?" at bounding box center [271, 182] width 119 height 15
click at [209, 179] on button "Ist die Verpackung beschädigt und/oder verunreinigt?" at bounding box center [205, 182] width 7 height 7
click at [240, 203] on div at bounding box center [266, 219] width 129 height 34
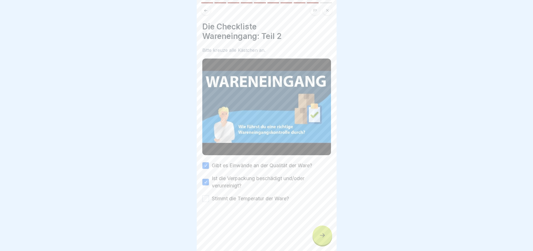
click at [236, 197] on label "Stimmt die Temperatur der Ware?" at bounding box center [250, 198] width 77 height 7
click at [209, 197] on button "Stimmt die Temperatur der Ware?" at bounding box center [205, 198] width 7 height 7
click at [325, 236] on div at bounding box center [323, 235] width 20 height 20
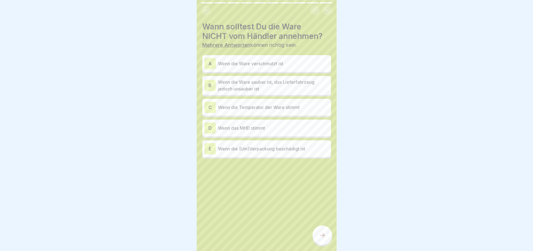
click at [301, 146] on p "Wenn die (Um)Verpackung beschädigt ist" at bounding box center [273, 148] width 111 height 7
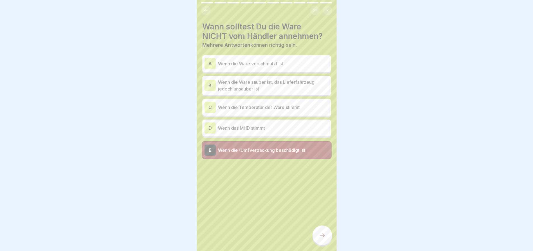
click at [272, 62] on p "Wenn die Ware verschmutzt ist" at bounding box center [273, 63] width 111 height 7
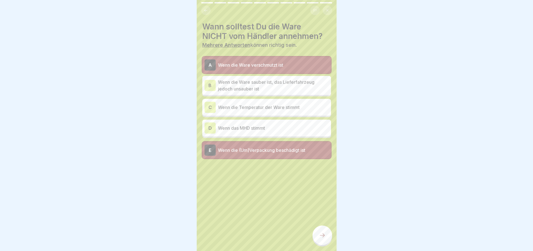
click at [325, 239] on icon at bounding box center [322, 235] width 7 height 7
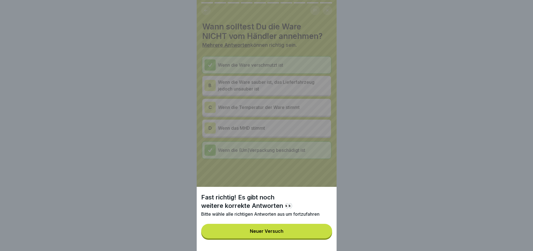
click at [277, 233] on div "Neuer Versuch" at bounding box center [267, 230] width 34 height 5
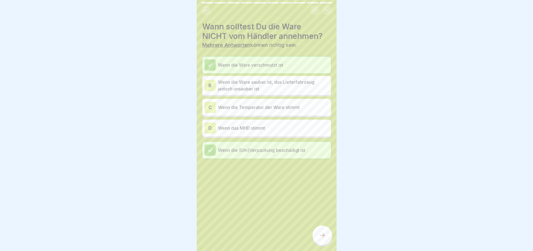
click at [247, 90] on p "Wenn die Ware sauber ist, das Lieferfahrzeug jedoch unsauber ist" at bounding box center [273, 85] width 111 height 13
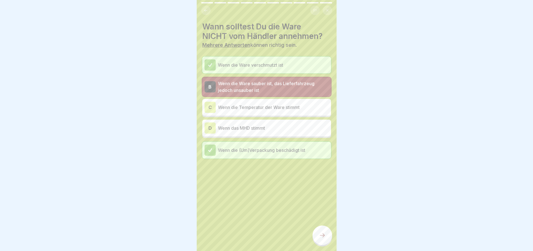
click at [261, 86] on p "Wenn die Ware sauber ist, das Lieferfahrzeug jedoch unsauber ist" at bounding box center [273, 86] width 111 height 13
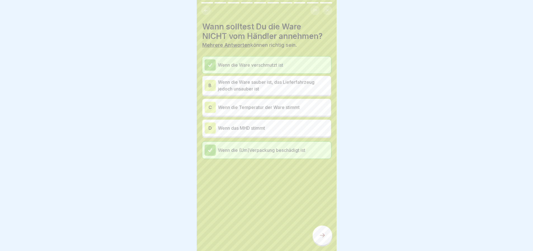
click at [261, 86] on p "Wenn die Ware sauber ist, das Lieferfahrzeug jedoch unsauber ist" at bounding box center [273, 85] width 111 height 13
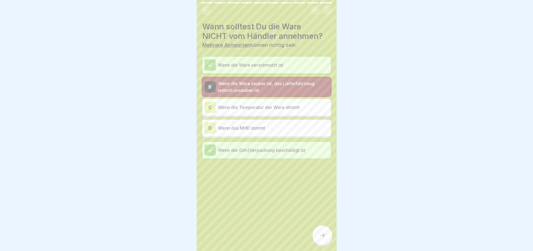
click at [327, 239] on div at bounding box center [323, 235] width 20 height 20
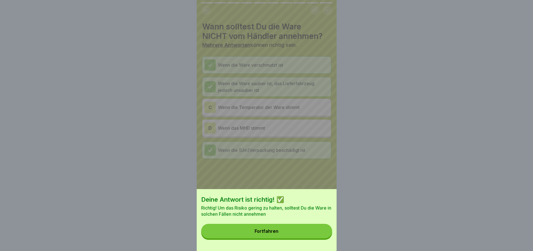
click at [270, 230] on button "Fortfahren" at bounding box center [266, 231] width 131 height 15
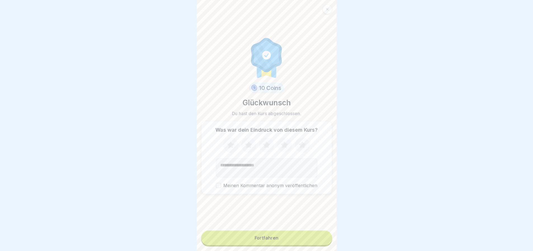
click at [225, 146] on icon at bounding box center [230, 145] width 15 height 15
click at [272, 226] on div "10 Coins Glückwunsch Du hast den Kurs abgeschlossen. Was war dein Eindruck von …" at bounding box center [266, 114] width 131 height 221
click at [276, 239] on button "Fortfahren" at bounding box center [266, 237] width 131 height 15
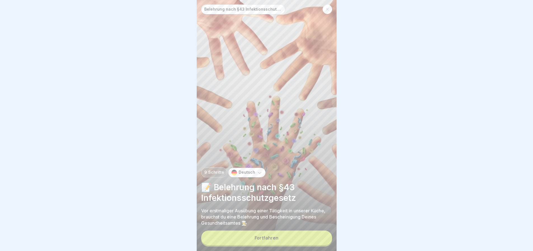
click at [290, 241] on button "Fortfahren" at bounding box center [266, 237] width 131 height 15
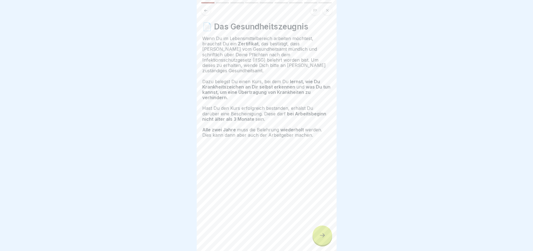
click at [323, 236] on div at bounding box center [323, 235] width 20 height 20
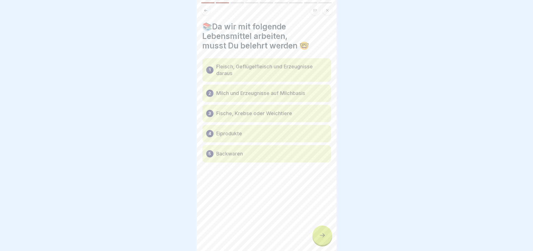
click at [323, 236] on div at bounding box center [323, 235] width 20 height 20
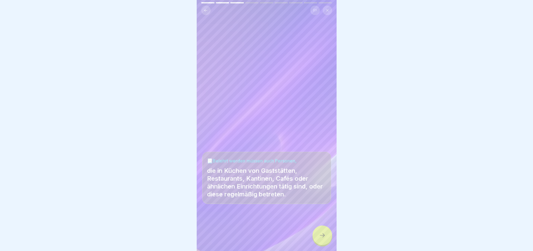
click at [323, 236] on div at bounding box center [323, 235] width 20 height 20
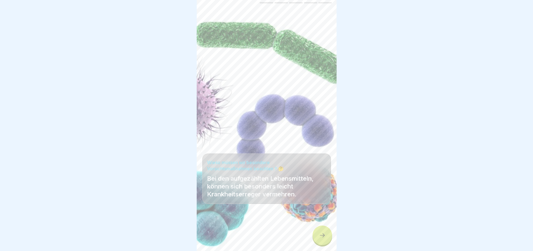
click at [323, 237] on icon at bounding box center [322, 235] width 7 height 7
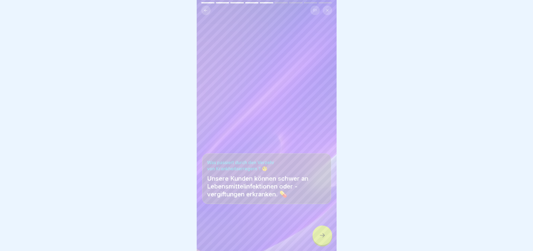
click at [323, 237] on icon at bounding box center [322, 235] width 7 height 7
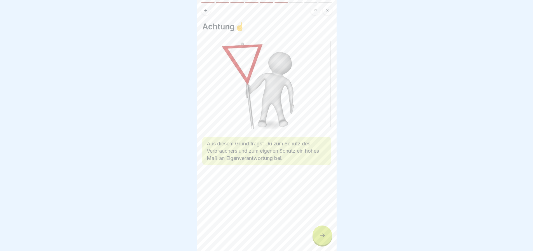
click at [323, 237] on icon at bounding box center [322, 235] width 7 height 7
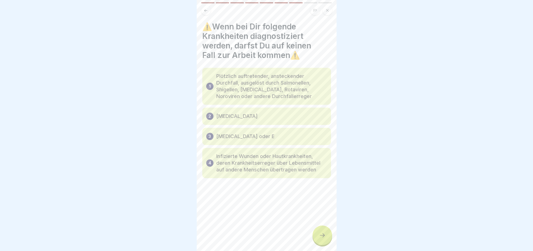
click at [323, 237] on icon at bounding box center [322, 235] width 7 height 7
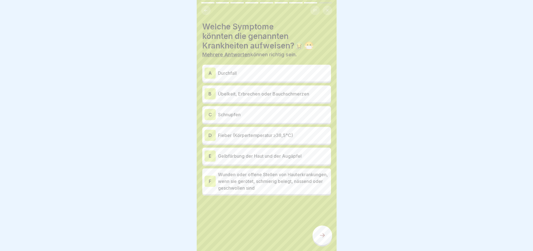
click at [204, 13] on button at bounding box center [206, 11] width 10 height 10
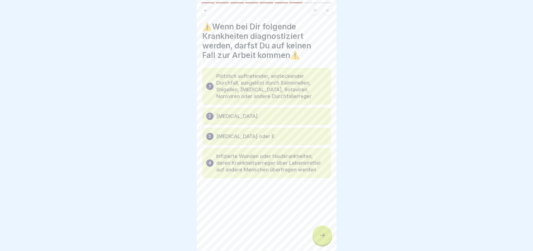
click at [330, 244] on div at bounding box center [323, 235] width 20 height 20
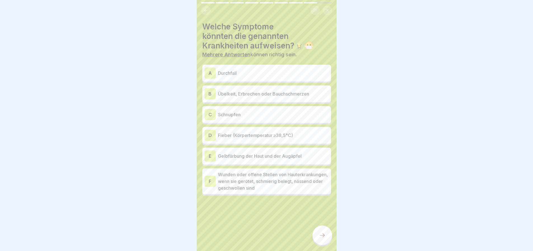
click at [255, 70] on p "Durchfall" at bounding box center [273, 73] width 111 height 7
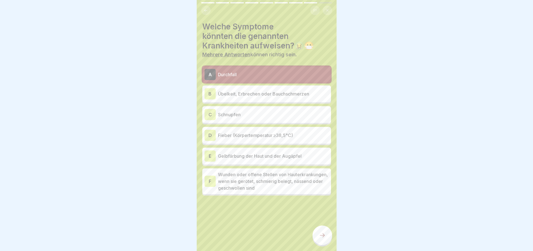
click at [272, 95] on p "Übelkeit, Erbrechen oder Bauchschmerzen" at bounding box center [273, 93] width 111 height 7
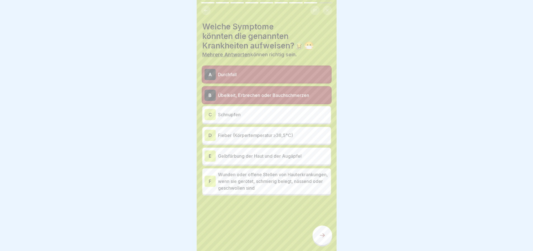
click at [278, 134] on p "Fieber (Körpertemperatur ≥38,5°C)" at bounding box center [273, 135] width 111 height 7
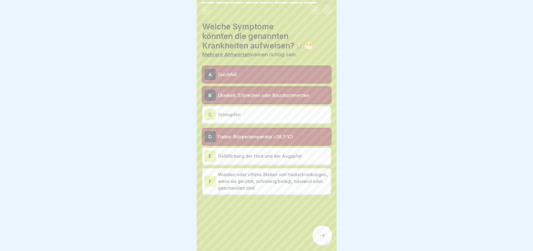
click at [315, 187] on p "Wunden oder offene Stellen von Hauterkrankungen, wenn sie gerötet, schmierig be…" at bounding box center [273, 181] width 111 height 20
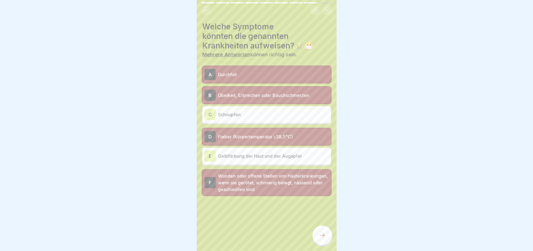
click at [322, 235] on div at bounding box center [323, 235] width 20 height 20
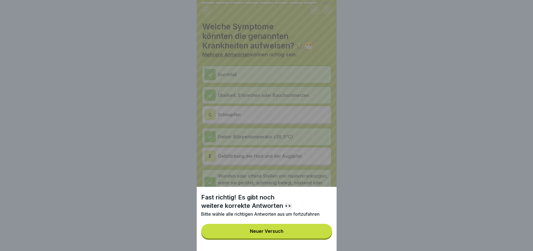
click at [299, 234] on button "Neuer Versuch" at bounding box center [266, 231] width 131 height 15
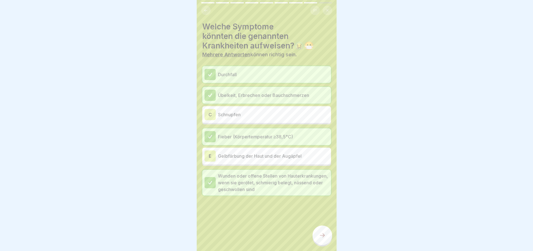
click at [253, 118] on div "C Schnupfen" at bounding box center [267, 114] width 124 height 11
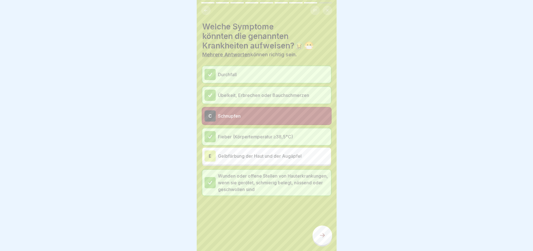
click at [245, 109] on div "C Schnupfen" at bounding box center [266, 115] width 129 height 17
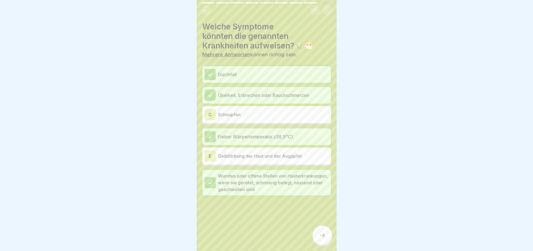
click at [258, 152] on div "E Gelbfärbung der Haut und der Augäpfel" at bounding box center [267, 155] width 124 height 11
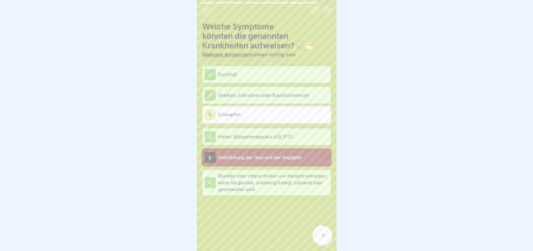
click at [328, 245] on div at bounding box center [323, 235] width 20 height 20
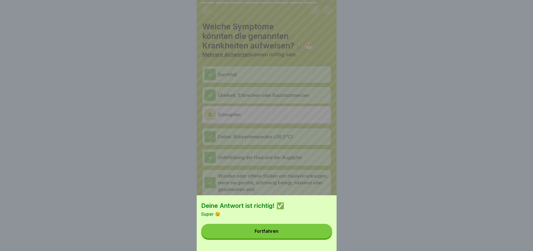
click at [296, 232] on button "Fortfahren" at bounding box center [266, 231] width 131 height 15
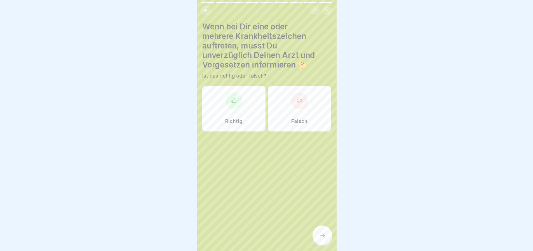
click at [254, 127] on div "Richtig" at bounding box center [233, 108] width 63 height 45
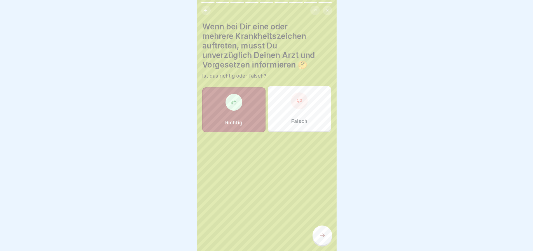
click at [321, 239] on icon at bounding box center [322, 235] width 7 height 7
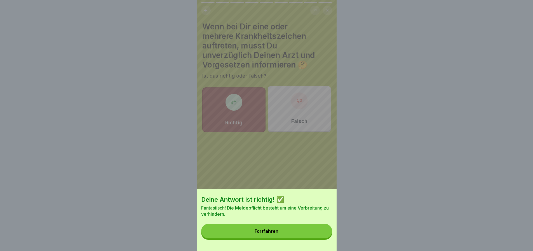
click at [313, 235] on button "Fortfahren" at bounding box center [266, 231] width 131 height 15
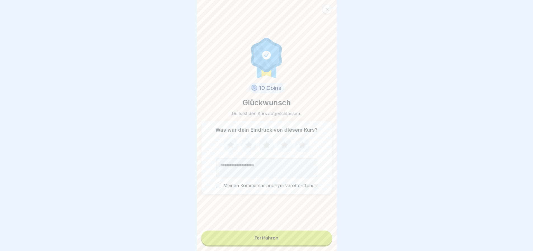
click at [228, 148] on icon at bounding box center [230, 144] width 7 height 7
click at [279, 237] on button "Fortfahren" at bounding box center [266, 237] width 131 height 15
click at [292, 242] on button "Fortfahren" at bounding box center [266, 237] width 131 height 15
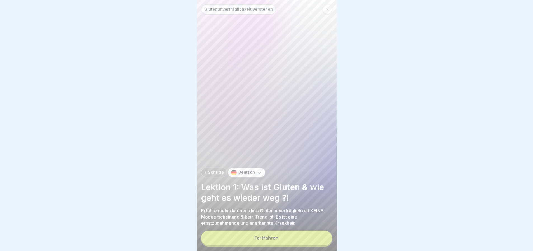
click at [328, 7] on div at bounding box center [328, 9] width 10 height 10
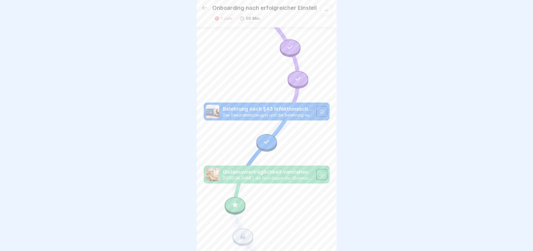
scroll to position [532, 0]
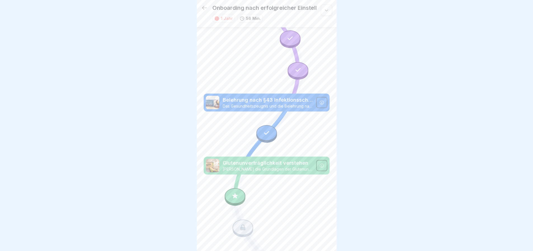
click at [238, 188] on div at bounding box center [235, 196] width 21 height 16
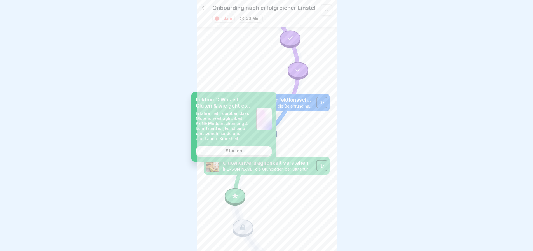
click at [247, 219] on div at bounding box center [243, 227] width 21 height 16
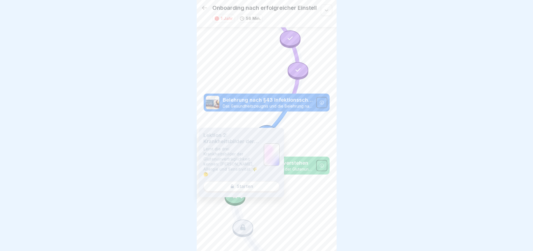
drag, startPoint x: 267, startPoint y: 195, endPoint x: 255, endPoint y: 189, distance: 13.8
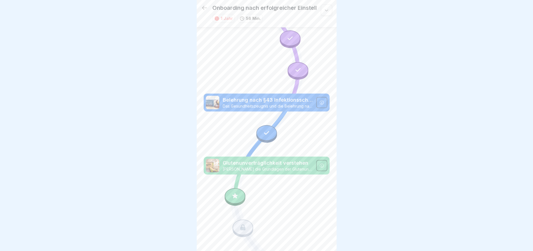
drag, startPoint x: 235, startPoint y: 175, endPoint x: 249, endPoint y: 170, distance: 14.7
click at [235, 188] on div at bounding box center [235, 196] width 21 height 16
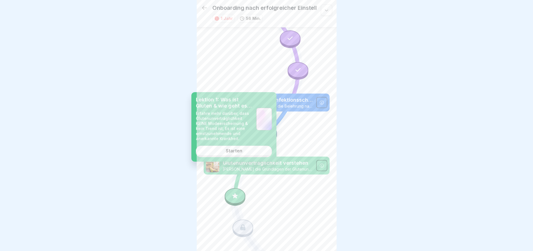
click at [262, 146] on link "Starten" at bounding box center [234, 151] width 76 height 10
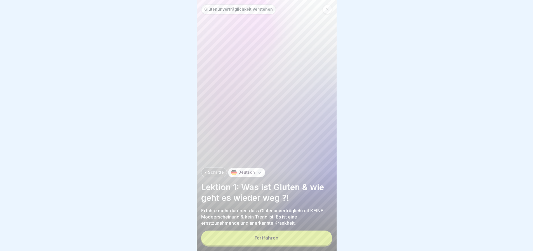
click at [292, 240] on button "Fortfahren" at bounding box center [266, 237] width 131 height 15
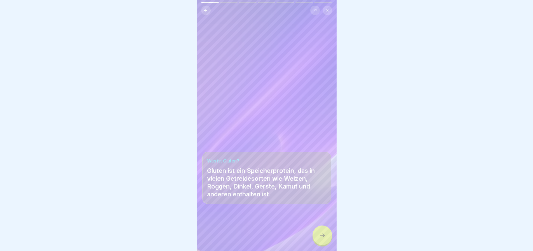
click at [321, 238] on icon at bounding box center [322, 235] width 7 height 7
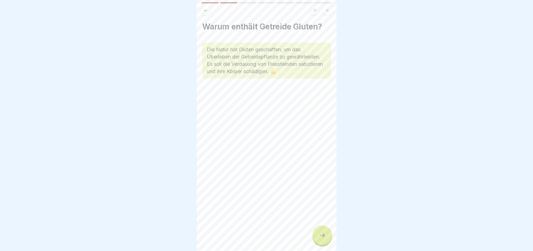
click at [321, 238] on icon at bounding box center [322, 235] width 7 height 7
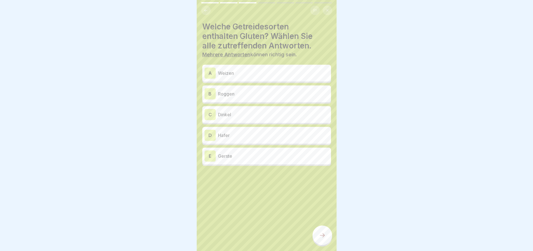
click at [246, 70] on p "Weizen" at bounding box center [273, 73] width 111 height 7
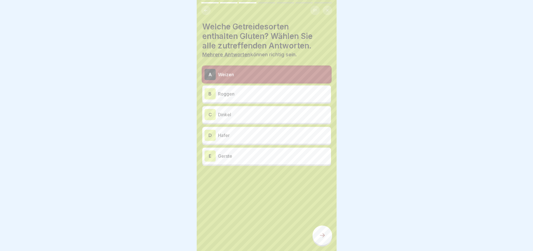
click at [249, 109] on div "[PERSON_NAME]" at bounding box center [267, 114] width 124 height 11
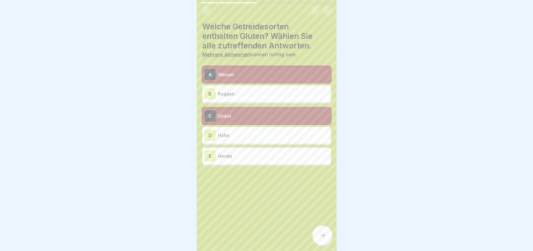
click at [248, 91] on p "Roggen" at bounding box center [273, 93] width 111 height 7
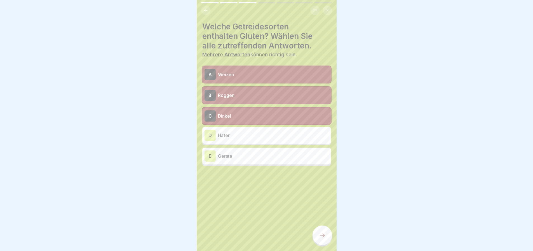
click at [256, 134] on div "[PERSON_NAME]" at bounding box center [267, 135] width 124 height 11
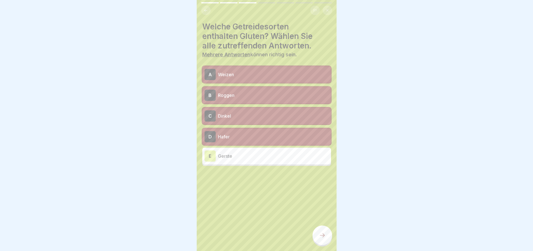
click at [257, 150] on div "E Gerste" at bounding box center [267, 155] width 124 height 11
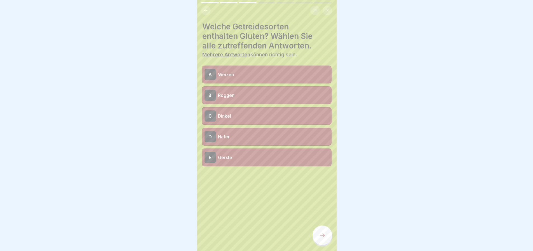
click at [324, 241] on div at bounding box center [323, 235] width 20 height 20
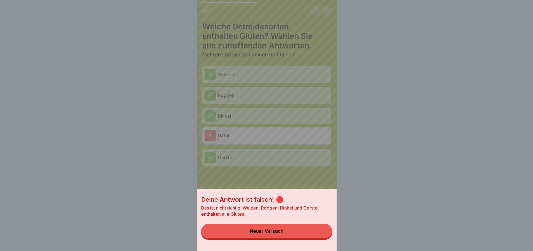
click at [281, 233] on button "Neuer Versuch" at bounding box center [266, 231] width 131 height 15
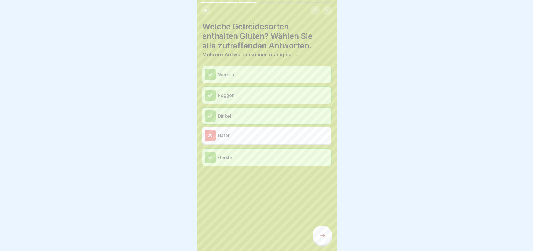
click at [328, 235] on div at bounding box center [323, 235] width 20 height 20
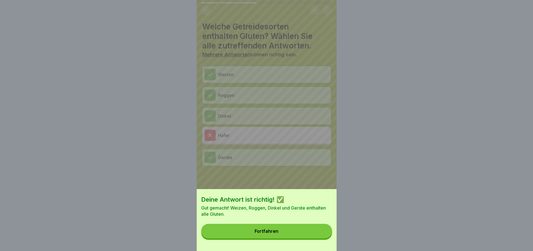
click at [309, 237] on button "Fortfahren" at bounding box center [266, 231] width 131 height 15
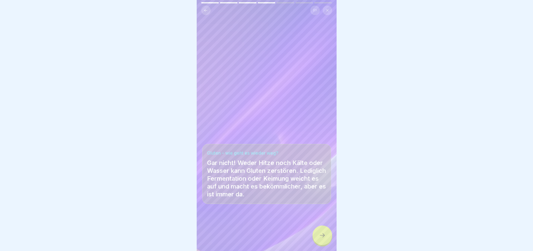
click at [324, 239] on div at bounding box center [323, 235] width 20 height 20
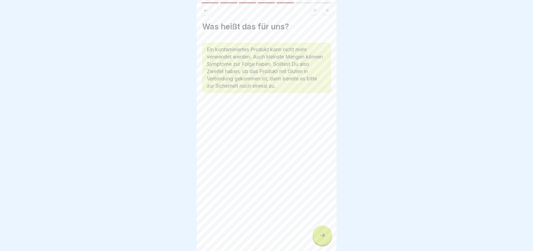
click at [319, 236] on icon at bounding box center [322, 235] width 7 height 7
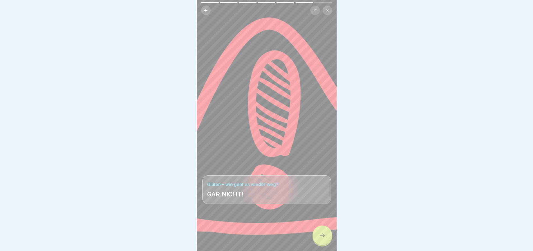
click at [319, 236] on icon at bounding box center [322, 235] width 7 height 7
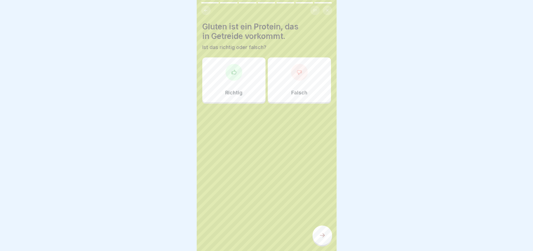
click at [249, 73] on div "Richtig" at bounding box center [233, 79] width 63 height 45
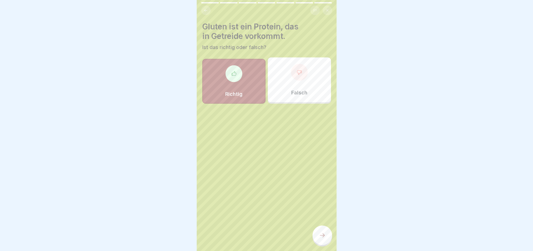
click at [322, 237] on icon at bounding box center [322, 235] width 7 height 7
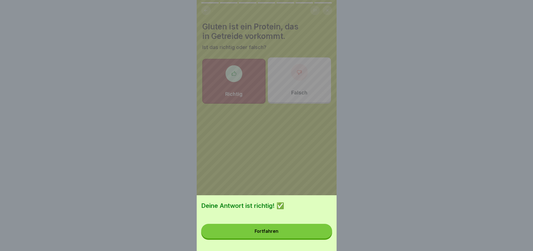
click at [301, 230] on button "Fortfahren" at bounding box center [266, 231] width 131 height 15
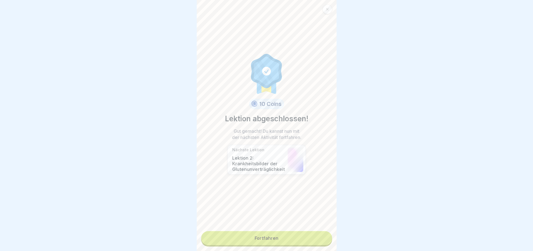
click at [311, 236] on link "Fortfahren" at bounding box center [266, 238] width 131 height 14
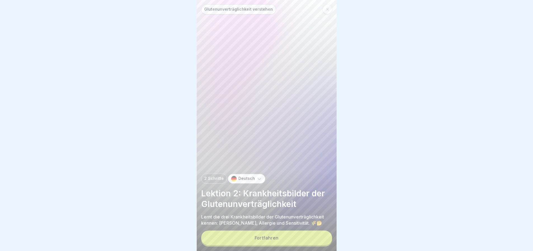
click at [311, 236] on button "Fortfahren" at bounding box center [266, 237] width 131 height 15
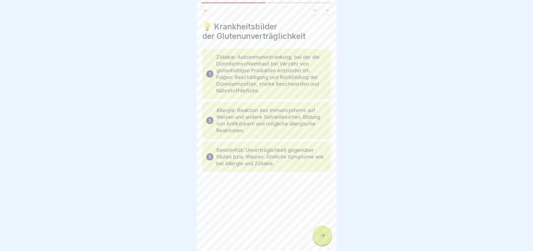
click at [320, 238] on icon at bounding box center [322, 235] width 7 height 7
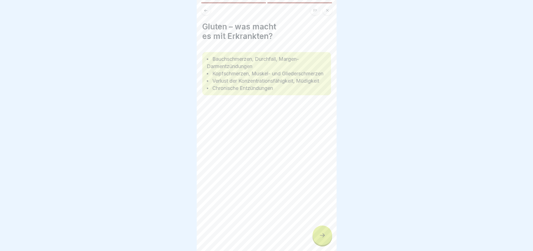
click at [320, 238] on icon at bounding box center [322, 235] width 7 height 7
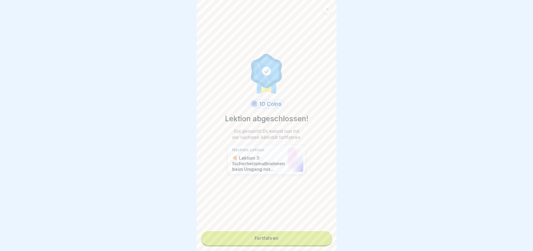
click at [320, 238] on link "Fortfahren" at bounding box center [266, 238] width 131 height 14
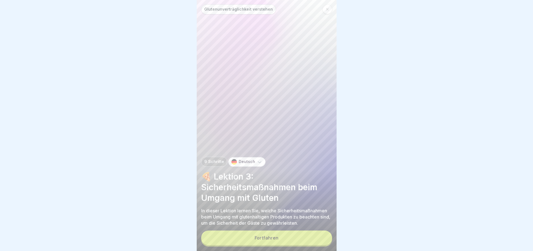
click at [318, 237] on button "Fortfahren" at bounding box center [266, 237] width 131 height 15
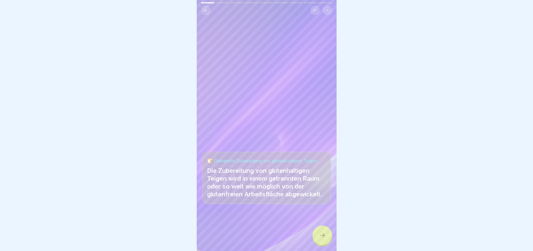
click at [317, 237] on div at bounding box center [323, 235] width 20 height 20
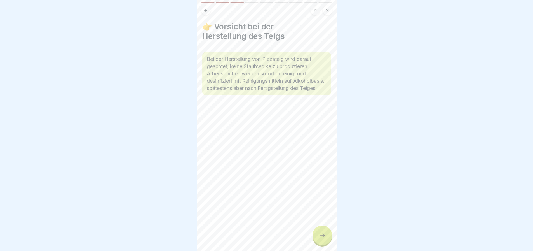
click at [317, 237] on div at bounding box center [323, 235] width 20 height 20
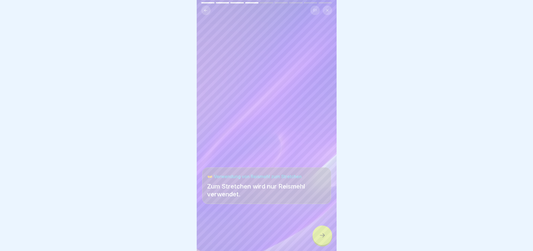
click at [317, 237] on div at bounding box center [323, 235] width 20 height 20
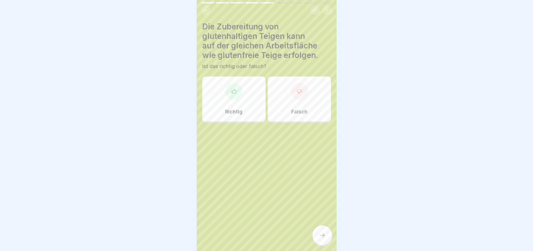
click at [290, 96] on div "Falsch" at bounding box center [299, 98] width 63 height 45
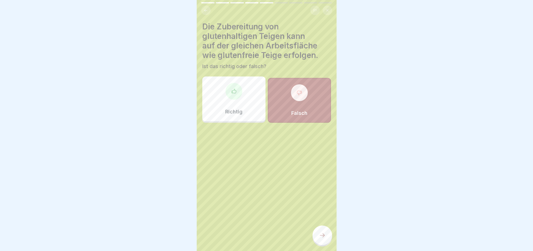
click at [316, 235] on div at bounding box center [323, 235] width 20 height 20
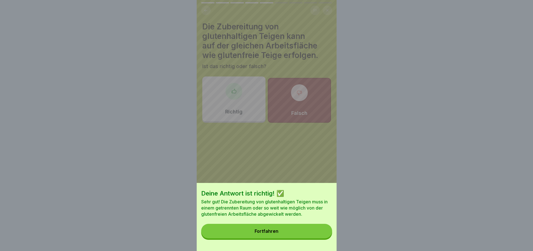
click at [317, 235] on button "Fortfahren" at bounding box center [266, 231] width 131 height 15
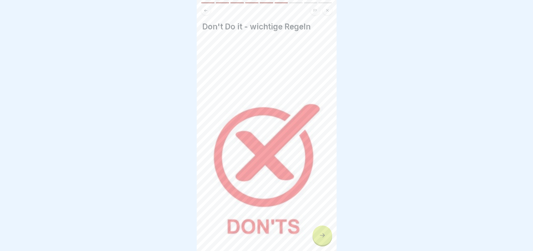
click at [320, 235] on icon at bounding box center [322, 235] width 7 height 7
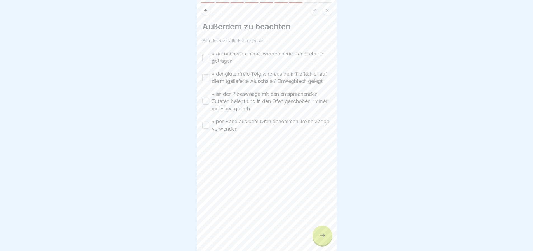
drag, startPoint x: 230, startPoint y: 57, endPoint x: 234, endPoint y: 66, distance: 9.8
click at [231, 59] on label "• ausnahmslos immer werden neue Handschuhe getragen" at bounding box center [271, 57] width 119 height 15
click at [209, 59] on button "• ausnahmslos immer werden neue Handschuhe getragen" at bounding box center [205, 57] width 7 height 7
click at [236, 77] on label "• der glutenfreie Teig wird aus dem Tiefkühler auf die mitgelieferte Aluschale …" at bounding box center [271, 77] width 119 height 15
click at [209, 77] on button "• der glutenfreie Teig wird aus dem Tiefkühler auf die mitgelieferte Aluschale …" at bounding box center [205, 77] width 7 height 7
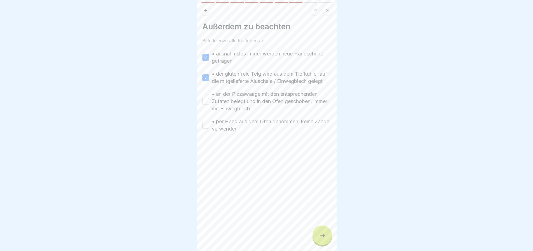
click at [237, 101] on label "• an der Pizzawaage mit den entsprechenden Zutaten belegt und in den Ofen gesch…" at bounding box center [271, 101] width 119 height 22
click at [209, 101] on button "• an der Pizzawaage mit den entsprechenden Zutaten belegt und in den Ofen gesch…" at bounding box center [205, 101] width 7 height 7
click at [243, 131] on label "• per Hand aus dem Ofen genommen, keine Zange verwenden" at bounding box center [271, 125] width 119 height 15
click at [209, 128] on button "• per Hand aus dem Ofen genommen, keine Zange verwenden" at bounding box center [205, 125] width 7 height 7
click at [322, 233] on icon at bounding box center [322, 235] width 7 height 7
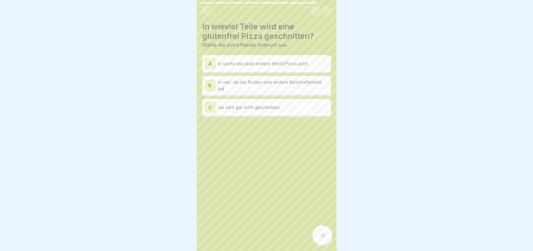
click at [263, 107] on div "C sie wird gar nicht geschnitten" at bounding box center [267, 107] width 124 height 11
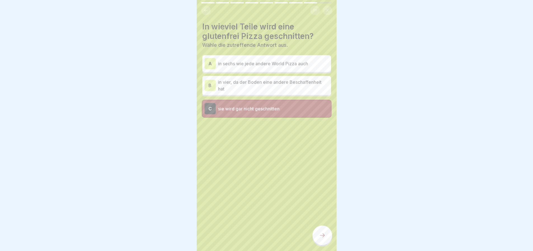
click at [331, 239] on div at bounding box center [323, 235] width 20 height 20
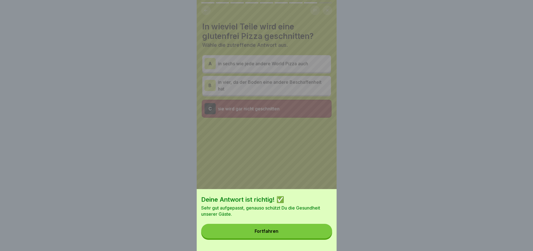
click at [300, 238] on button "Fortfahren" at bounding box center [266, 231] width 131 height 15
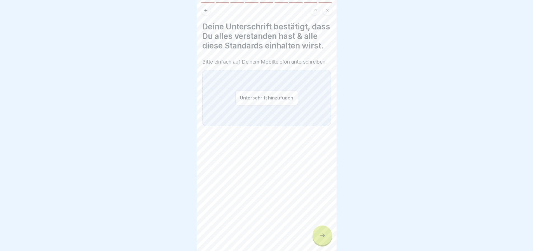
click at [263, 105] on button "Unterschrift hinzufügen" at bounding box center [266, 97] width 63 height 15
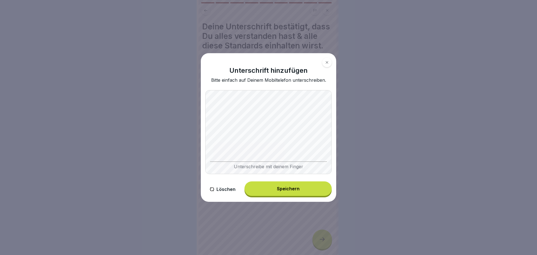
click at [236, 161] on div "Unterschreibe mit deinem Finger" at bounding box center [268, 132] width 127 height 84
click at [283, 184] on button "Speichern" at bounding box center [288, 188] width 87 height 15
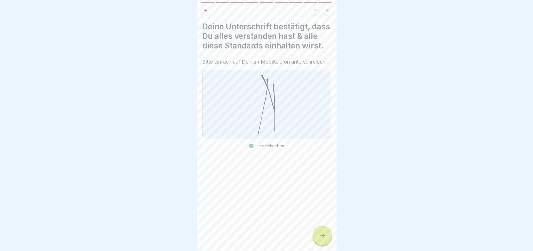
click at [321, 239] on icon at bounding box center [322, 235] width 7 height 7
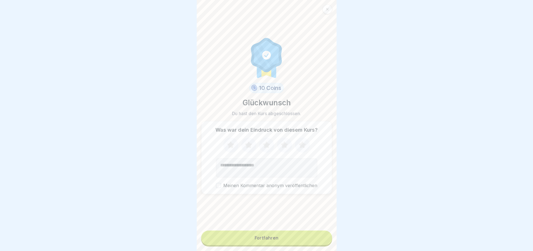
click at [225, 149] on icon at bounding box center [230, 145] width 15 height 15
click at [289, 237] on button "Fortfahren" at bounding box center [266, 237] width 131 height 15
click at [292, 245] on button "Fortfahren" at bounding box center [266, 237] width 131 height 15
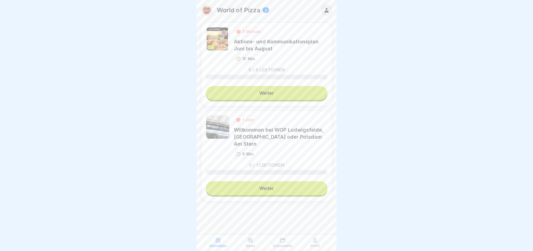
click at [324, 10] on icon at bounding box center [327, 10] width 6 height 6
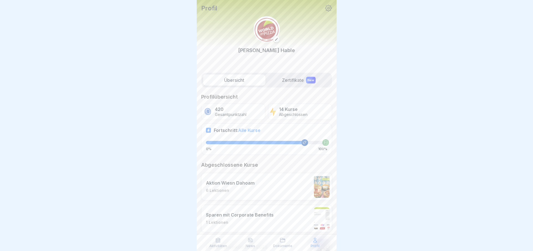
click at [302, 77] on label "Zertifikate New" at bounding box center [299, 79] width 62 height 11
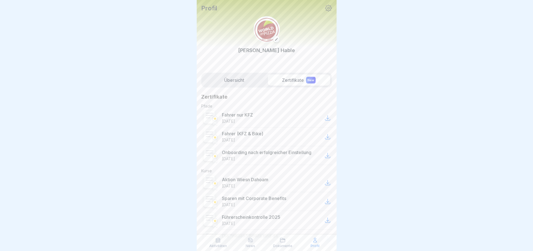
click at [243, 86] on div "Übersicht Zertifikate New" at bounding box center [266, 80] width 131 height 15
click at [242, 82] on label "Übersicht" at bounding box center [234, 79] width 62 height 11
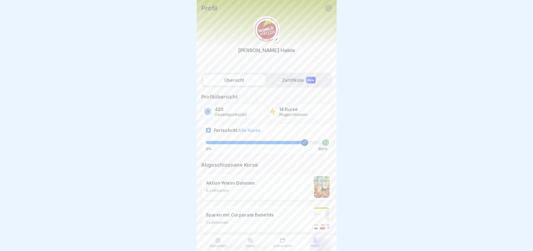
click at [220, 246] on p "Aktivitäten" at bounding box center [218, 246] width 18 height 4
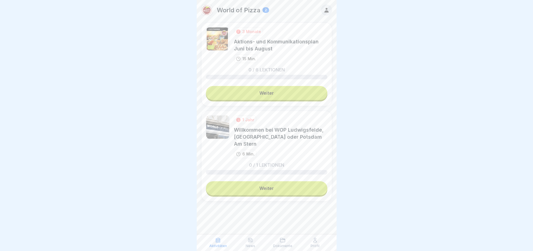
click at [295, 181] on link "Weiter" at bounding box center [266, 188] width 121 height 14
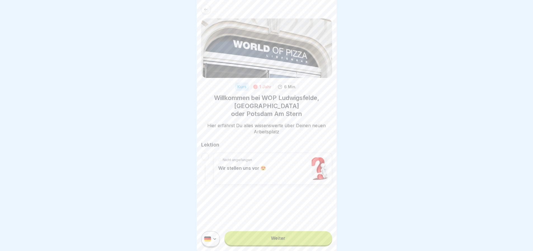
click at [312, 245] on link "Weiter" at bounding box center [278, 238] width 107 height 14
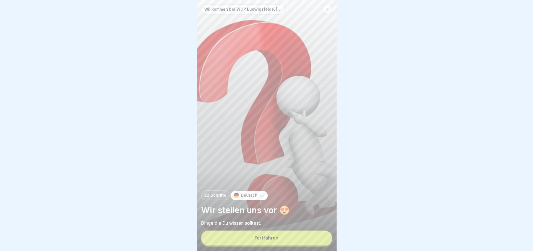
click at [311, 244] on button "Fortfahren" at bounding box center [266, 237] width 131 height 15
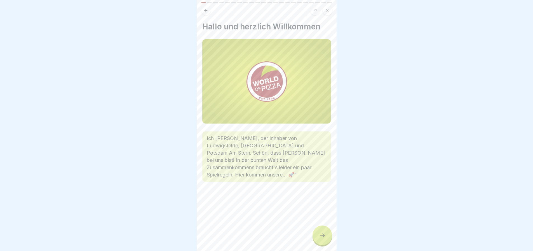
click at [318, 244] on div at bounding box center [323, 235] width 20 height 20
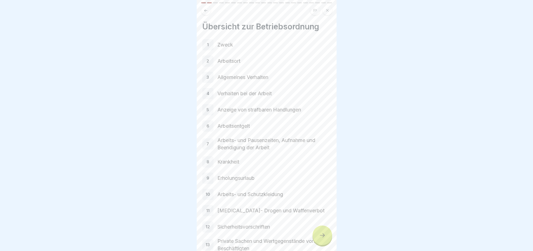
click at [320, 237] on icon at bounding box center [322, 235] width 5 height 4
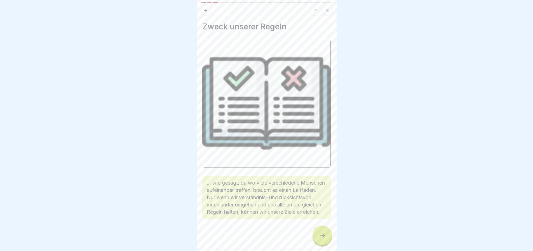
click at [321, 239] on icon at bounding box center [322, 235] width 7 height 7
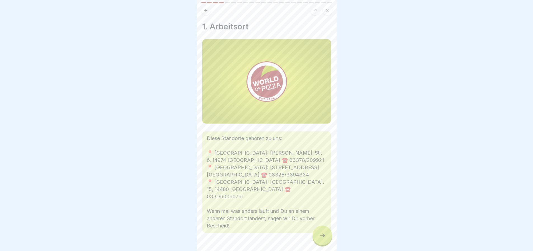
click at [320, 239] on icon at bounding box center [322, 235] width 7 height 7
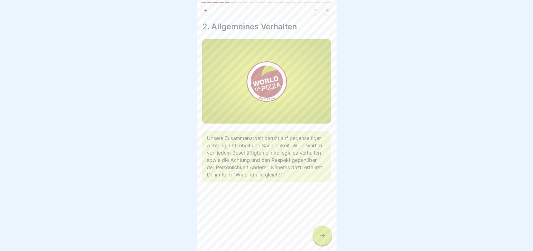
click at [320, 239] on icon at bounding box center [322, 235] width 7 height 7
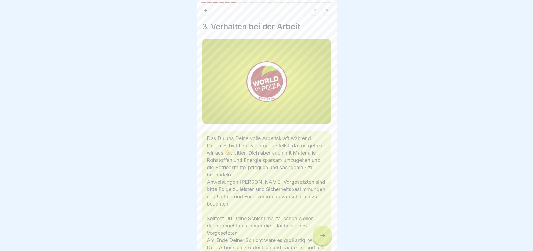
click at [320, 239] on icon at bounding box center [322, 235] width 7 height 7
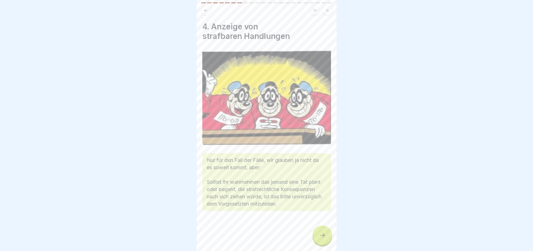
click at [320, 239] on icon at bounding box center [322, 235] width 7 height 7
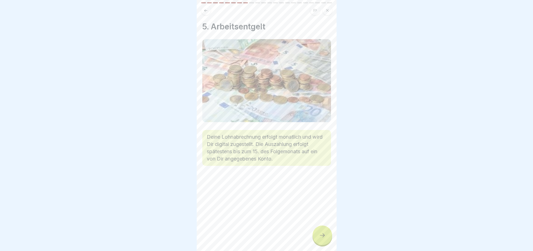
click at [210, 13] on div at bounding box center [266, 11] width 131 height 10
click at [207, 11] on icon at bounding box center [206, 10] width 4 height 4
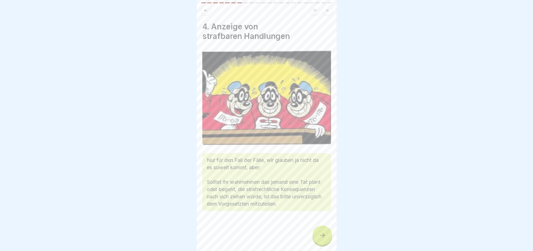
click at [321, 238] on icon at bounding box center [322, 235] width 7 height 7
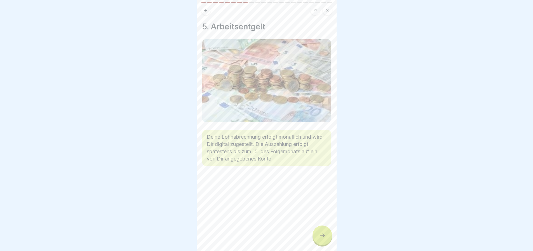
click at [322, 238] on icon at bounding box center [322, 235] width 7 height 7
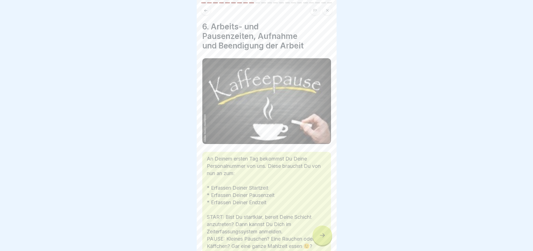
click at [322, 238] on icon at bounding box center [322, 235] width 7 height 7
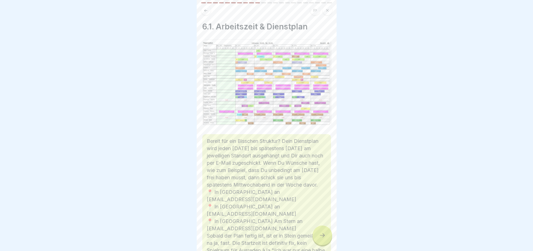
click at [322, 238] on icon at bounding box center [322, 235] width 7 height 7
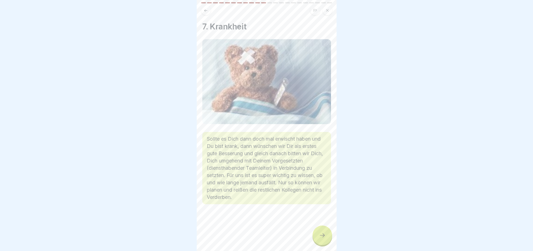
click at [208, 8] on button at bounding box center [206, 11] width 10 height 10
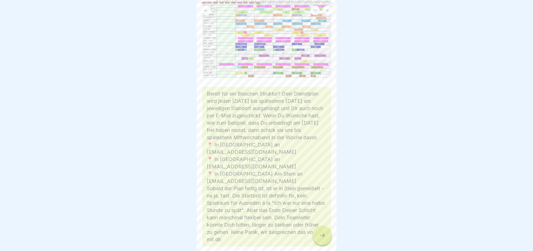
scroll to position [56, 0]
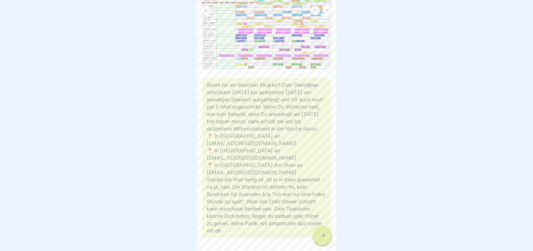
click at [320, 239] on icon at bounding box center [322, 235] width 7 height 7
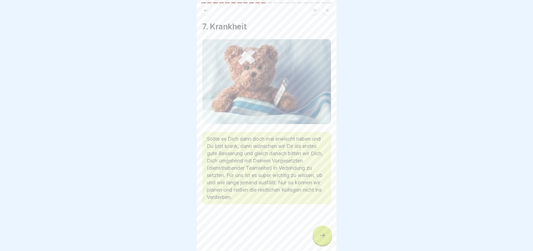
click at [320, 239] on icon at bounding box center [322, 235] width 7 height 7
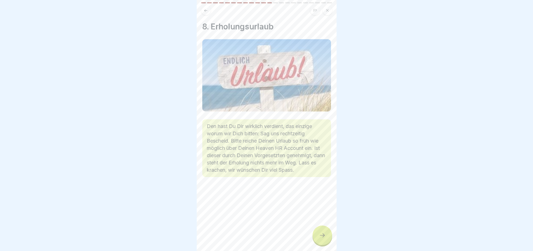
click at [320, 239] on icon at bounding box center [322, 235] width 7 height 7
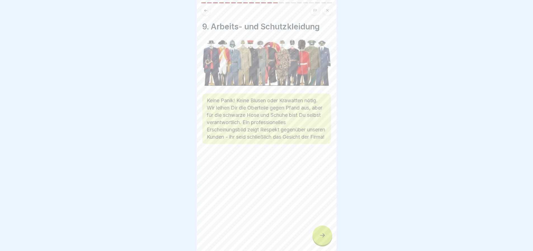
click at [320, 239] on icon at bounding box center [322, 235] width 7 height 7
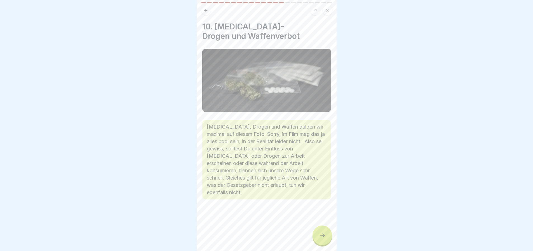
click at [320, 239] on icon at bounding box center [322, 235] width 7 height 7
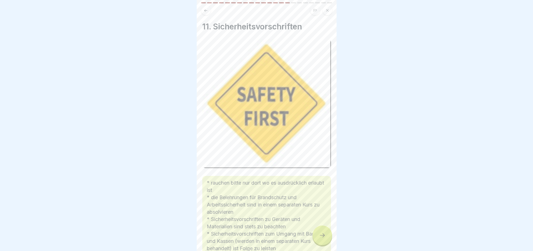
click at [320, 239] on icon at bounding box center [322, 235] width 7 height 7
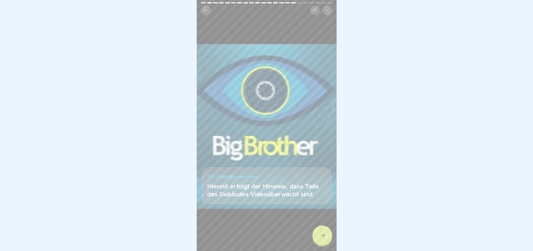
click at [320, 239] on icon at bounding box center [322, 235] width 7 height 7
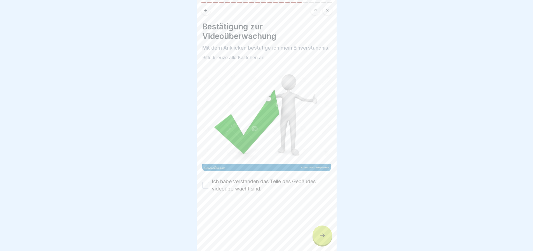
click at [320, 239] on icon at bounding box center [322, 235] width 7 height 7
drag, startPoint x: 240, startPoint y: 189, endPoint x: 251, endPoint y: 193, distance: 11.7
click at [240, 189] on label "Ich habe verstanden das Teile des Gebäudes videoüberwacht sind." at bounding box center [271, 185] width 119 height 15
click at [209, 188] on button "Ich habe verstanden das Teile des Gebäudes videoüberwacht sind." at bounding box center [205, 185] width 7 height 7
click at [317, 234] on div at bounding box center [323, 235] width 20 height 20
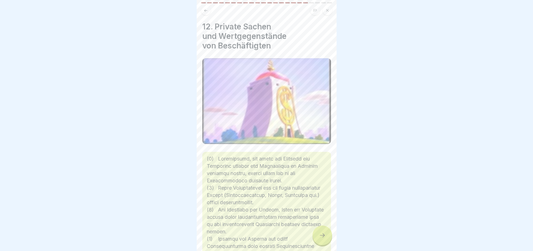
click at [324, 238] on icon at bounding box center [322, 235] width 7 height 7
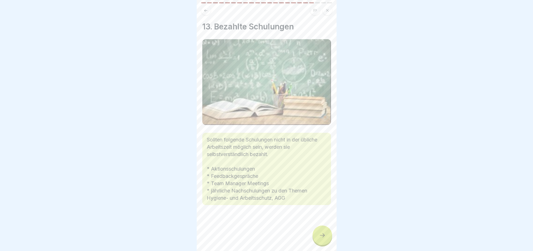
click at [324, 238] on icon at bounding box center [322, 235] width 7 height 7
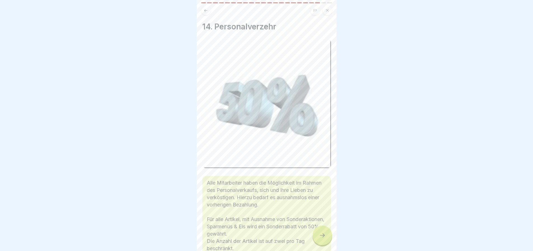
click at [324, 238] on icon at bounding box center [322, 235] width 7 height 7
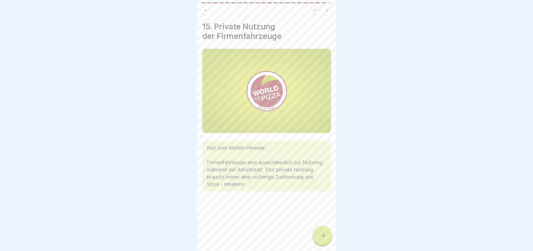
click at [324, 238] on icon at bounding box center [322, 235] width 7 height 7
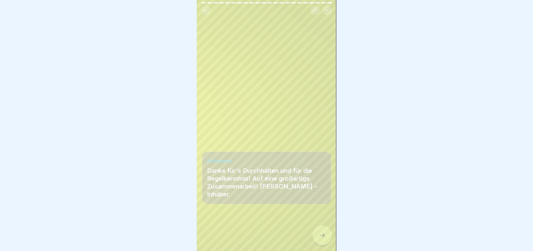
click at [324, 238] on icon at bounding box center [322, 235] width 7 height 7
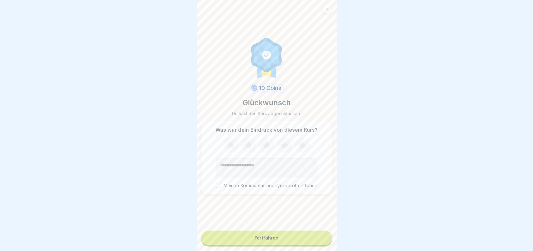
click at [225, 146] on icon at bounding box center [230, 145] width 15 height 15
click at [273, 240] on div "Fortfahren" at bounding box center [267, 237] width 24 height 5
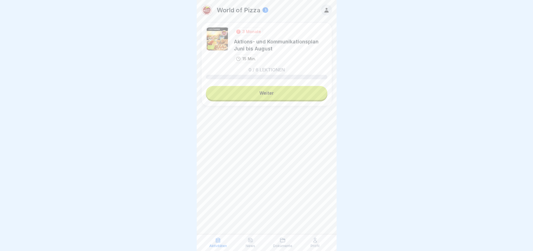
click at [289, 94] on link "Weiter" at bounding box center [266, 93] width 121 height 14
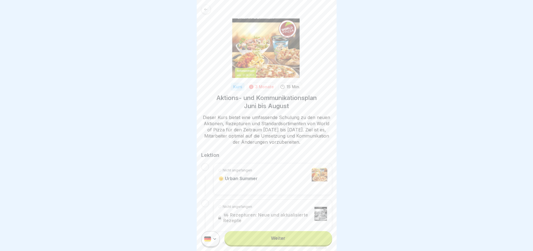
click at [293, 245] on link "Weiter" at bounding box center [278, 238] width 107 height 14
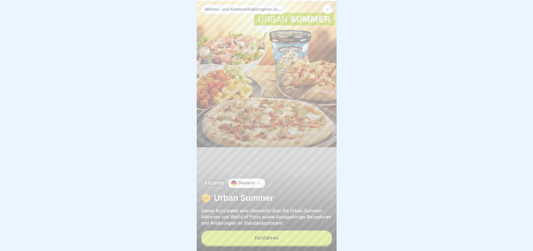
click at [294, 245] on button "Fortfahren" at bounding box center [266, 237] width 131 height 15
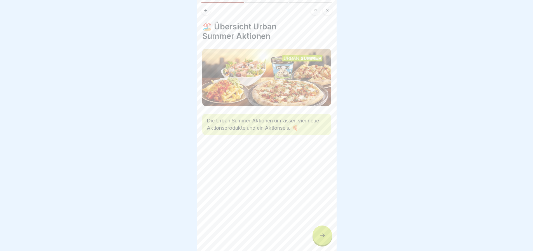
click at [322, 244] on div at bounding box center [323, 235] width 20 height 20
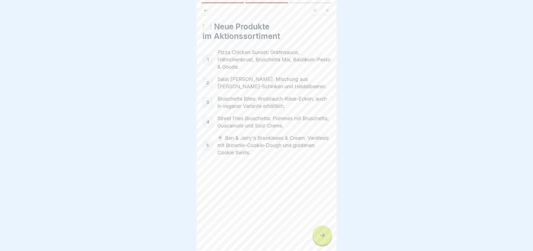
click at [323, 239] on icon at bounding box center [322, 235] width 7 height 7
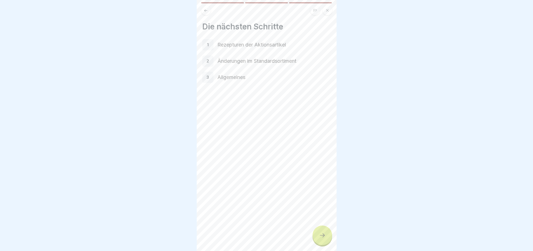
click at [323, 239] on icon at bounding box center [322, 235] width 7 height 7
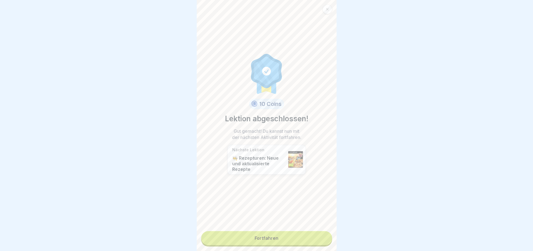
click at [321, 241] on link "Fortfahren" at bounding box center [266, 238] width 131 height 14
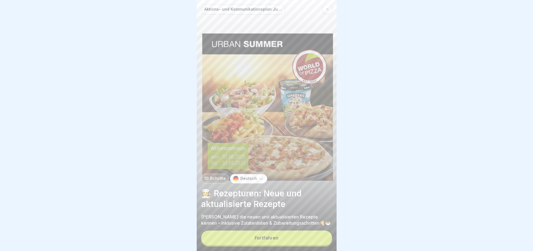
click at [320, 239] on button "Fortfahren" at bounding box center [266, 237] width 131 height 15
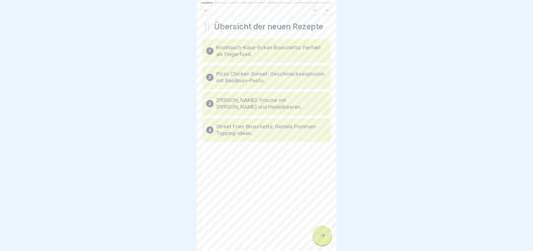
click at [322, 239] on icon at bounding box center [322, 235] width 7 height 7
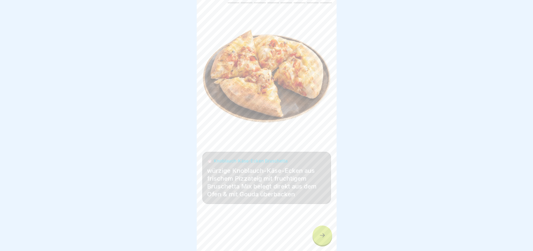
click at [322, 239] on icon at bounding box center [322, 235] width 7 height 7
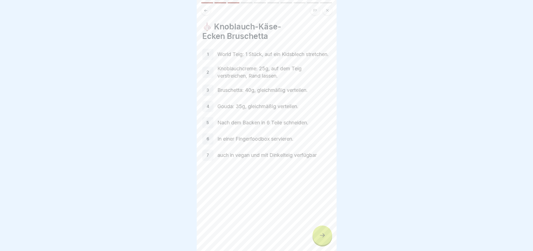
click at [322, 239] on icon at bounding box center [322, 235] width 7 height 7
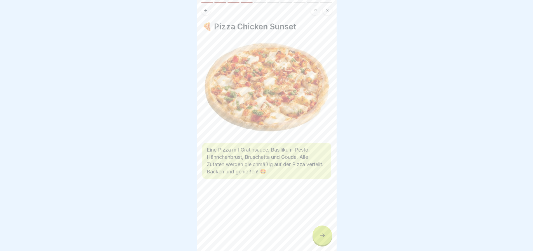
click at [322, 239] on icon at bounding box center [322, 235] width 7 height 7
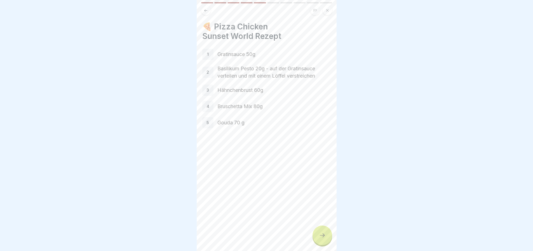
click at [322, 239] on icon at bounding box center [322, 235] width 7 height 7
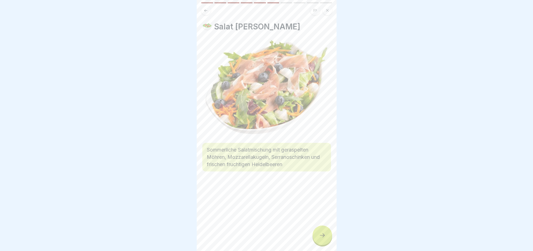
click at [322, 239] on icon at bounding box center [322, 235] width 7 height 7
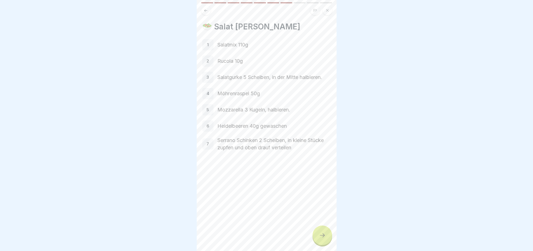
click at [322, 239] on icon at bounding box center [322, 235] width 7 height 7
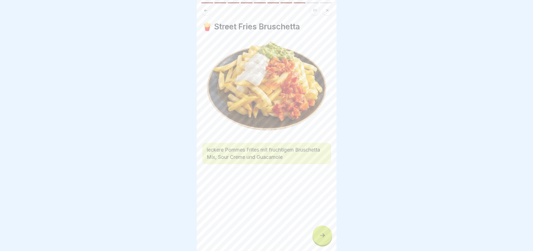
click at [322, 239] on icon at bounding box center [322, 235] width 7 height 7
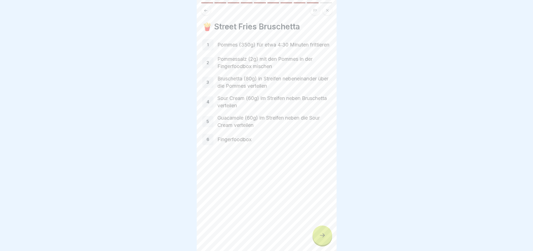
click at [322, 239] on icon at bounding box center [322, 235] width 7 height 7
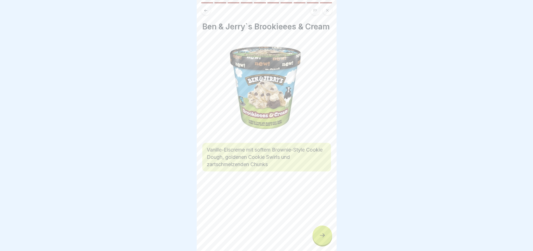
click at [322, 239] on icon at bounding box center [322, 235] width 7 height 7
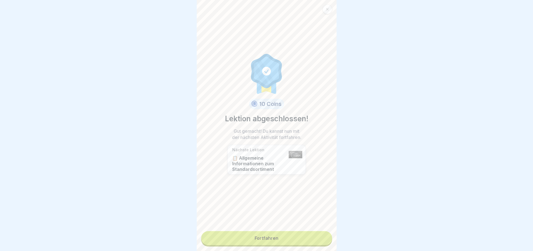
click at [322, 239] on link "Fortfahren" at bounding box center [266, 238] width 131 height 14
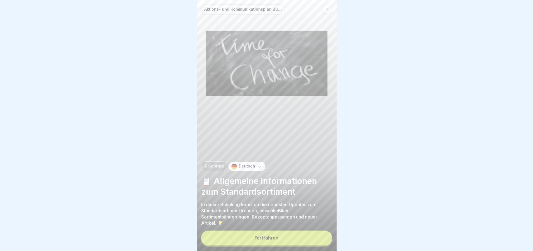
click at [320, 238] on button "Fortfahren" at bounding box center [266, 237] width 131 height 15
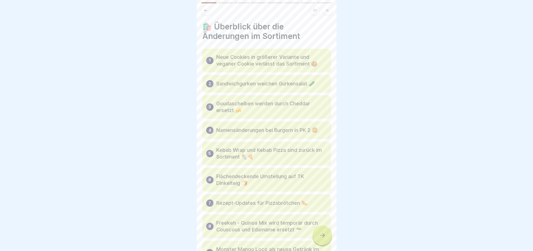
click at [322, 239] on icon at bounding box center [322, 235] width 7 height 7
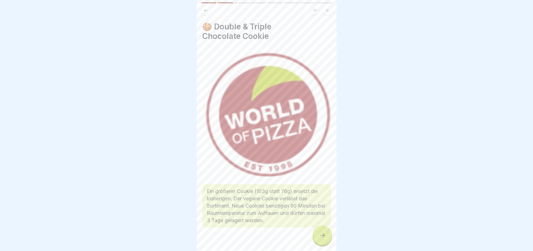
click at [322, 239] on icon at bounding box center [322, 235] width 7 height 7
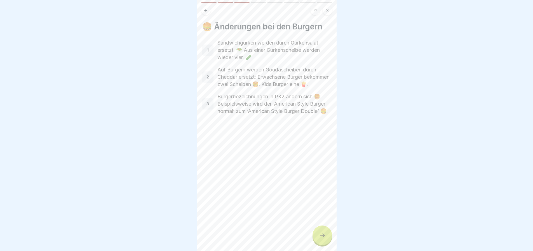
click at [322, 239] on icon at bounding box center [322, 235] width 7 height 7
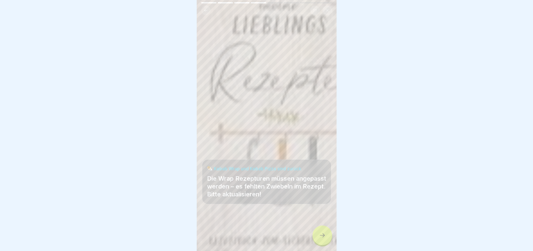
click at [322, 239] on icon at bounding box center [322, 235] width 7 height 7
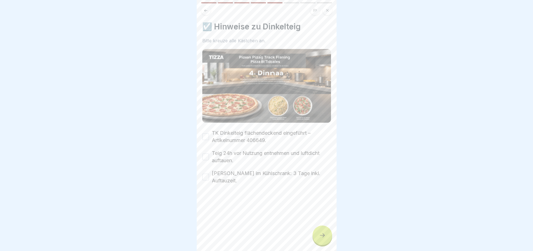
click at [322, 239] on icon at bounding box center [322, 235] width 7 height 7
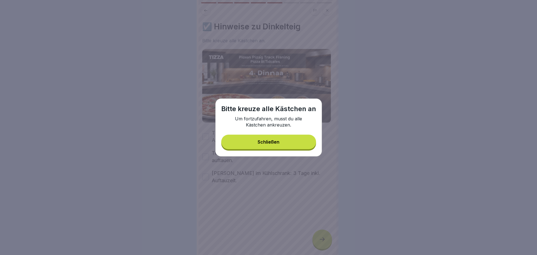
click at [265, 142] on div "Schließen" at bounding box center [269, 141] width 22 height 5
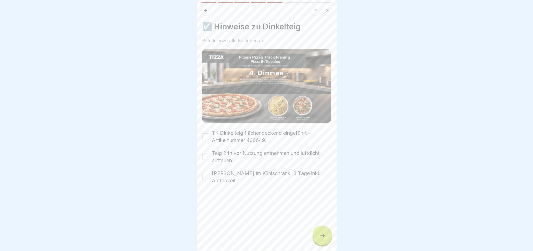
drag, startPoint x: 228, startPoint y: 134, endPoint x: 234, endPoint y: 152, distance: 18.5
click at [228, 135] on label "TK Dinkelteig flächendeckend eingeführt – Artikelnummer 406649." at bounding box center [271, 136] width 119 height 15
click at [209, 135] on button "TK Dinkelteig flächendeckend eingeführt – Artikelnummer 406649." at bounding box center [205, 136] width 7 height 7
drag, startPoint x: 234, startPoint y: 158, endPoint x: 234, endPoint y: 161, distance: 3.4
click at [234, 158] on label "Teig 24h vor Nutzung entnehmen und luftdicht auftauen." at bounding box center [271, 156] width 119 height 15
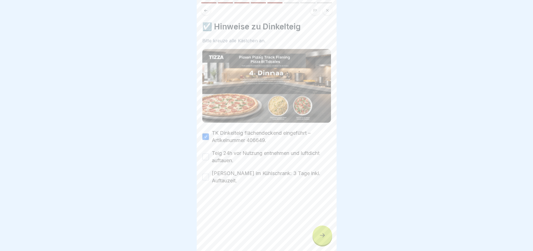
click at [209, 158] on button "Teig 24h vor Nutzung entnehmen und luftdicht auftauen." at bounding box center [205, 156] width 7 height 7
click at [231, 176] on label "[PERSON_NAME] im Kühlschrank: 3 Tage inkl. Auftauzeit." at bounding box center [271, 177] width 119 height 15
click at [209, 176] on button "[PERSON_NAME] im Kühlschrank: 3 Tage inkl. Auftauzeit." at bounding box center [205, 177] width 7 height 7
click at [319, 235] on div at bounding box center [323, 235] width 20 height 20
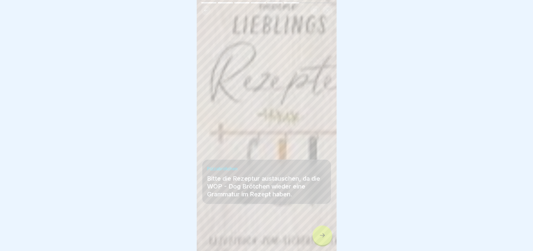
click at [324, 237] on icon at bounding box center [322, 235] width 7 height 7
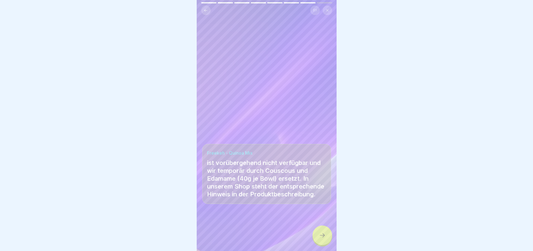
click at [324, 239] on icon at bounding box center [322, 235] width 7 height 7
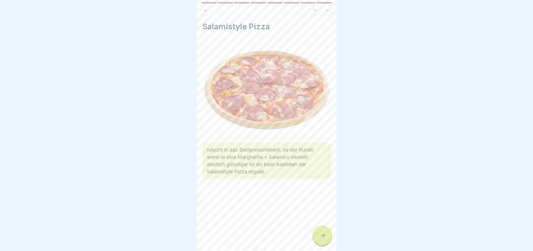
click at [324, 239] on icon at bounding box center [322, 235] width 7 height 7
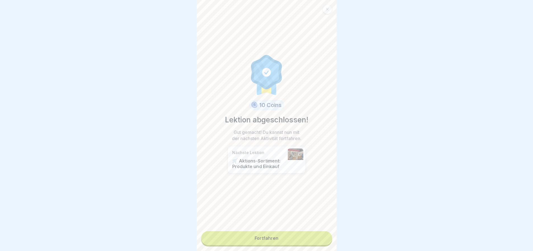
click at [306, 237] on link "Fortfahren" at bounding box center [266, 238] width 131 height 14
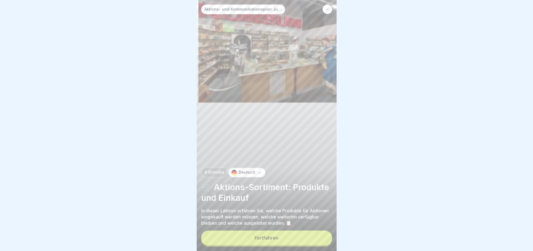
click at [314, 235] on div "Aktions- und Kommunikationsplan Juni bis [DATE] Schritte Deutsch 🛒 Aktions-Sort…" at bounding box center [267, 125] width 140 height 251
click at [316, 238] on button "Fortfahren" at bounding box center [266, 237] width 131 height 15
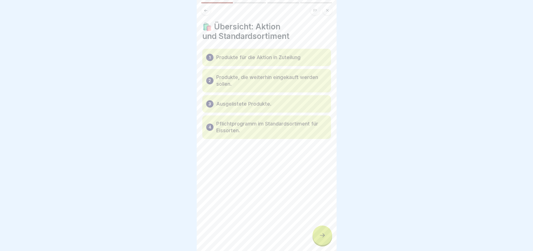
click at [322, 237] on icon at bounding box center [322, 235] width 7 height 7
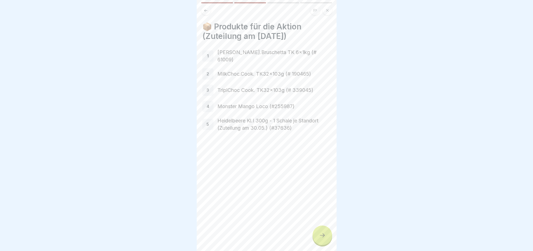
click at [323, 239] on icon at bounding box center [322, 235] width 7 height 7
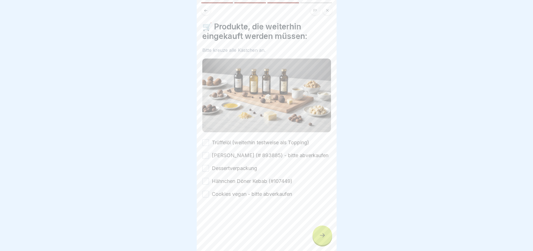
click at [323, 239] on icon at bounding box center [322, 235] width 7 height 7
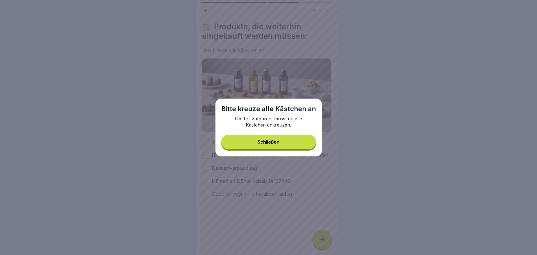
click at [262, 138] on button "Schließen" at bounding box center [268, 142] width 95 height 15
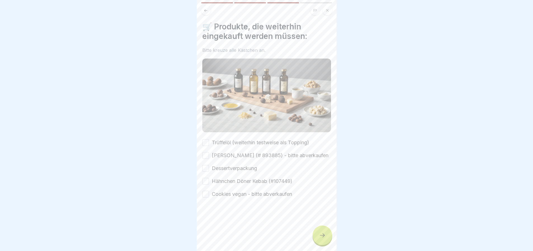
click at [242, 142] on label "Trüffelöl (weiterhin testweise als Topping)" at bounding box center [260, 142] width 97 height 7
click at [209, 142] on button "Trüffelöl (weiterhin testweise als Topping)" at bounding box center [205, 142] width 7 height 7
drag, startPoint x: 237, startPoint y: 156, endPoint x: 235, endPoint y: 163, distance: 8.1
click at [237, 156] on label "[PERSON_NAME] (# 893885) - bitte abverkaufen" at bounding box center [270, 155] width 117 height 7
click at [209, 156] on button "[PERSON_NAME] (# 893885) - bitte abverkaufen" at bounding box center [205, 155] width 7 height 7
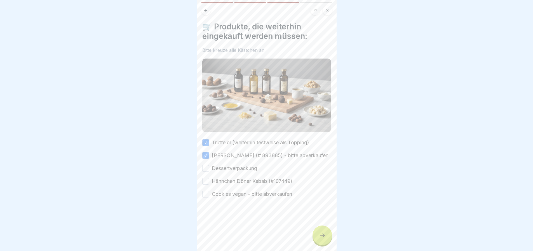
click at [233, 172] on label "Dessertverpackung" at bounding box center [234, 168] width 45 height 7
click at [209, 172] on button "Dessertverpackung" at bounding box center [205, 168] width 7 height 7
click at [235, 190] on div "Trüffelöl (weiterhin testweise als Topping) Nougat Marzipan Lasagne (# 893885) …" at bounding box center [266, 168] width 129 height 59
click at [228, 184] on label "Hähnchen Döner Kebab (#107449)" at bounding box center [252, 180] width 81 height 7
click at [209, 184] on button "Hähnchen Döner Kebab (#107449)" at bounding box center [205, 181] width 7 height 7
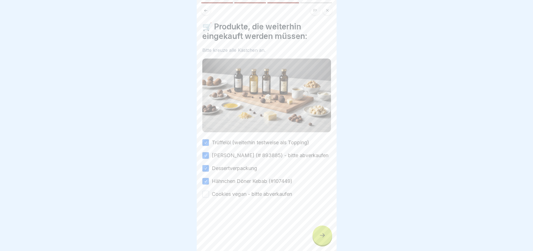
drag, startPoint x: 232, startPoint y: 198, endPoint x: 240, endPoint y: 199, distance: 7.7
click at [232, 198] on label "Cookies vegan - bitte abverkaufen" at bounding box center [252, 193] width 80 height 7
click at [209, 197] on button "Cookies vegan - bitte abverkaufen" at bounding box center [205, 194] width 7 height 7
drag, startPoint x: 322, startPoint y: 230, endPoint x: 321, endPoint y: 235, distance: 5.4
click at [321, 230] on div "Aktions- und Kommunikationsplan Juni bis [DATE] Schritte Deutsch 🛒 Aktions-Sort…" at bounding box center [267, 125] width 140 height 251
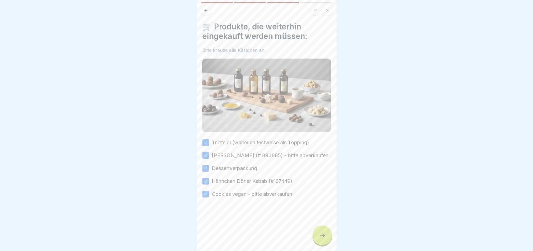
click at [322, 238] on icon at bounding box center [322, 235] width 7 height 7
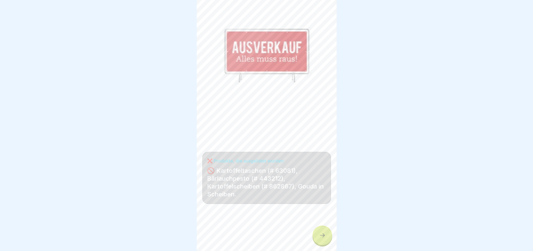
click at [326, 240] on div at bounding box center [323, 235] width 20 height 20
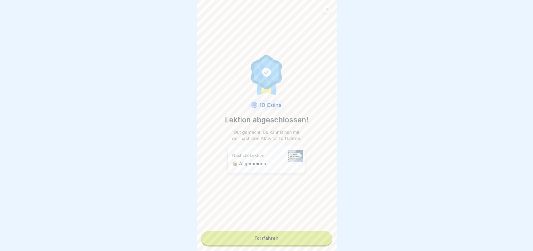
click at [326, 240] on link "Fortfahren" at bounding box center [266, 238] width 131 height 14
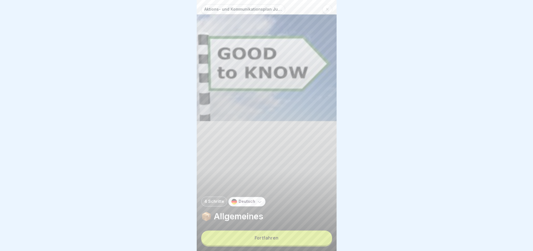
click at [301, 238] on button "Fortfahren" at bounding box center [266, 237] width 131 height 15
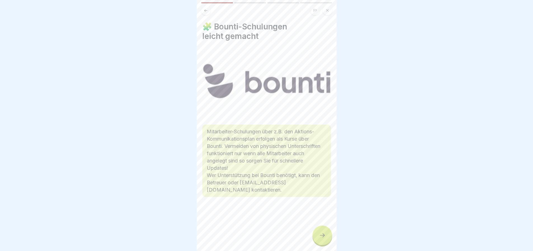
click at [320, 235] on div at bounding box center [323, 235] width 20 height 20
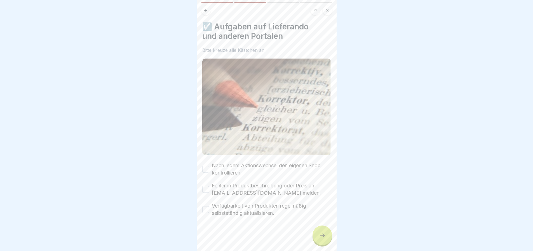
drag, startPoint x: 230, startPoint y: 169, endPoint x: 237, endPoint y: 178, distance: 11.7
click at [229, 169] on label "Nach jedem Aktionswechsel den eigenen Shop kontrollieren." at bounding box center [271, 169] width 119 height 15
click at [209, 169] on button "Nach jedem Aktionswechsel den eigenen Shop kontrollieren." at bounding box center [205, 169] width 7 height 7
drag, startPoint x: 238, startPoint y: 184, endPoint x: 238, endPoint y: 188, distance: 4.0
click at [238, 185] on label "Fehler in Produktbeschreibung oder Preis an [EMAIL_ADDRESS][DOMAIN_NAME] melden." at bounding box center [271, 189] width 119 height 15
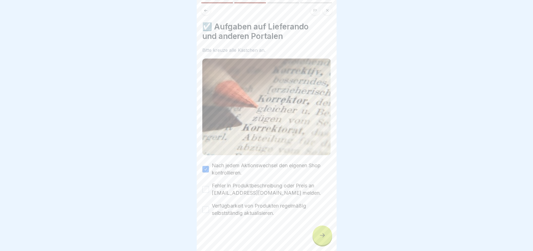
click at [209, 186] on button "Fehler in Produktbeschreibung oder Preis an [EMAIL_ADDRESS][DOMAIN_NAME] melden." at bounding box center [205, 189] width 7 height 7
click at [236, 205] on label "Verfügbarkeit von Produkten regelmäßig selbstständig aktualisieren." at bounding box center [271, 209] width 119 height 15
click at [209, 206] on button "Verfügbarkeit von Produkten regelmäßig selbstständig aktualisieren." at bounding box center [205, 209] width 7 height 7
click at [325, 236] on div at bounding box center [323, 235] width 20 height 20
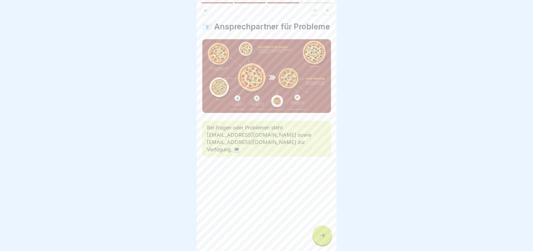
click at [324, 231] on div at bounding box center [323, 235] width 20 height 20
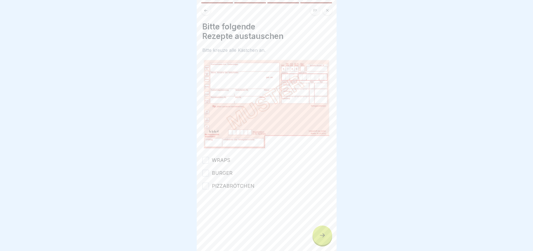
drag, startPoint x: 225, startPoint y: 155, endPoint x: 224, endPoint y: 161, distance: 6.5
click at [224, 156] on label "WRAPS" at bounding box center [221, 159] width 18 height 7
click at [209, 157] on button "WRAPS" at bounding box center [205, 160] width 7 height 7
click at [224, 167] on div "WRAPS BURGER PIZZABRÖTCHEN" at bounding box center [266, 172] width 129 height 33
drag, startPoint x: 224, startPoint y: 172, endPoint x: 228, endPoint y: 177, distance: 6.2
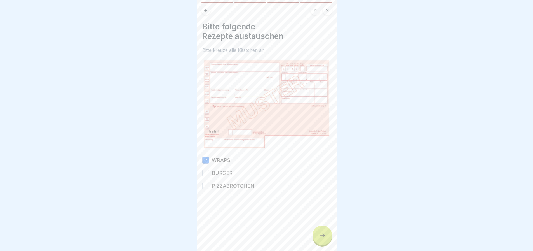
click at [224, 172] on label "BURGER" at bounding box center [222, 172] width 21 height 7
click at [209, 172] on button "BURGER" at bounding box center [205, 173] width 7 height 7
click at [233, 184] on label "PIZZABRÖTCHEN" at bounding box center [233, 185] width 43 height 7
click at [209, 184] on button "PIZZABRÖTCHEN" at bounding box center [205, 186] width 7 height 7
click at [322, 239] on icon at bounding box center [322, 235] width 7 height 7
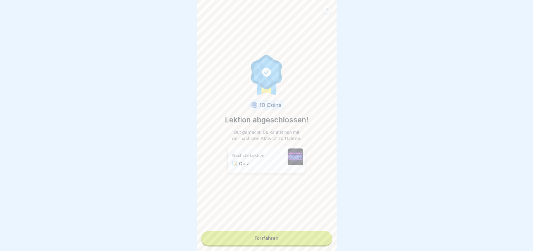
click at [317, 240] on link "Fortfahren" at bounding box center [266, 238] width 131 height 14
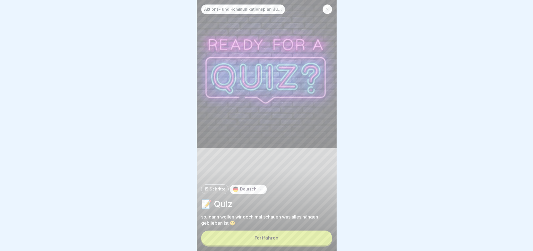
click at [322, 240] on button "Fortfahren" at bounding box center [266, 237] width 131 height 15
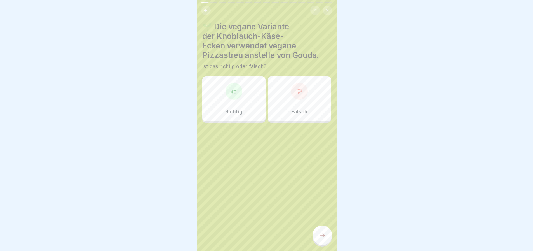
click at [235, 100] on div "Richtig" at bounding box center [233, 98] width 63 height 45
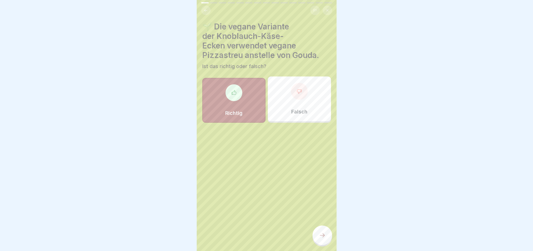
click at [322, 239] on icon at bounding box center [322, 235] width 7 height 7
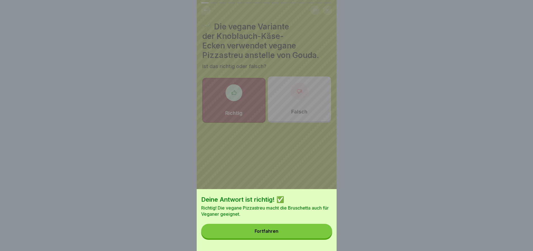
drag, startPoint x: 303, startPoint y: 233, endPoint x: 300, endPoint y: 218, distance: 15.8
click at [302, 235] on button "Fortfahren" at bounding box center [266, 231] width 131 height 15
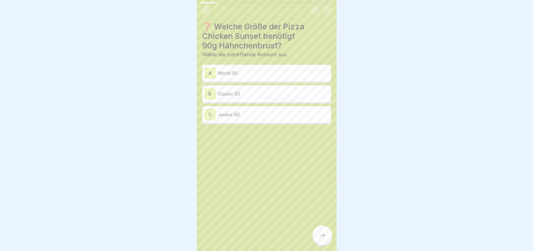
click at [246, 75] on p "World (6)" at bounding box center [273, 73] width 111 height 7
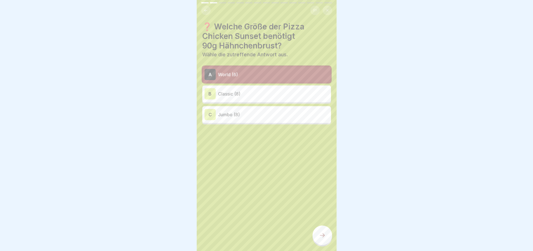
click at [318, 241] on div at bounding box center [323, 235] width 20 height 20
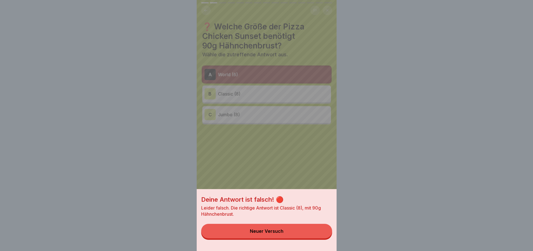
click at [299, 245] on div "Deine Antwort ist falsch! 🔴 Leider falsch. Die richtige Antwort ist Classic (8)…" at bounding box center [267, 220] width 140 height 62
click at [292, 237] on button "Neuer Versuch" at bounding box center [266, 231] width 131 height 15
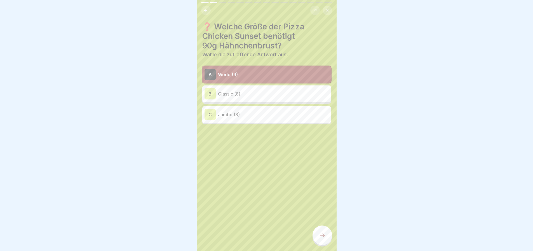
click at [263, 97] on div "B Classic (8)" at bounding box center [267, 93] width 124 height 11
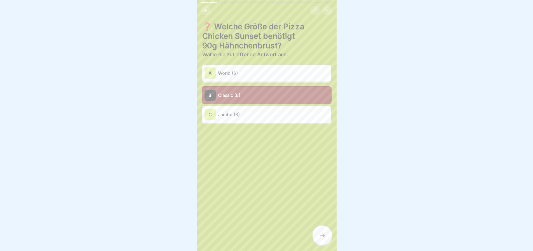
drag, startPoint x: 316, startPoint y: 242, endPoint x: 319, endPoint y: 242, distance: 2.9
click at [319, 242] on div at bounding box center [323, 235] width 20 height 20
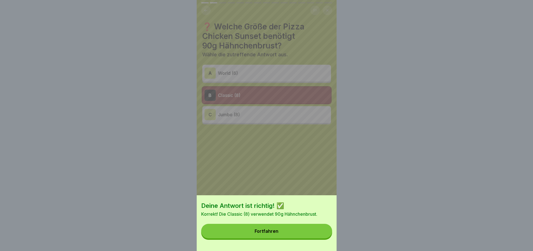
click at [291, 234] on button "Fortfahren" at bounding box center [266, 231] width 131 height 15
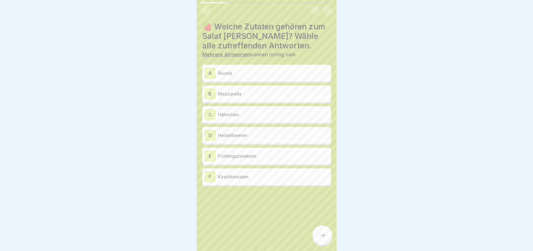
click at [254, 135] on p "Heidelbeeren" at bounding box center [273, 135] width 111 height 7
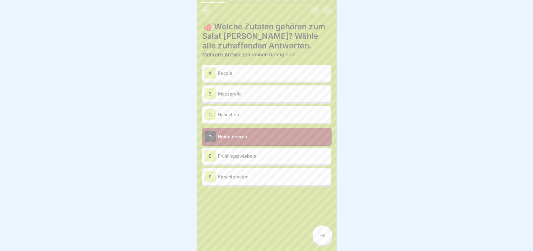
click at [244, 77] on div "A Rucola" at bounding box center [267, 72] width 124 height 11
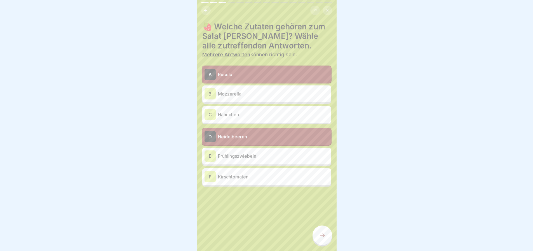
click at [249, 94] on p "Mozzarella" at bounding box center [273, 93] width 111 height 7
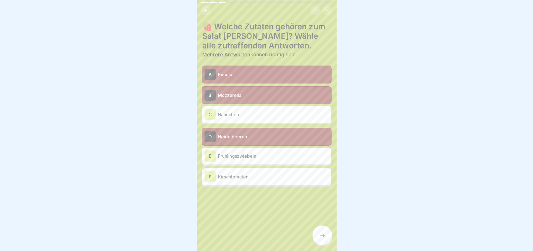
click at [246, 114] on p "Hähnchen" at bounding box center [273, 114] width 111 height 7
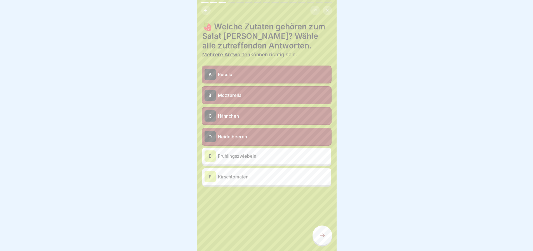
click at [269, 179] on p "Kirschtomaten" at bounding box center [273, 176] width 111 height 7
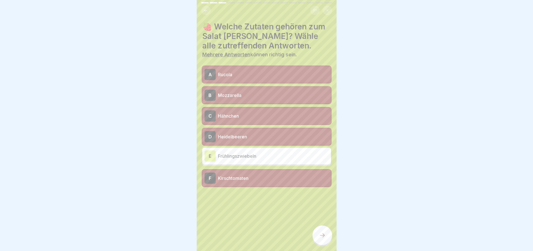
click at [319, 242] on div at bounding box center [323, 235] width 20 height 20
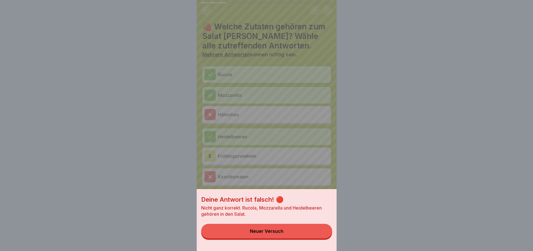
click at [288, 236] on button "Neuer Versuch" at bounding box center [266, 231] width 131 height 15
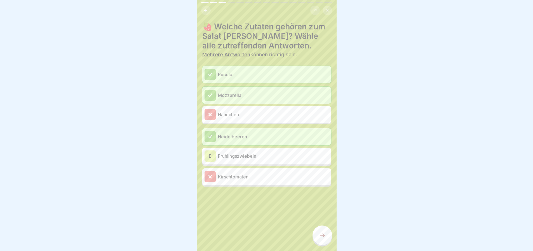
click at [278, 160] on div "E Frühlingszwiebeln" at bounding box center [267, 155] width 124 height 11
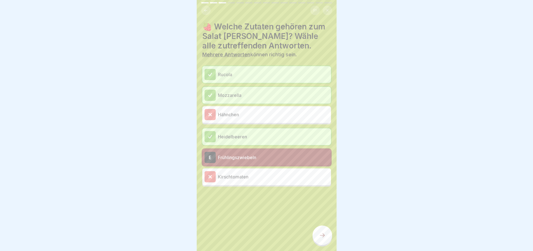
click at [328, 242] on div at bounding box center [323, 235] width 20 height 20
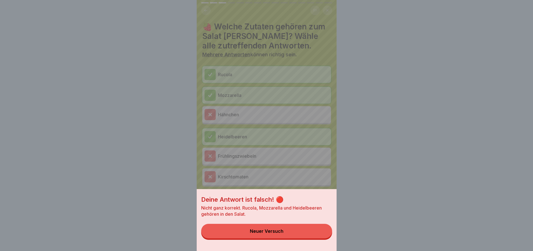
click at [305, 238] on button "Neuer Versuch" at bounding box center [266, 231] width 131 height 15
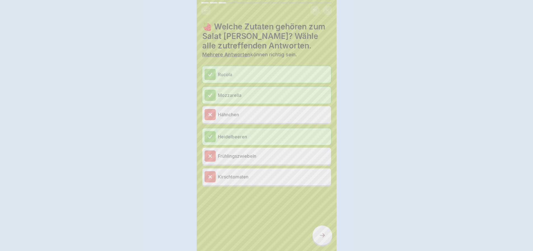
click at [317, 237] on div at bounding box center [323, 235] width 20 height 20
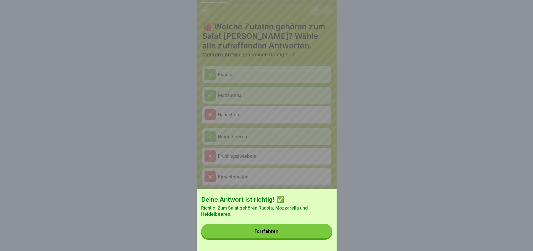
click at [302, 242] on div "Deine Antwort ist richtig! ✅ Richtig! Zum Salat gehören Rucola, Mozzarella und …" at bounding box center [267, 220] width 140 height 62
click at [301, 238] on button "Fortfahren" at bounding box center [266, 231] width 131 height 15
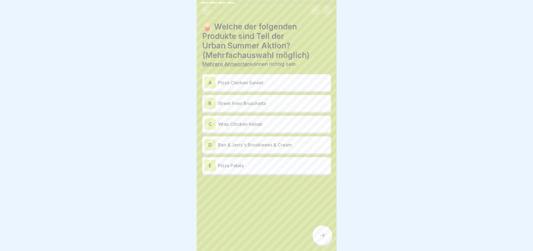
click at [258, 83] on p "Pizza Chicken Sunset" at bounding box center [273, 82] width 111 height 7
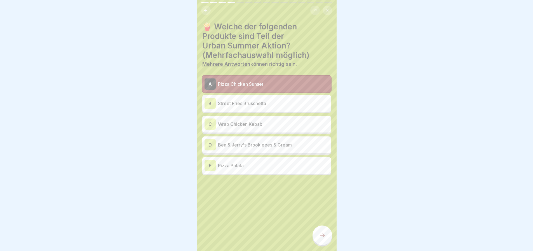
click at [266, 104] on p "Street Fries Bruschetta" at bounding box center [273, 103] width 111 height 7
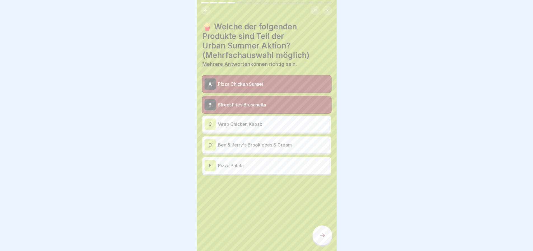
click at [280, 146] on p "Ben & Jerry's Brookieees & Cream" at bounding box center [273, 144] width 111 height 7
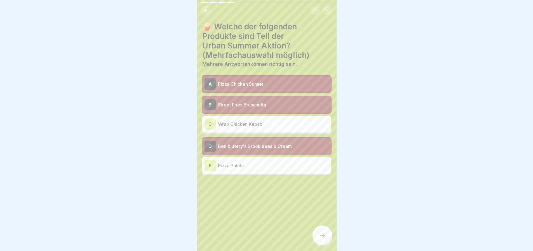
click at [326, 244] on div at bounding box center [323, 235] width 20 height 20
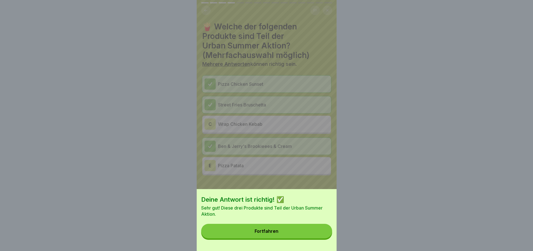
click at [287, 235] on button "Fortfahren" at bounding box center [266, 231] width 131 height 15
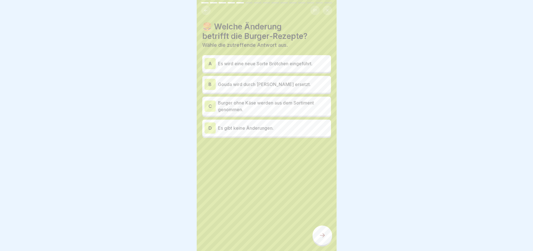
click at [285, 81] on p "Gouda wird durch [PERSON_NAME] ersetzt." at bounding box center [273, 84] width 111 height 7
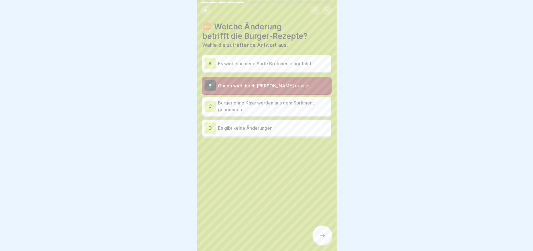
click at [320, 239] on icon at bounding box center [322, 235] width 7 height 7
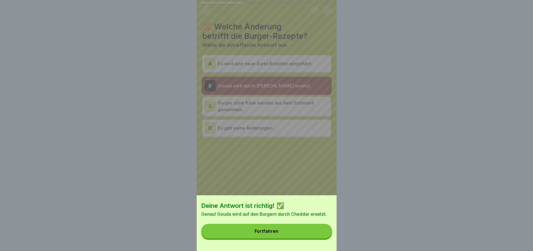
click at [299, 238] on button "Fortfahren" at bounding box center [266, 231] width 131 height 15
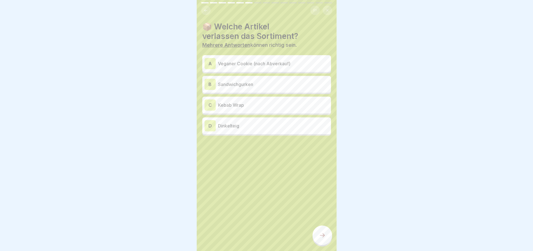
click at [265, 57] on div "A Veganer Cookie (nach Abverkauf)" at bounding box center [266, 63] width 129 height 17
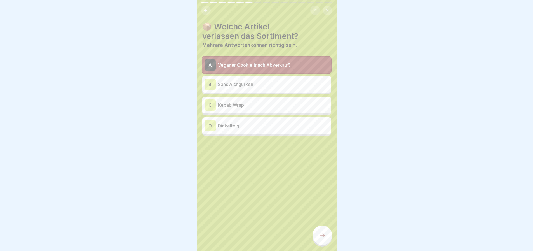
click at [320, 239] on icon at bounding box center [322, 235] width 7 height 7
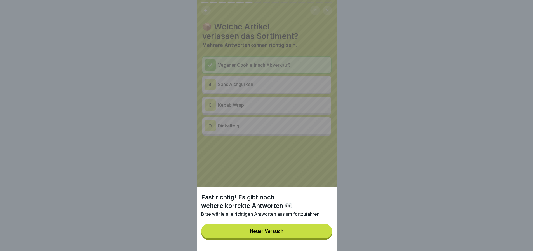
click at [286, 242] on div "Fast richtig! Es gibt noch weitere korrekte Antworten 👀 Bitte wähle alle richti…" at bounding box center [267, 219] width 140 height 64
click at [276, 233] on div "Neuer Versuch" at bounding box center [267, 230] width 34 height 5
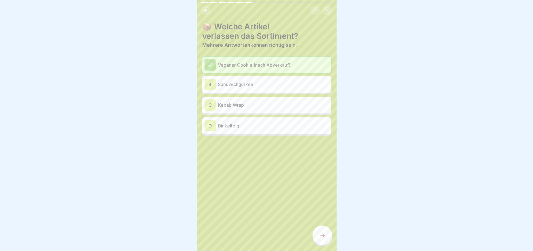
click at [251, 105] on p "Kebab Wrap" at bounding box center [273, 105] width 111 height 7
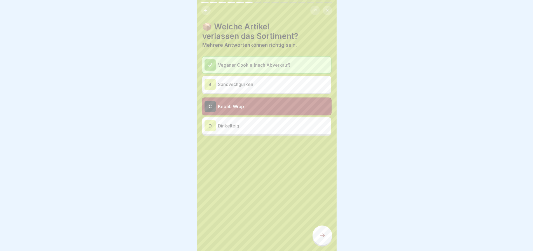
click at [319, 239] on icon at bounding box center [322, 235] width 7 height 7
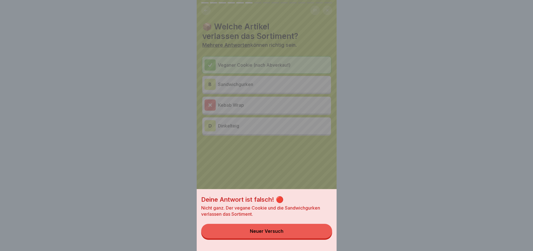
click at [280, 233] on div "Neuer Versuch" at bounding box center [267, 230] width 34 height 5
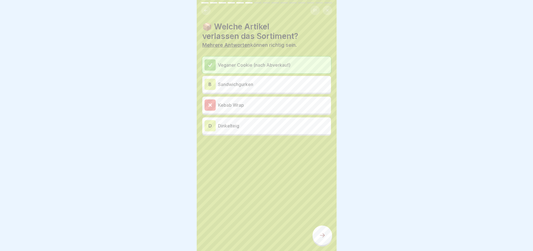
click at [265, 124] on p "Dinkelteig" at bounding box center [273, 125] width 111 height 7
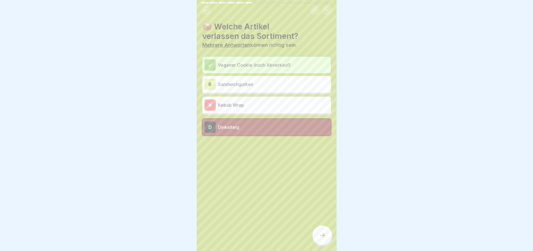
click at [322, 239] on icon at bounding box center [322, 235] width 7 height 7
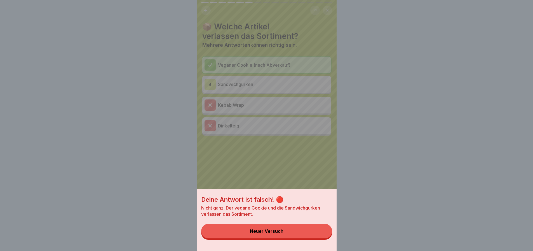
click at [290, 232] on button "Neuer Versuch" at bounding box center [266, 231] width 131 height 15
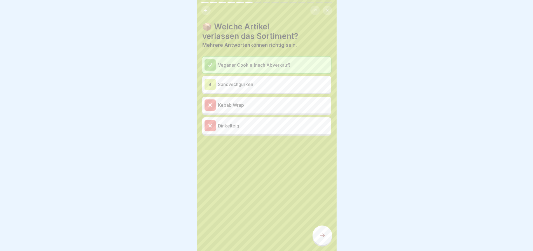
click at [255, 89] on div "B Sandwichgurken" at bounding box center [267, 84] width 124 height 11
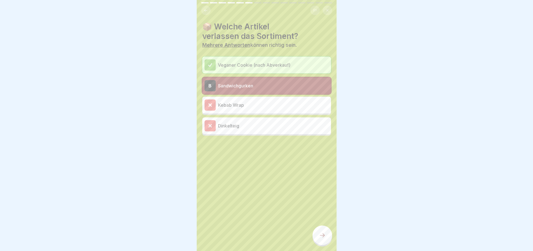
click at [326, 237] on div at bounding box center [323, 235] width 20 height 20
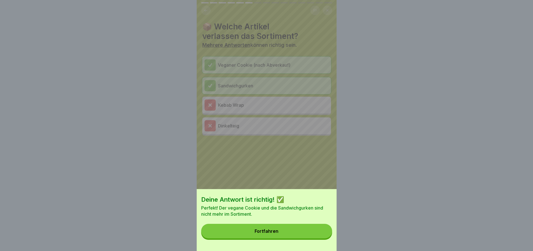
click at [301, 238] on button "Fortfahren" at bounding box center [266, 231] width 131 height 15
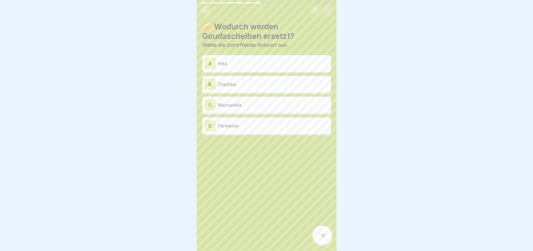
click at [246, 87] on p "Cheddar" at bounding box center [273, 84] width 111 height 7
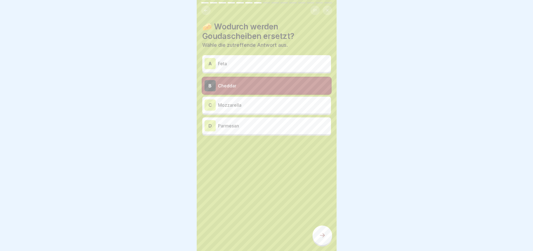
click at [324, 239] on icon at bounding box center [322, 235] width 7 height 7
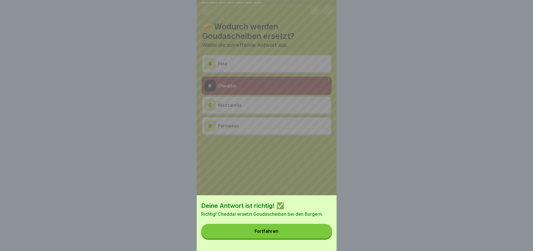
click at [293, 235] on button "Fortfahren" at bounding box center [266, 231] width 131 height 15
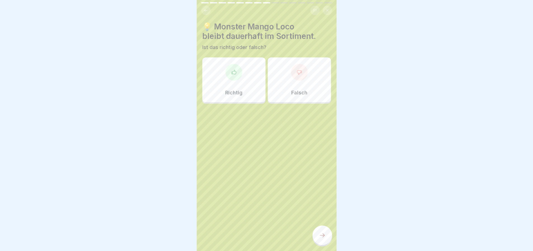
click at [291, 90] on p "Falsch" at bounding box center [299, 93] width 16 height 6
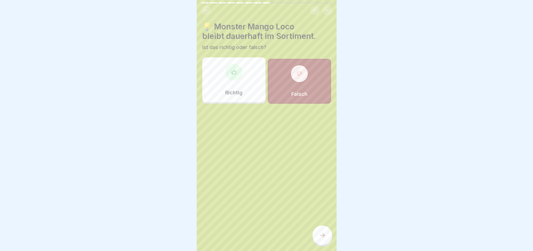
click at [257, 93] on div "Richtig" at bounding box center [233, 79] width 63 height 45
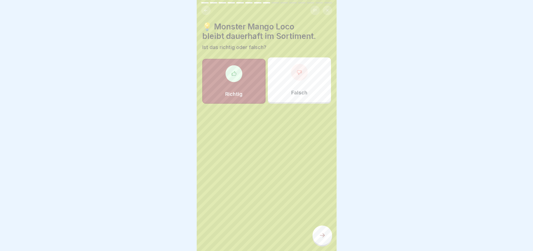
click at [326, 242] on div at bounding box center [323, 235] width 20 height 20
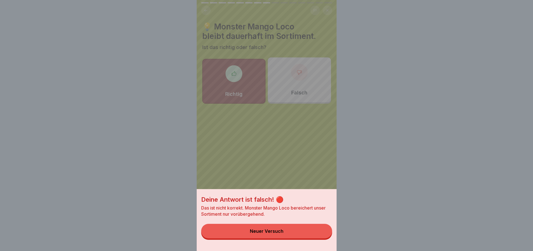
click at [285, 244] on div "Deine Antwort ist falsch! 🔴 Das ist nicht korrekt. Monster Mango Loco bereicher…" at bounding box center [267, 220] width 140 height 62
click at [284, 238] on button "Neuer Versuch" at bounding box center [266, 231] width 131 height 15
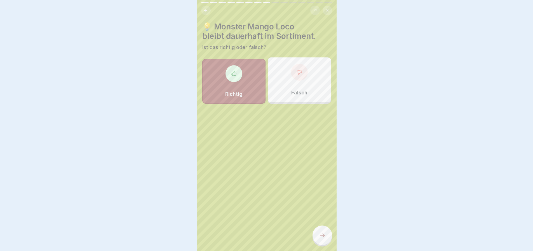
click at [288, 64] on div "Falsch" at bounding box center [299, 79] width 63 height 45
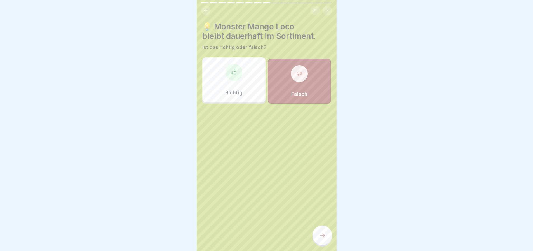
click at [324, 239] on icon at bounding box center [322, 235] width 7 height 7
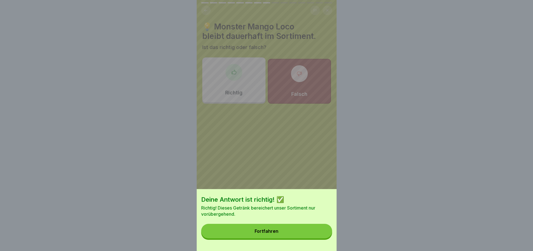
click at [282, 235] on button "Fortfahren" at bounding box center [266, 231] width 131 height 15
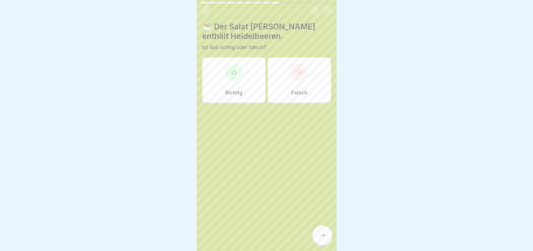
click at [259, 93] on div "Richtig" at bounding box center [233, 79] width 63 height 45
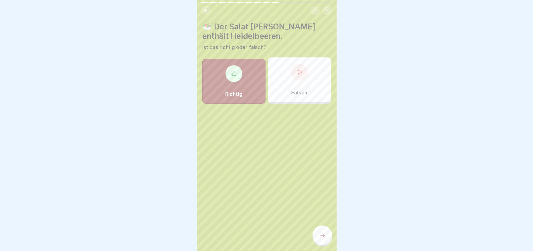
click at [326, 242] on div at bounding box center [323, 235] width 20 height 20
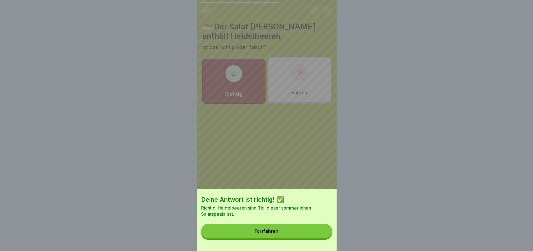
click at [312, 234] on button "Fortfahren" at bounding box center [266, 231] width 131 height 15
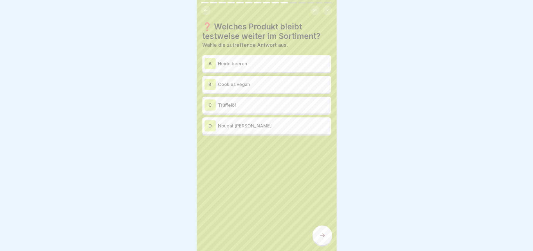
click at [266, 104] on p "Trüffelöl" at bounding box center [273, 105] width 111 height 7
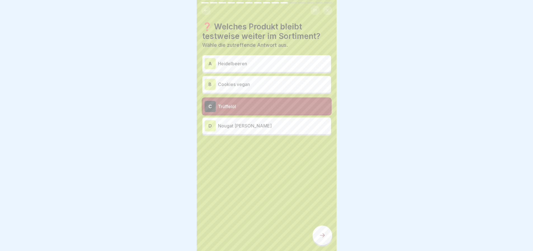
click at [330, 237] on div at bounding box center [323, 235] width 20 height 20
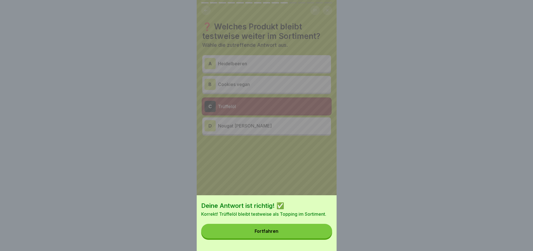
click at [315, 236] on button "Fortfahren" at bounding box center [266, 231] width 131 height 15
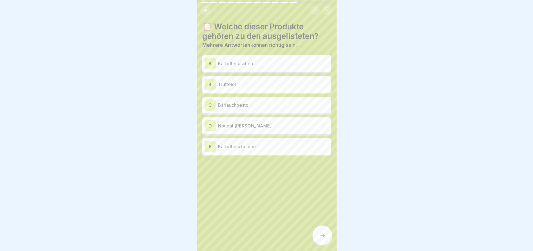
click at [265, 65] on p "Kartoffeltaschen" at bounding box center [273, 63] width 111 height 7
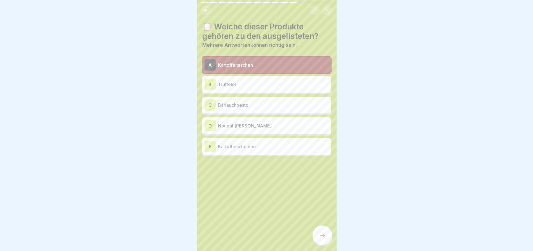
click at [270, 104] on p "Bärlauchpesto" at bounding box center [273, 105] width 111 height 7
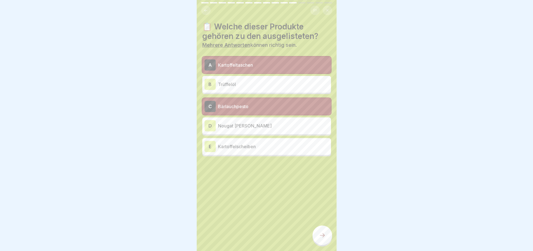
click at [327, 245] on div at bounding box center [323, 235] width 20 height 20
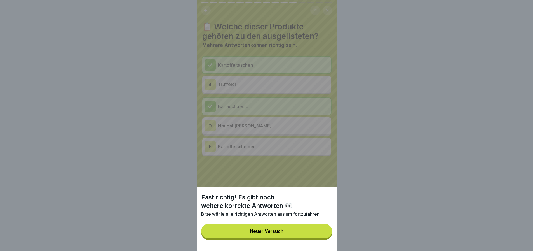
click at [301, 243] on div "Fast richtig! Es gibt noch weitere korrekte Antworten 👀 Bitte wähle alle richti…" at bounding box center [267, 219] width 140 height 64
drag, startPoint x: 295, startPoint y: 239, endPoint x: 291, endPoint y: 233, distance: 6.8
click at [294, 238] on button "Neuer Versuch" at bounding box center [266, 231] width 131 height 15
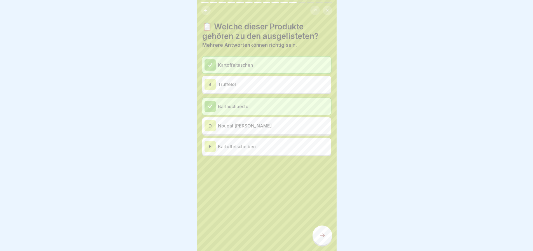
click at [261, 153] on div "E Kartoffelscheiben" at bounding box center [266, 146] width 129 height 17
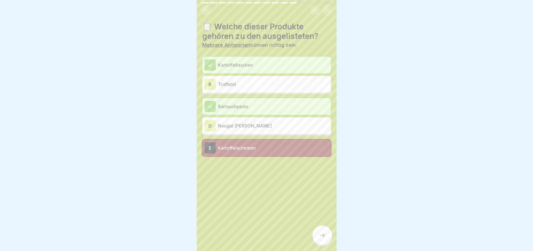
click at [324, 239] on icon at bounding box center [322, 235] width 7 height 7
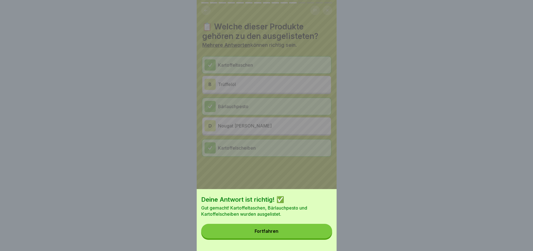
click at [294, 231] on button "Fortfahren" at bounding box center [266, 231] width 131 height 15
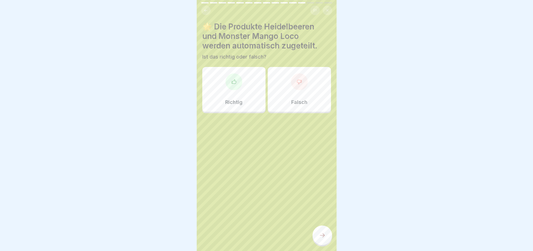
click at [223, 90] on div "Richtig" at bounding box center [233, 89] width 63 height 45
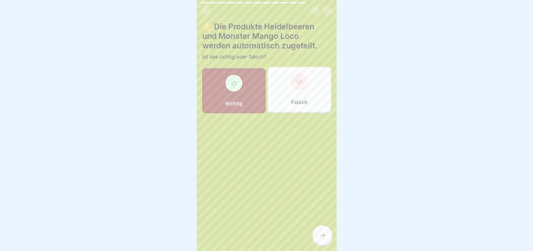
click at [323, 243] on div at bounding box center [323, 235] width 20 height 20
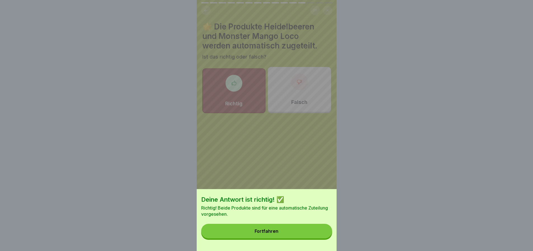
click at [299, 238] on button "Fortfahren" at bounding box center [266, 231] width 131 height 15
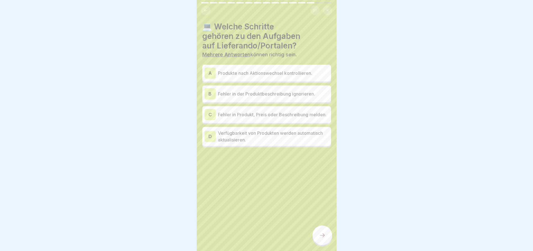
click at [275, 66] on div "A Produkte nach Aktionswechsel kontrollieren." at bounding box center [266, 73] width 129 height 17
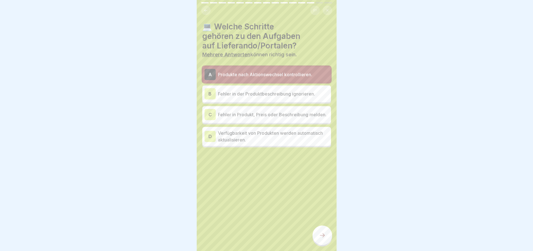
click at [256, 116] on p "Fehler in Produkt, Preis oder Beschreibung melden." at bounding box center [273, 114] width 111 height 7
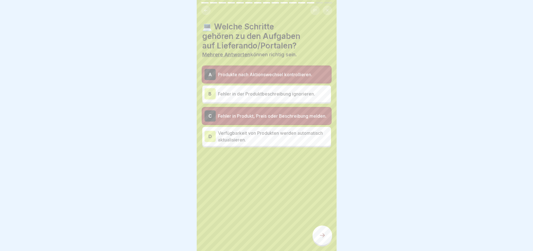
click at [323, 245] on div at bounding box center [323, 235] width 20 height 20
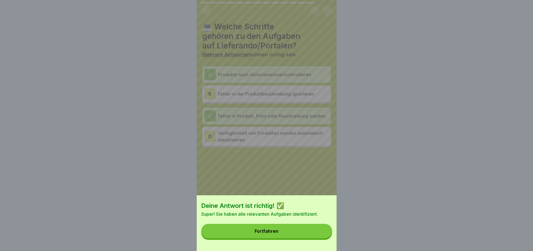
click at [309, 237] on button "Fortfahren" at bounding box center [266, 231] width 131 height 15
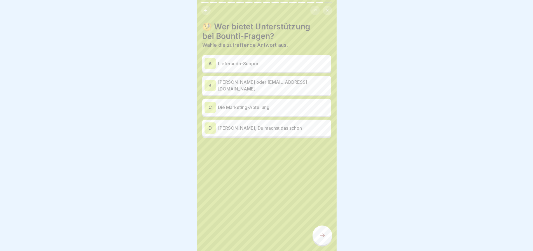
click at [305, 85] on p "[PERSON_NAME] oder [EMAIL_ADDRESS][DOMAIN_NAME]" at bounding box center [273, 85] width 111 height 13
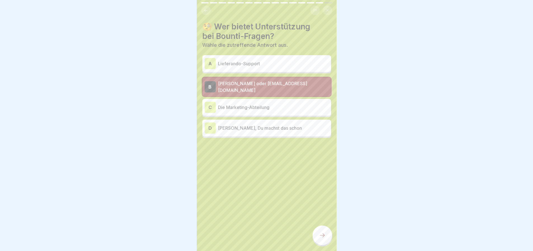
click at [320, 238] on icon at bounding box center [322, 235] width 7 height 7
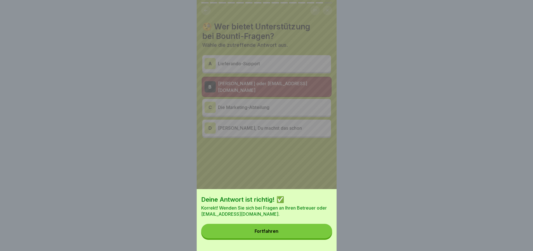
click at [312, 232] on button "Fortfahren" at bounding box center [266, 231] width 131 height 15
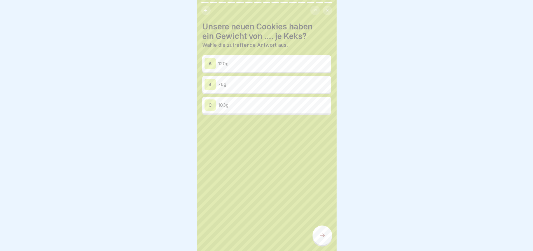
click at [250, 105] on p "103g" at bounding box center [273, 105] width 111 height 7
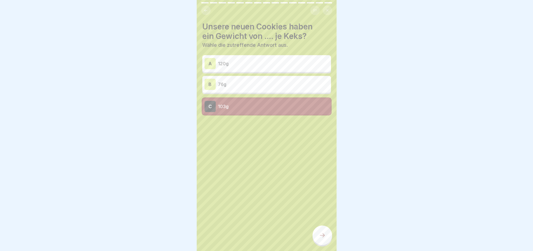
click at [328, 237] on div at bounding box center [323, 235] width 20 height 20
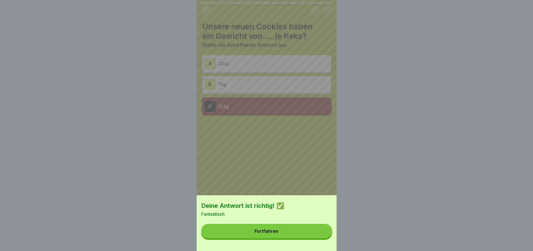
click at [317, 235] on button "Fortfahren" at bounding box center [266, 231] width 131 height 15
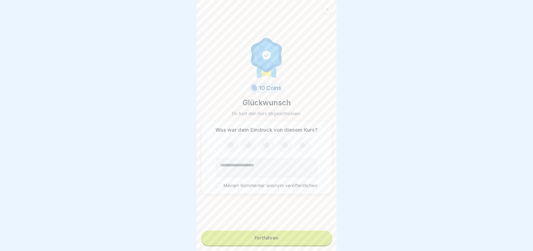
click at [232, 144] on icon at bounding box center [230, 145] width 15 height 15
click at [258, 240] on div "Fortfahren" at bounding box center [267, 237] width 24 height 5
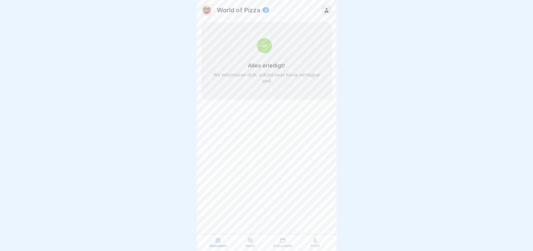
click at [287, 237] on div "Dokumente" at bounding box center [283, 242] width 30 height 11
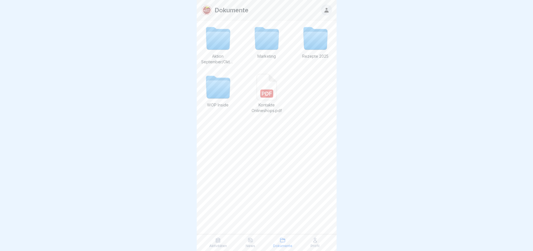
click at [311, 241] on div "Profil" at bounding box center [315, 242] width 30 height 11
